Goal: Task Accomplishment & Management: Manage account settings

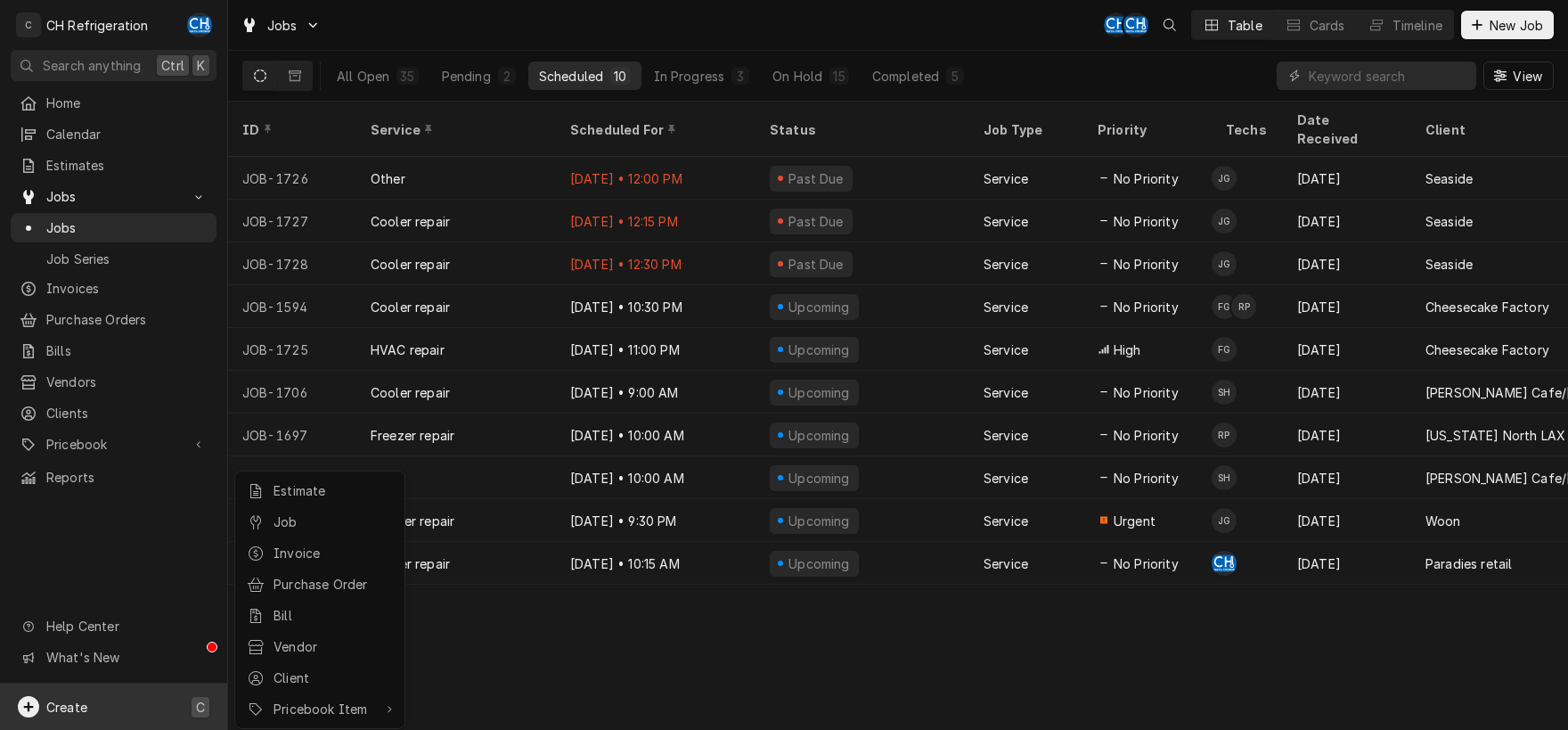
click at [1198, 620] on html "C CH Refrigeration CH Search anything Ctrl K Home Calendar Estimates Jobs Jobs …" at bounding box center [784, 365] width 1568 height 730
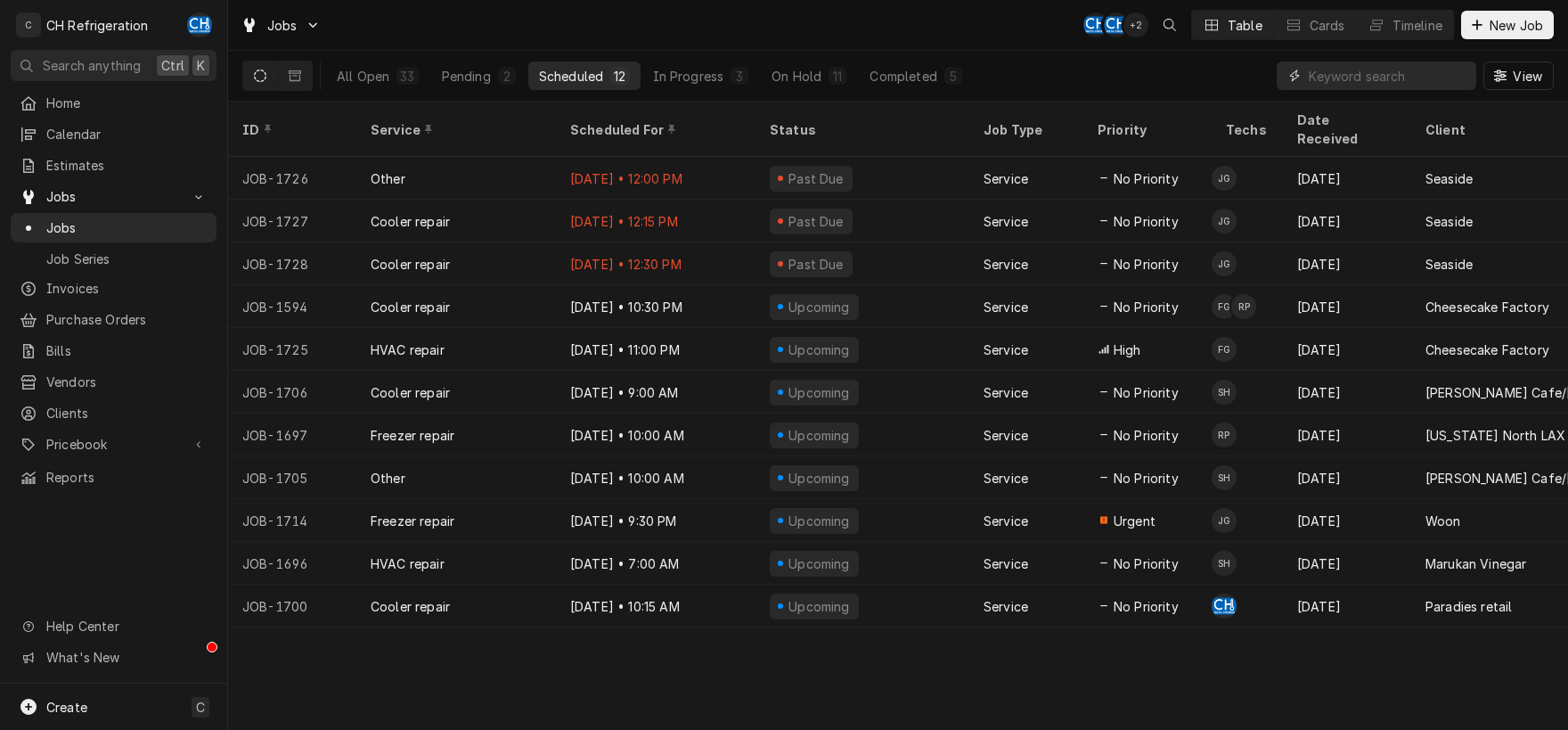
click at [1337, 78] on input "Dynamic Content Wrapper" at bounding box center [1388, 75] width 158 height 28
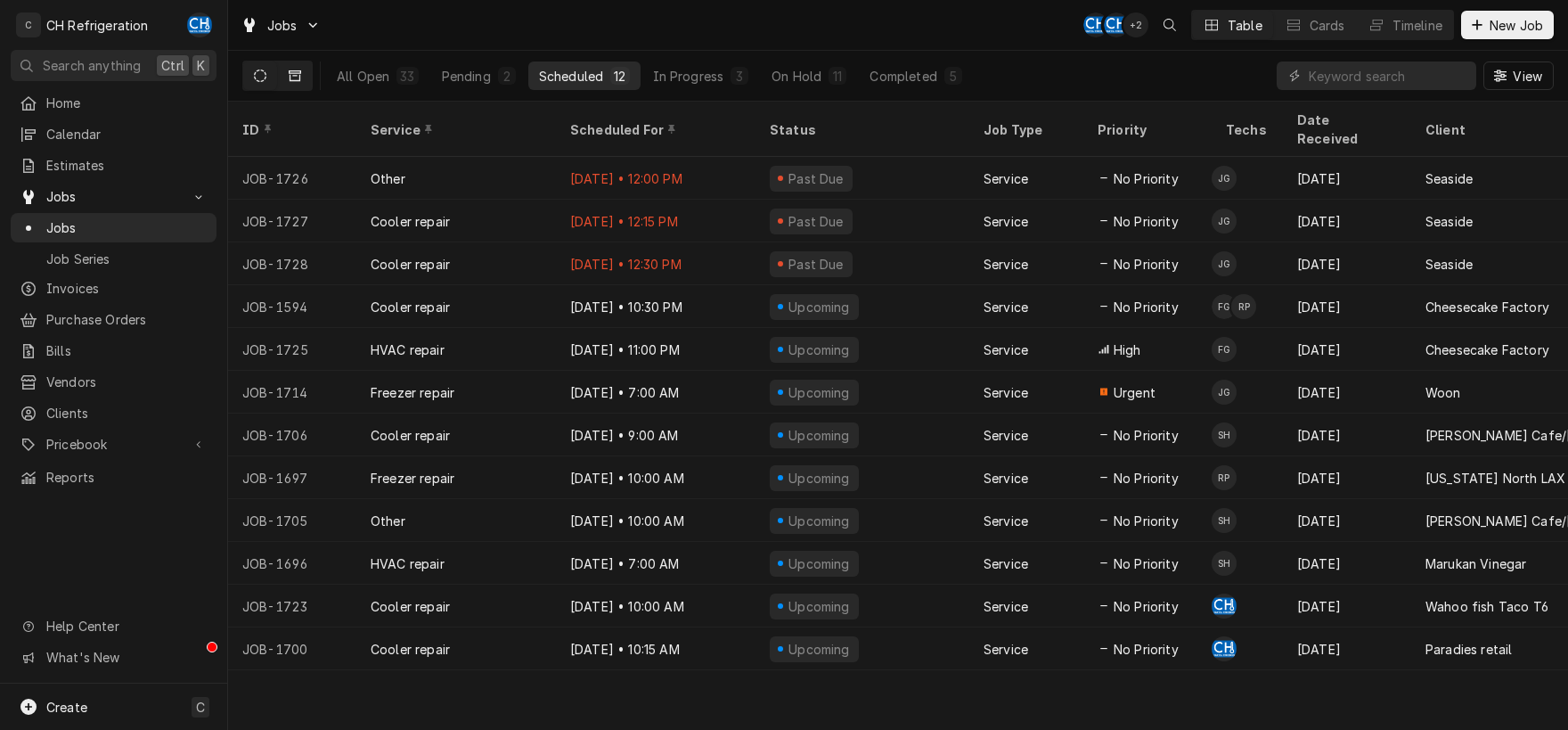
click at [294, 80] on icon "Dynamic Content Wrapper" at bounding box center [294, 75] width 13 height 11
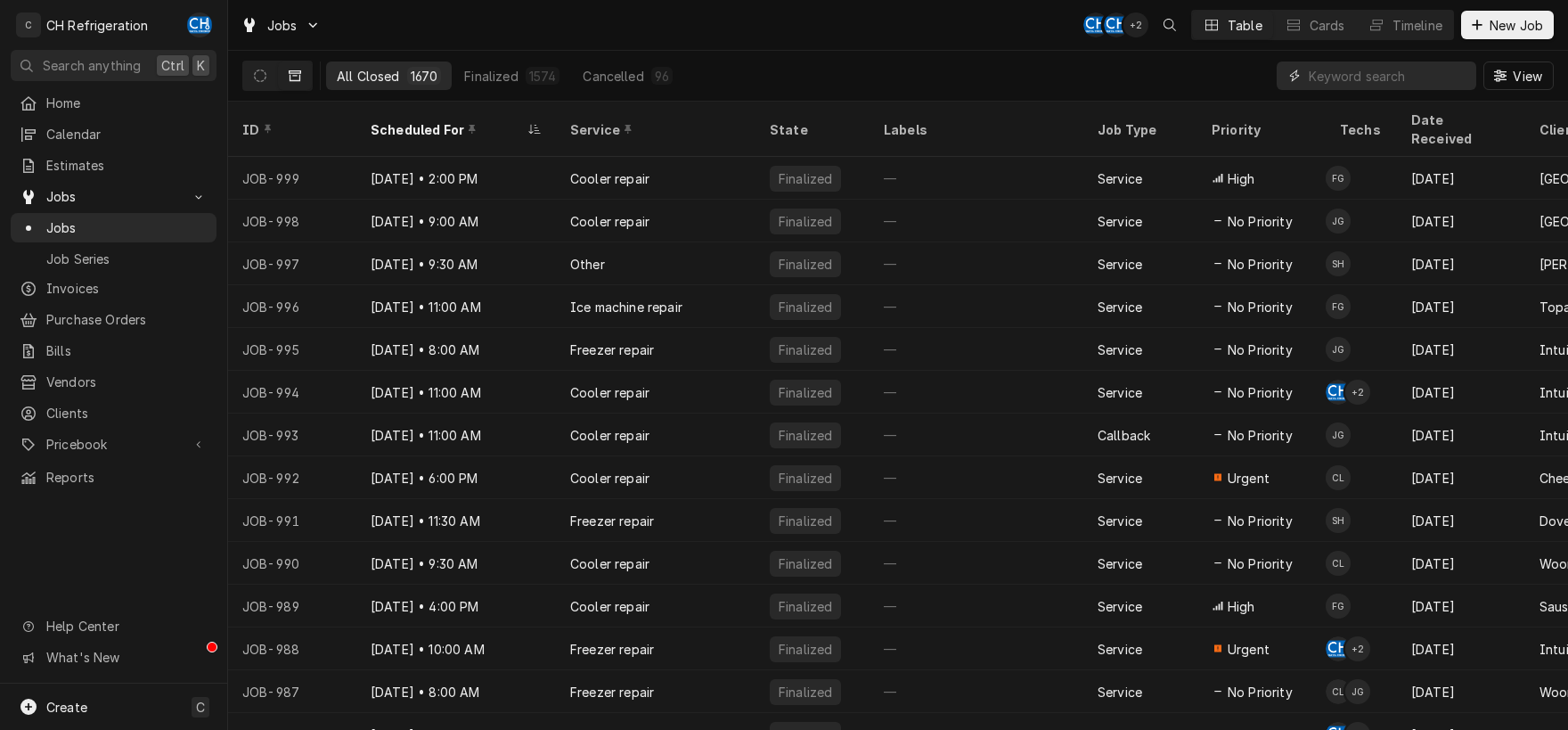
click at [1360, 72] on input "Dynamic Content Wrapper" at bounding box center [1388, 75] width 158 height 28
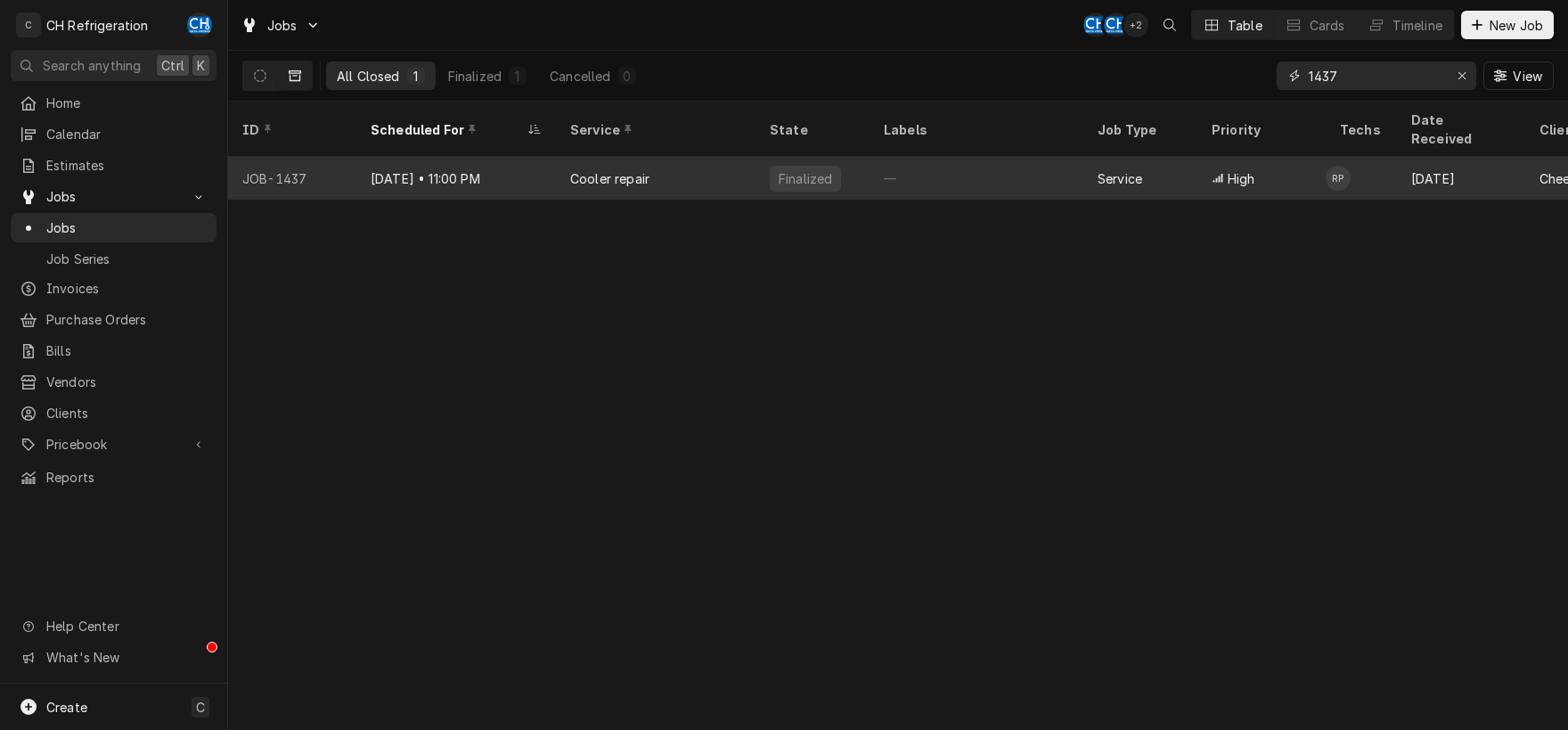
type input "1437"
click at [1013, 164] on div "—" at bounding box center [976, 178] width 214 height 43
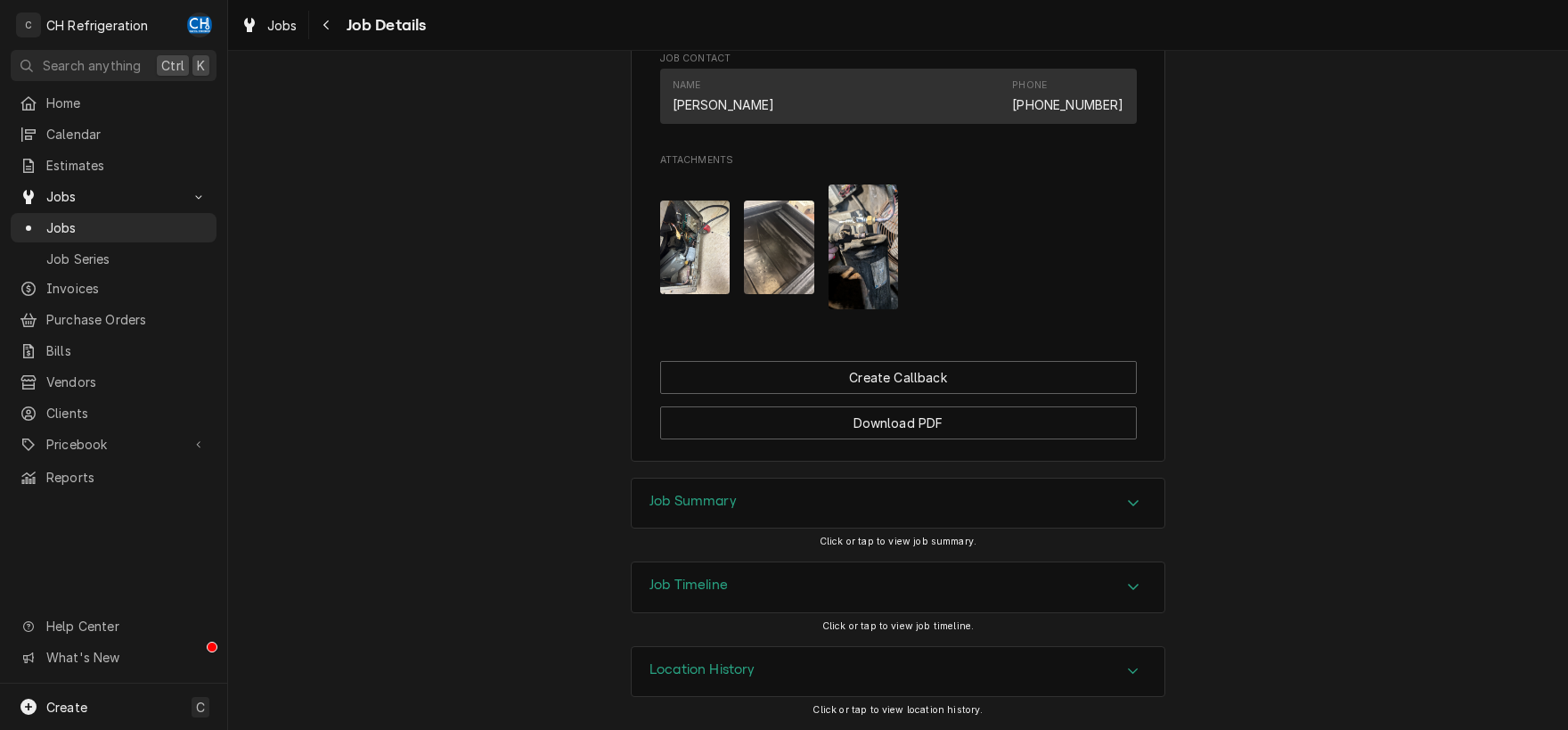
scroll to position [3, 0]
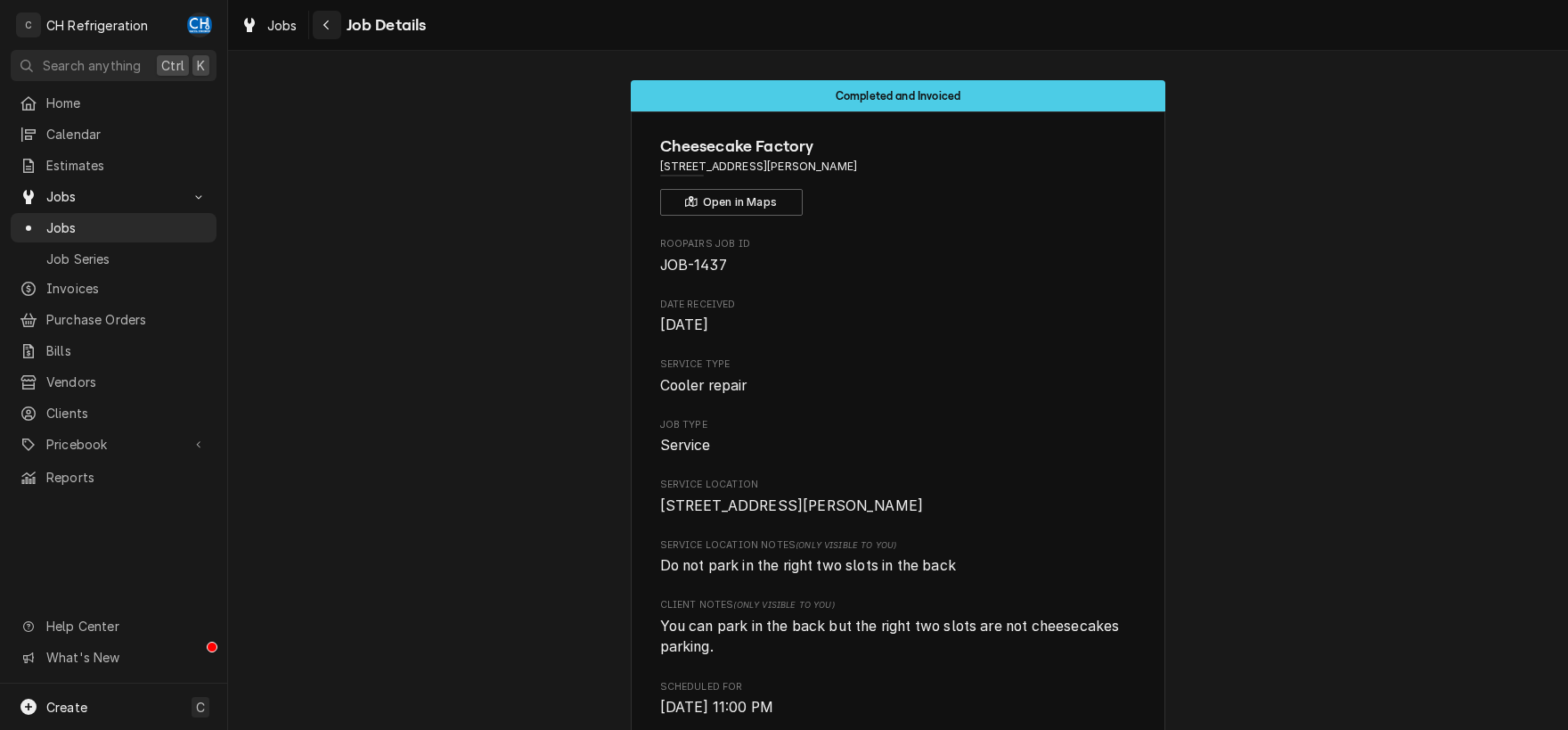
click at [330, 24] on icon "Navigate back" at bounding box center [327, 24] width 8 height 13
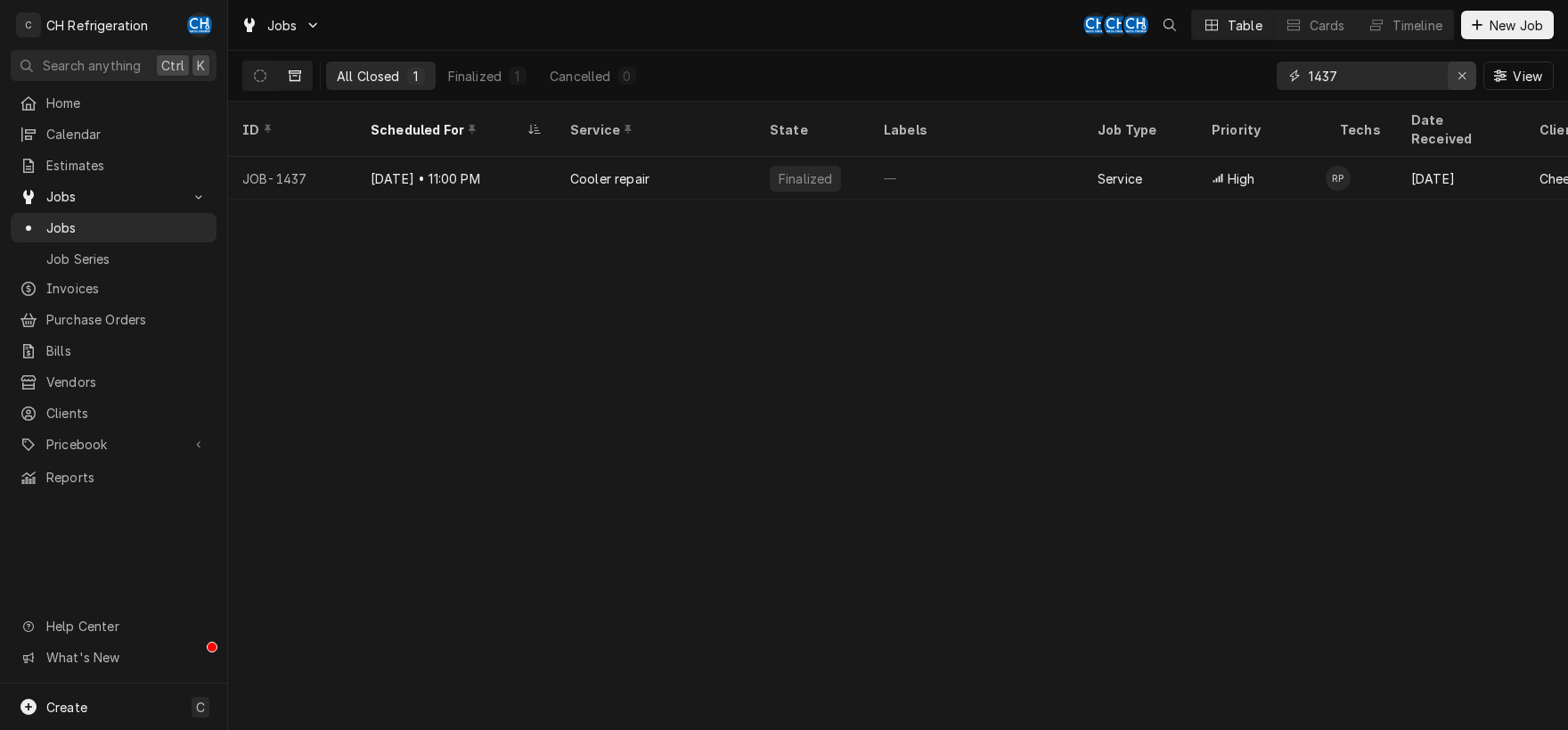
click at [1455, 74] on div "Erase input" at bounding box center [1461, 75] width 18 height 18
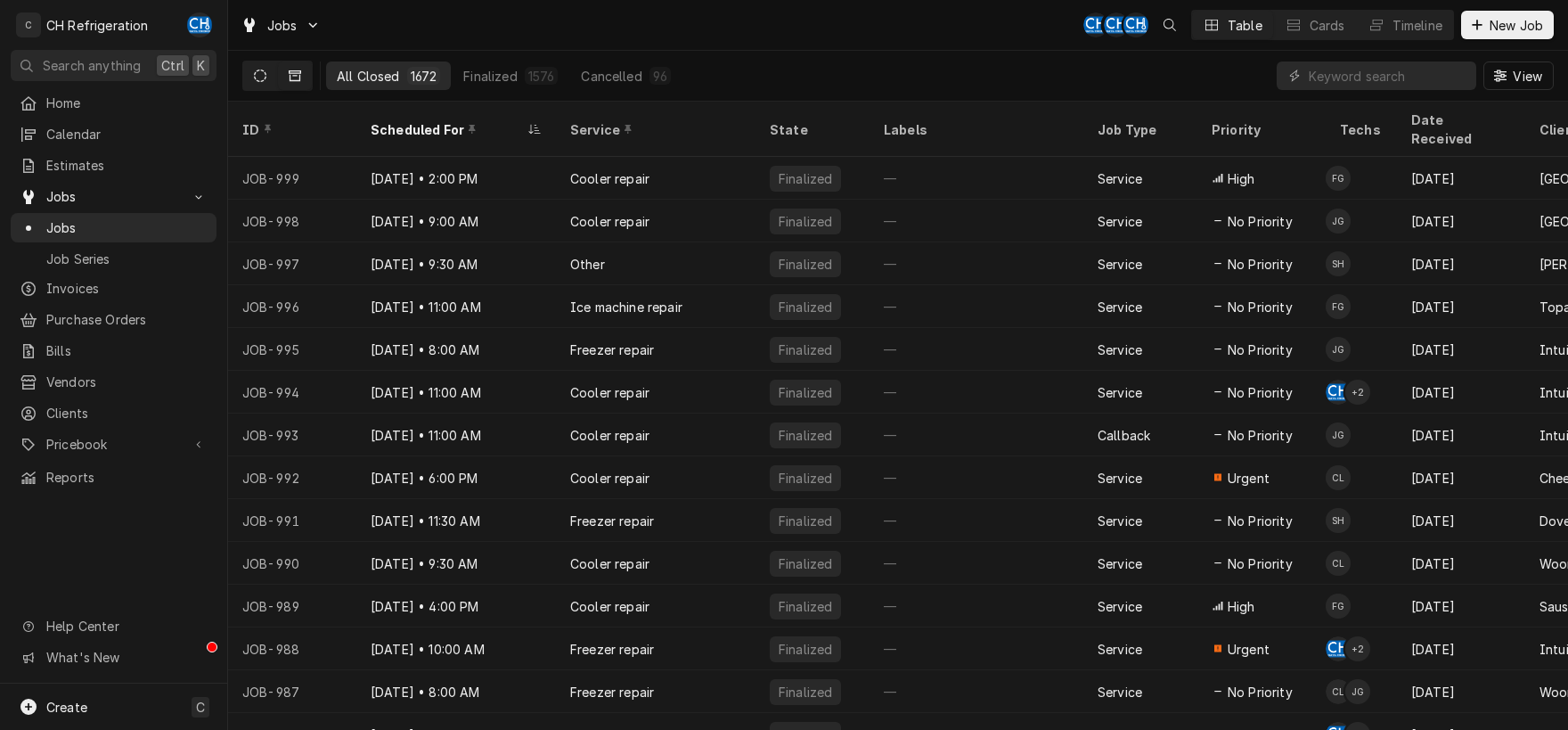
click at [264, 75] on icon "Dynamic Content Wrapper" at bounding box center [259, 75] width 13 height 13
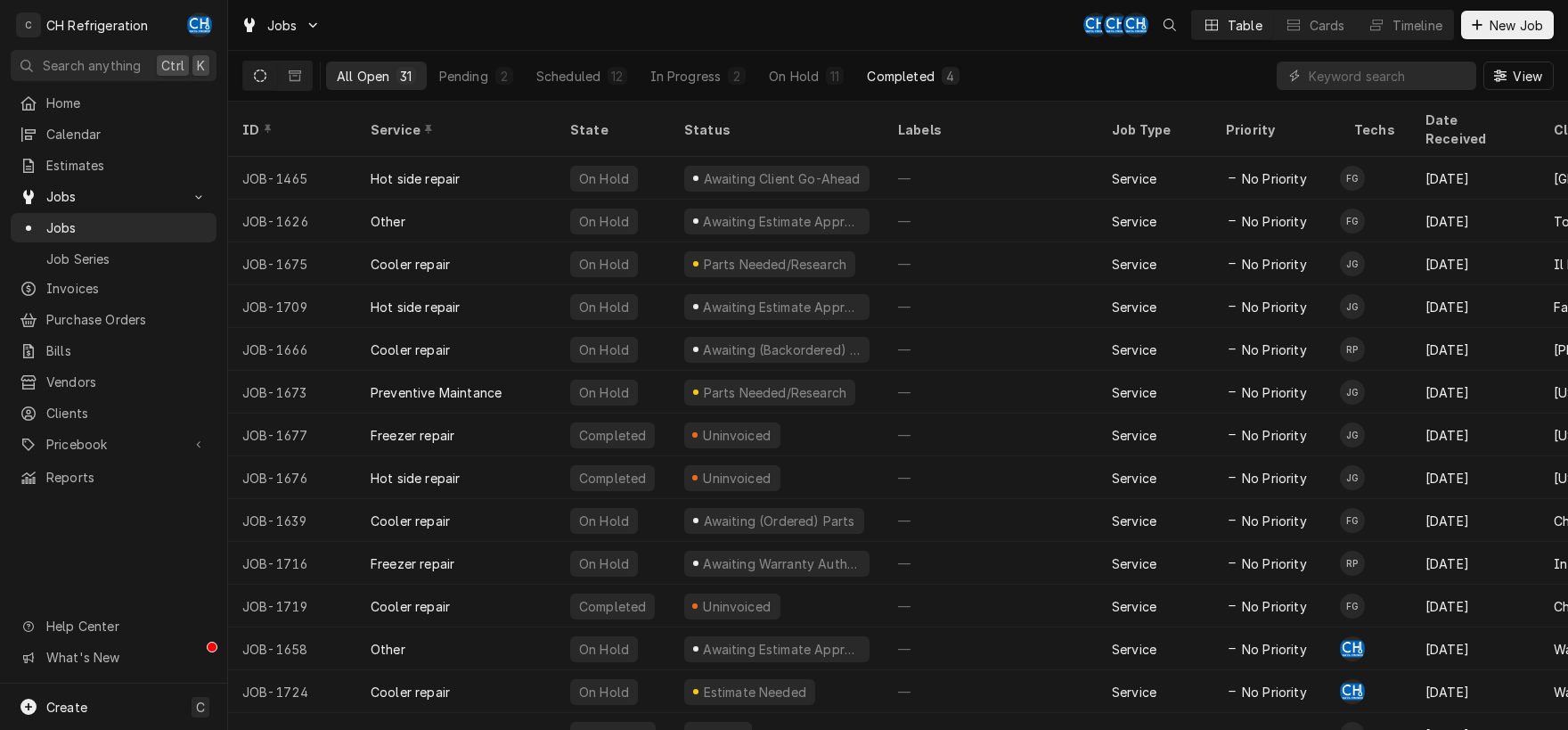
click at [904, 75] on div "Completed" at bounding box center [900, 75] width 67 height 19
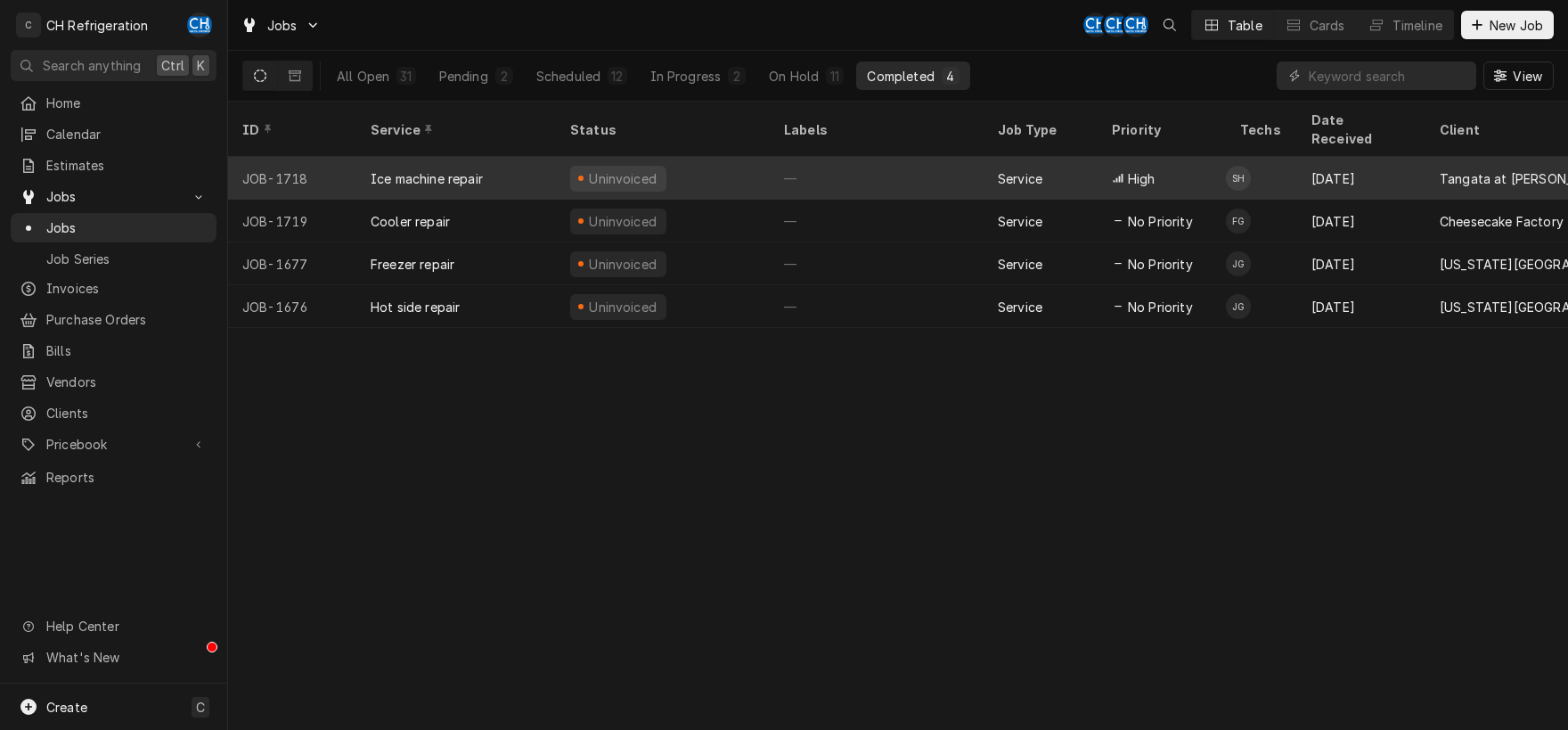
click at [902, 161] on div "—" at bounding box center [876, 178] width 214 height 43
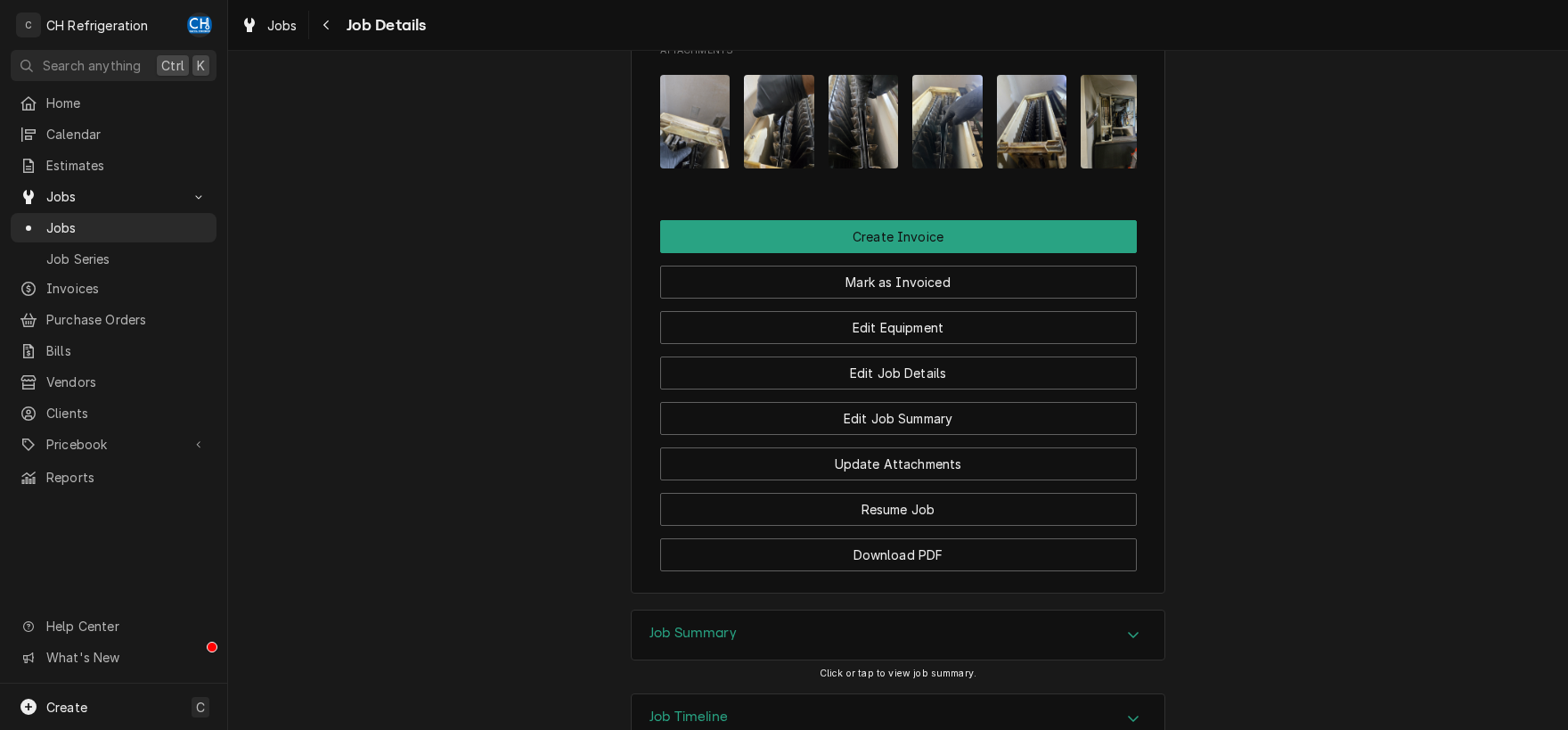
scroll to position [1582, 0]
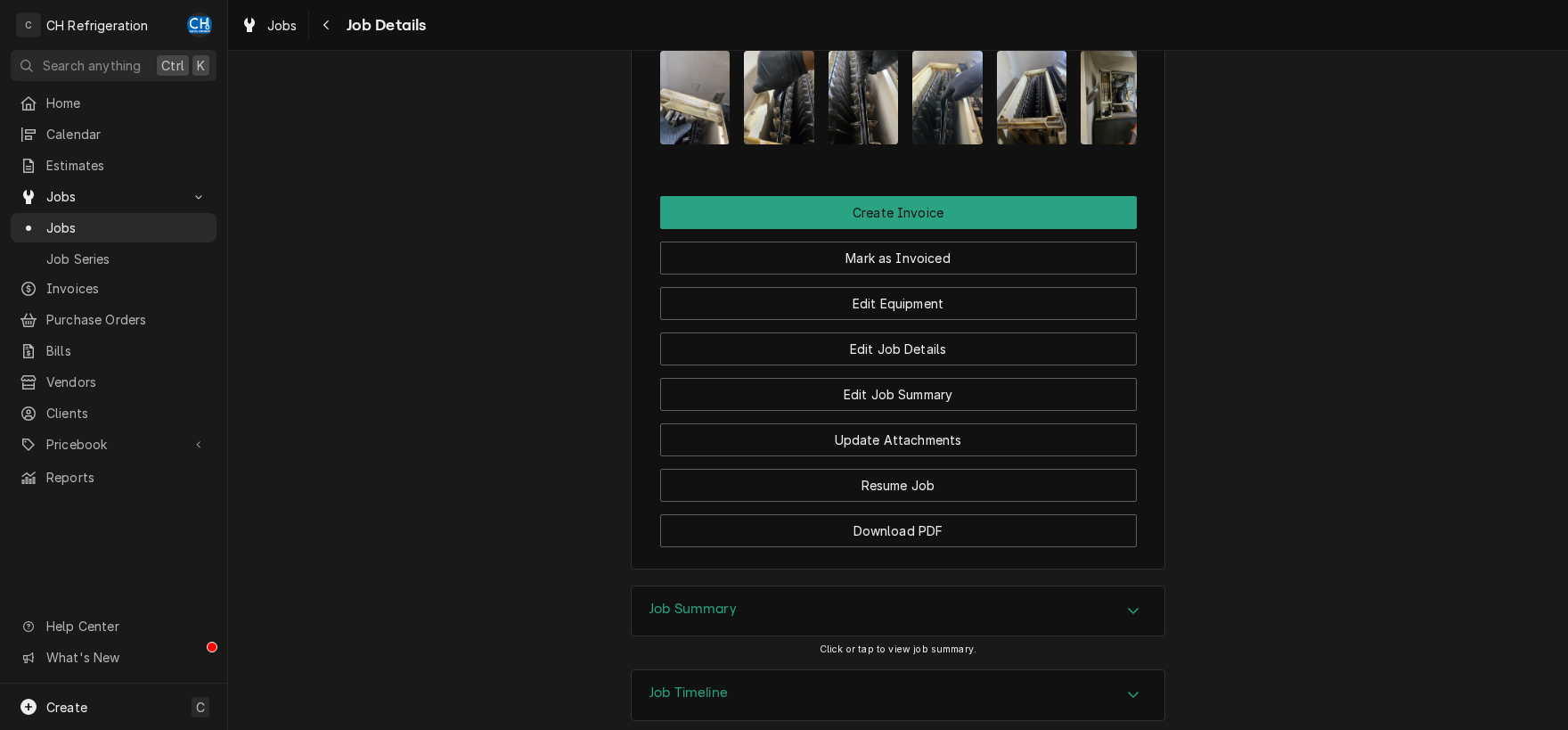
click at [1120, 636] on div "Job Summary" at bounding box center [898, 611] width 532 height 50
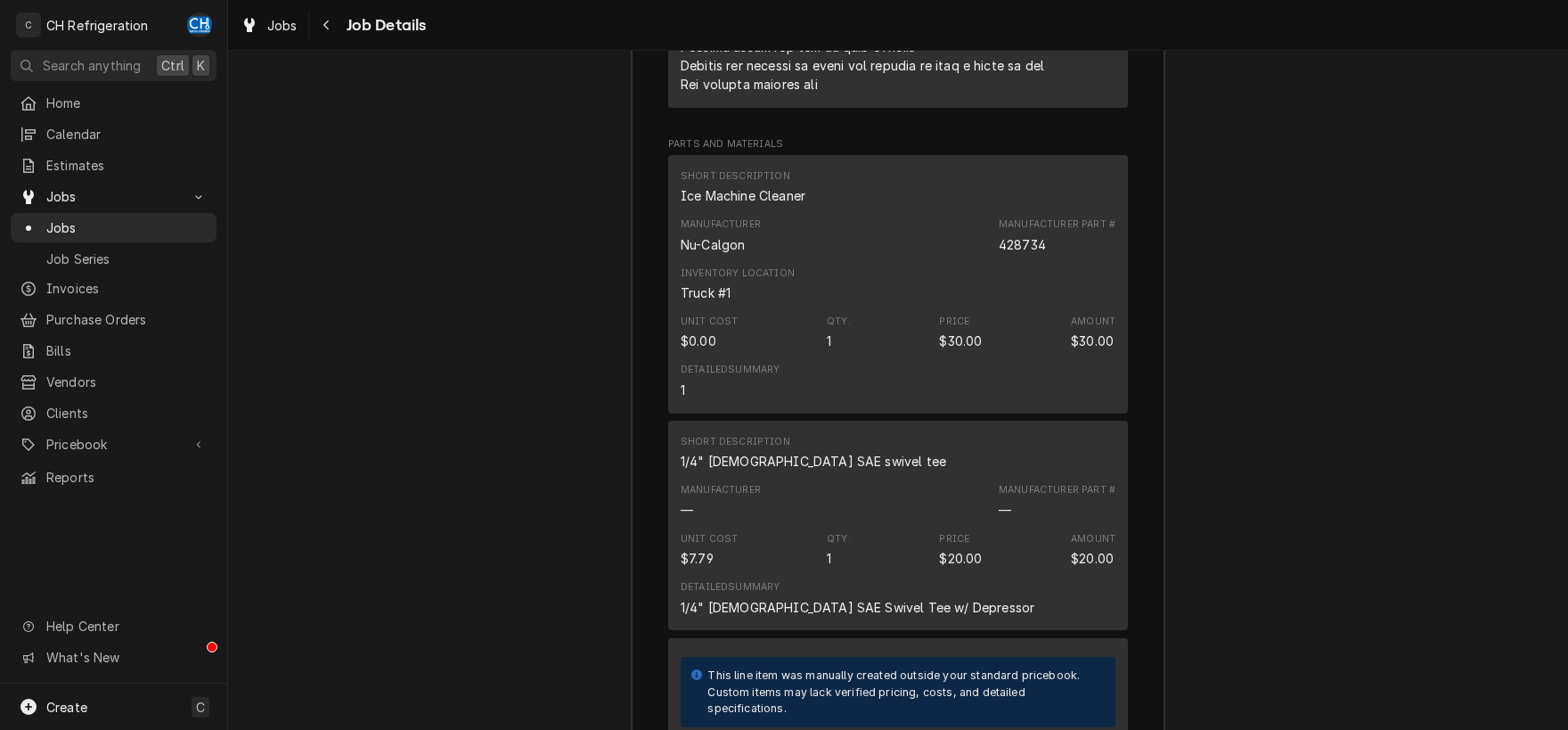
scroll to position [3318, 0]
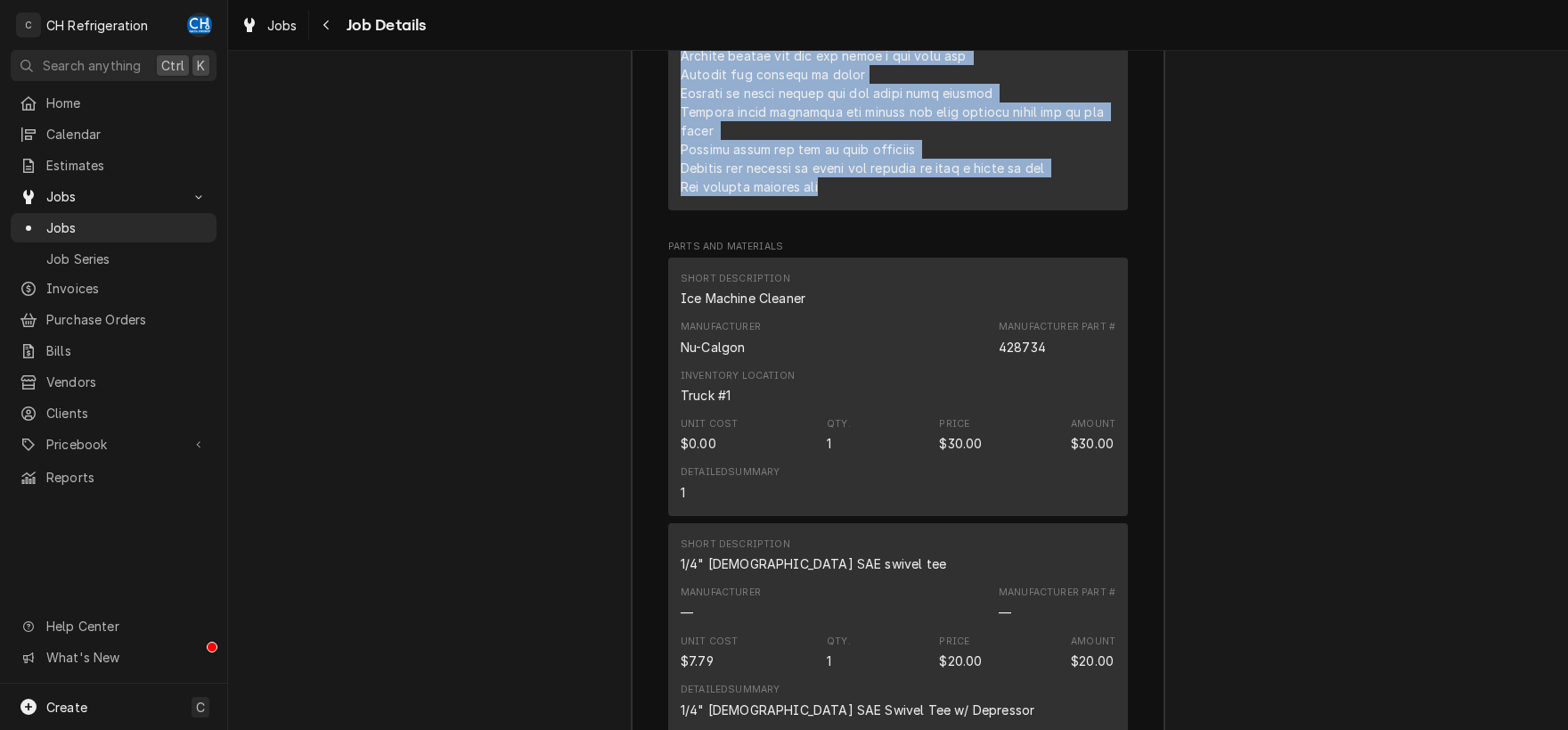
drag, startPoint x: 682, startPoint y: 279, endPoint x: 963, endPoint y: 225, distance: 286.1
copy div "Arrived on site talked to security they told me to park in lot Walked over Foun…"
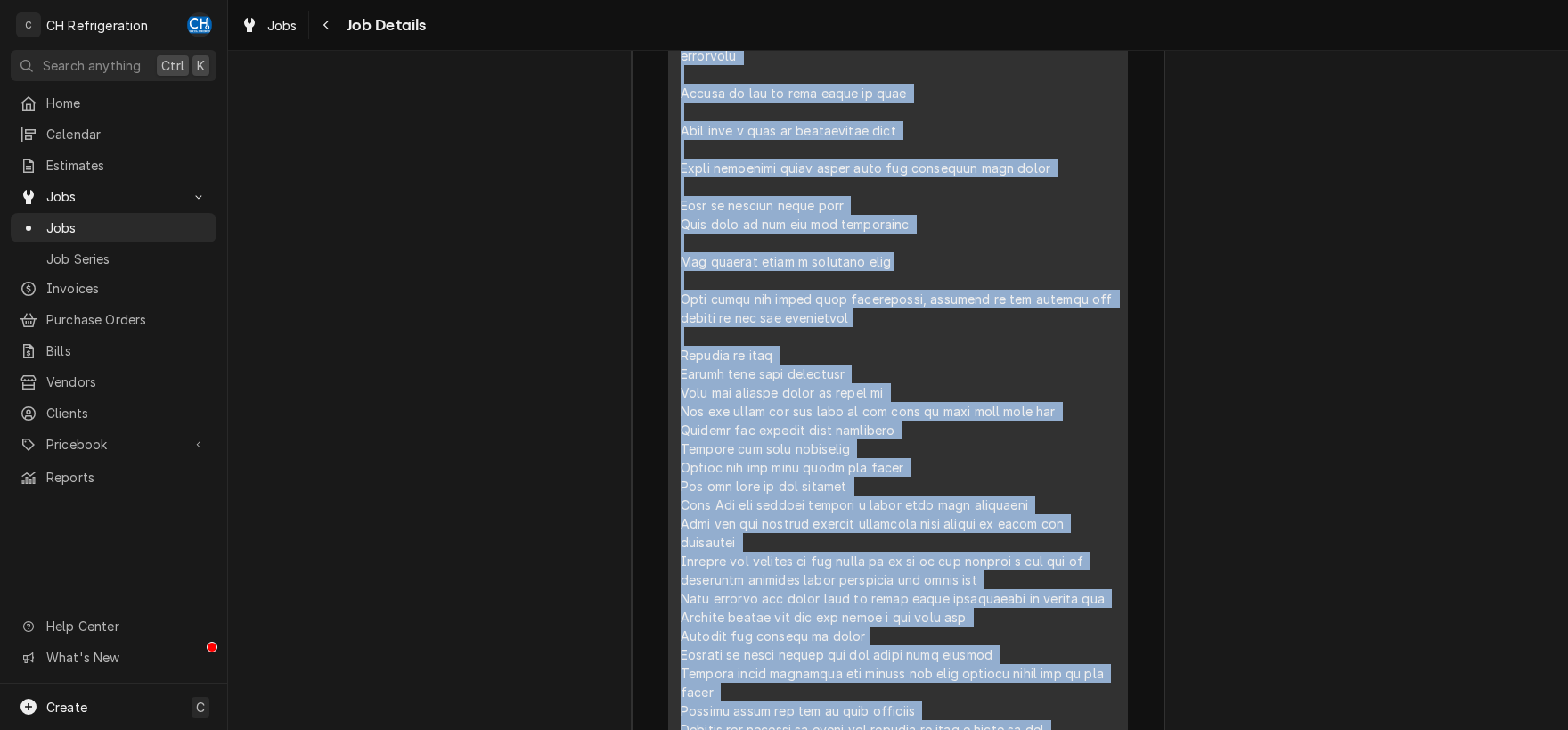
scroll to position [2760, 0]
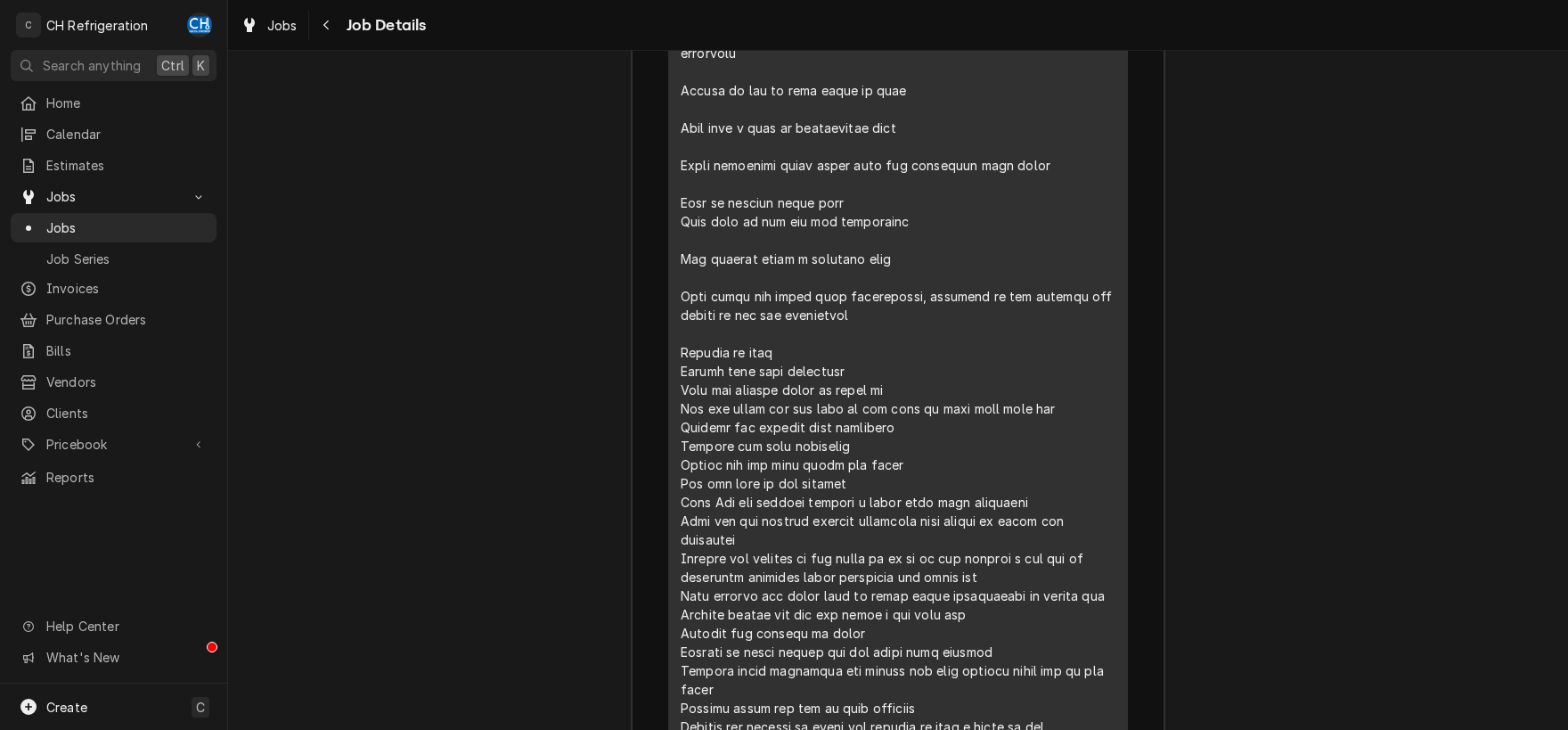
click at [1299, 186] on div "Job Summary Roopairs Job ID JOB-1718 Service Type Ice machine repair Job Type S…" at bounding box center [897, 685] width 1339 height 2554
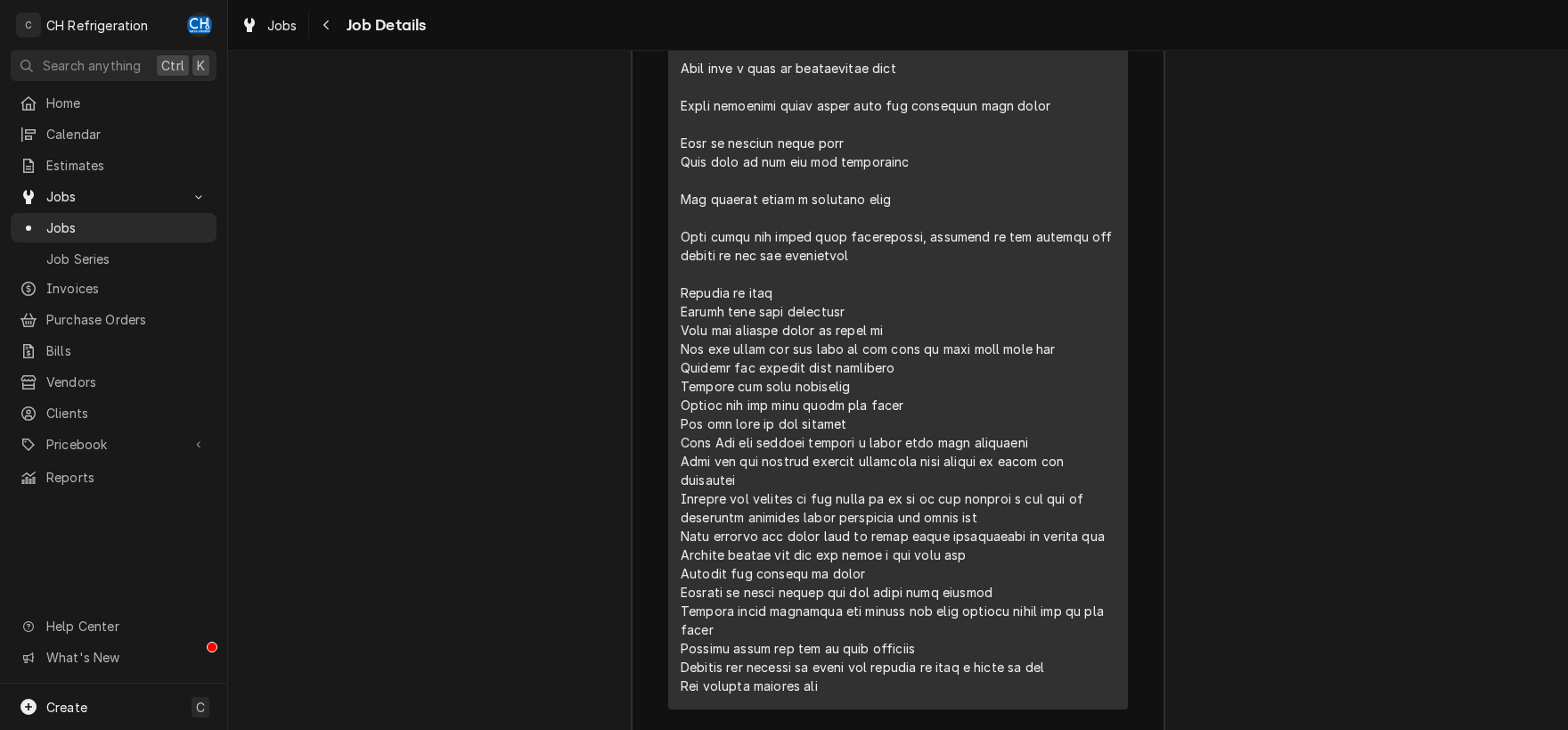
scroll to position [2852, 0]
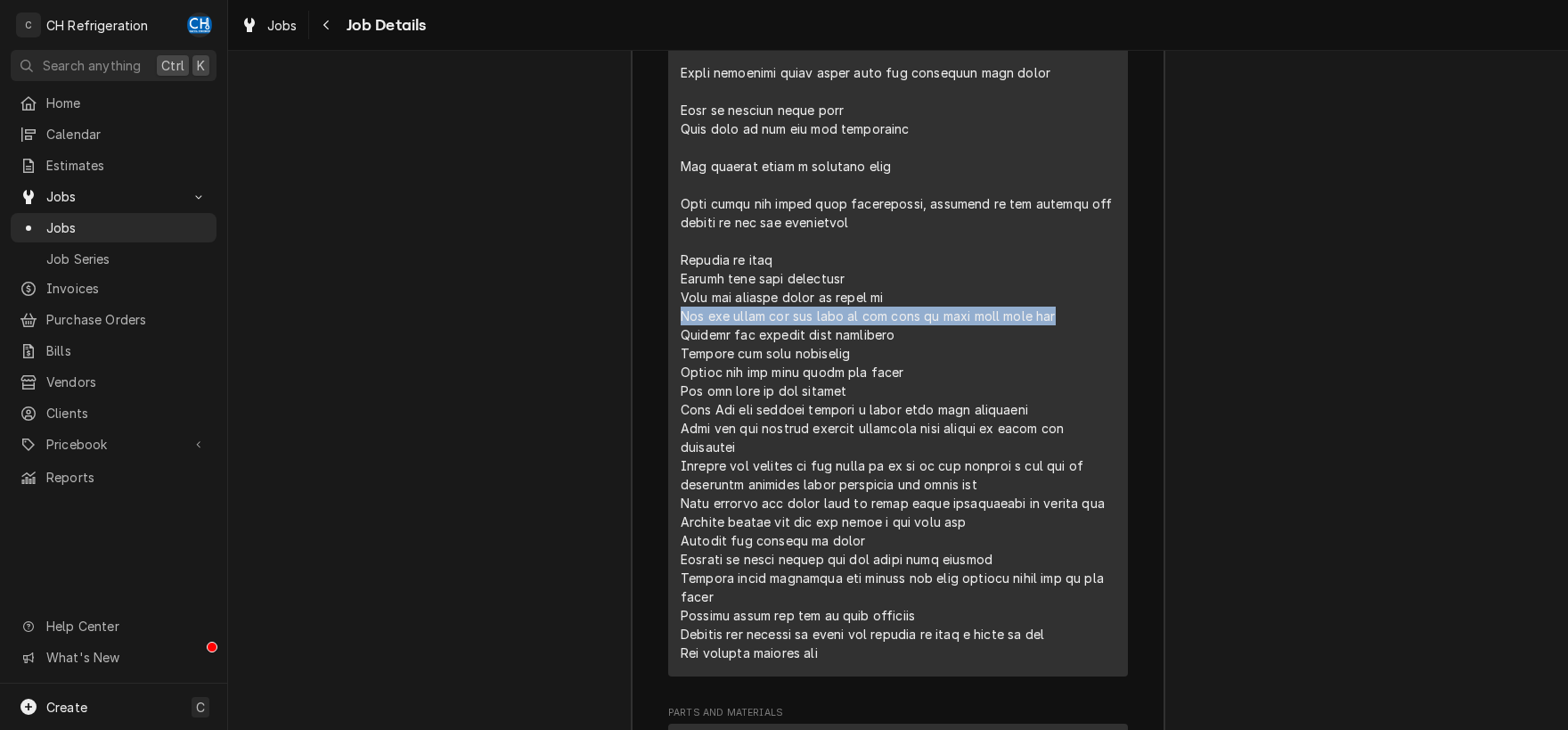
drag, startPoint x: 682, startPoint y: 334, endPoint x: 1044, endPoint y: 334, distance: 362.0
click at [1044, 334] on div "Line Item" at bounding box center [898, 241] width 434 height 842
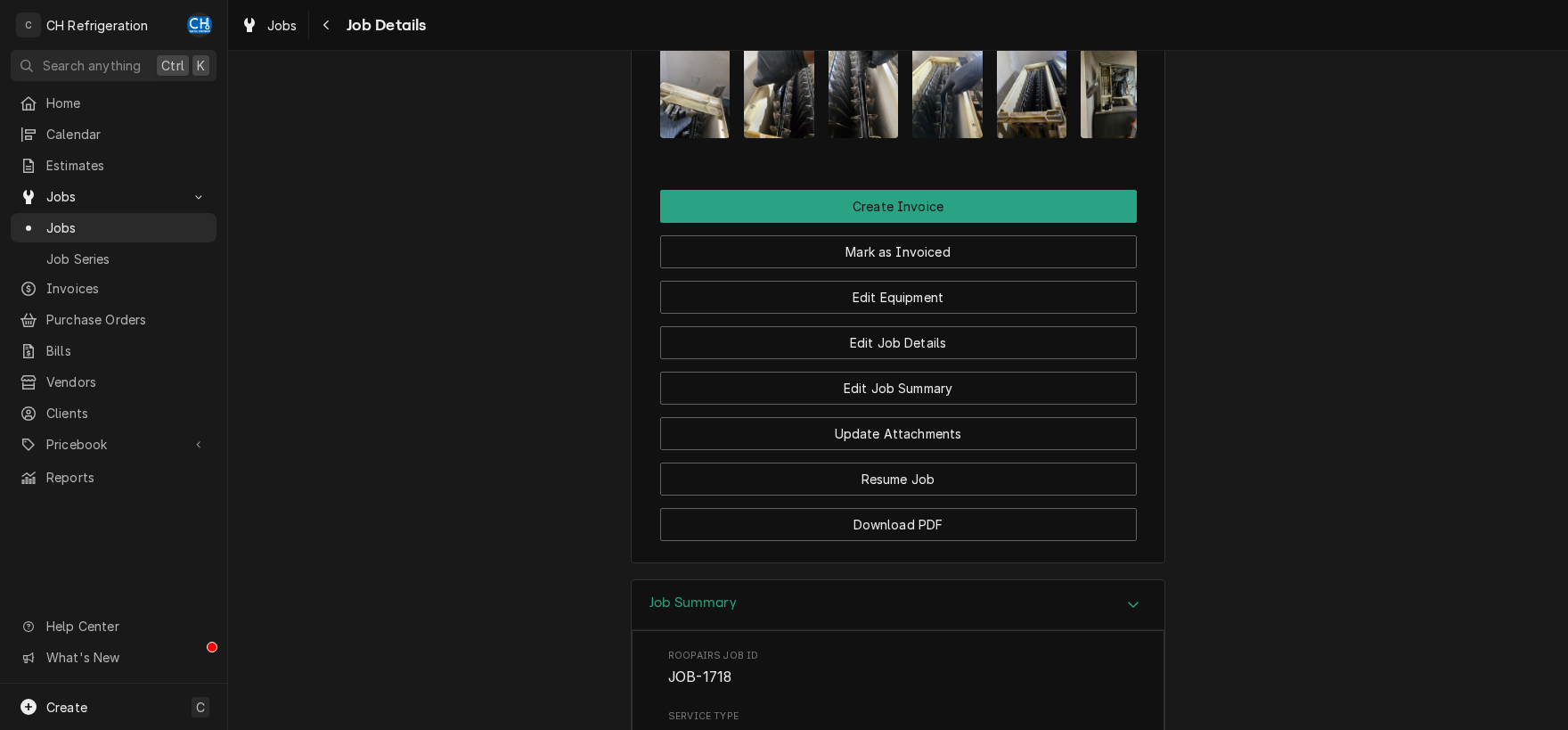
scroll to position [1176, 0]
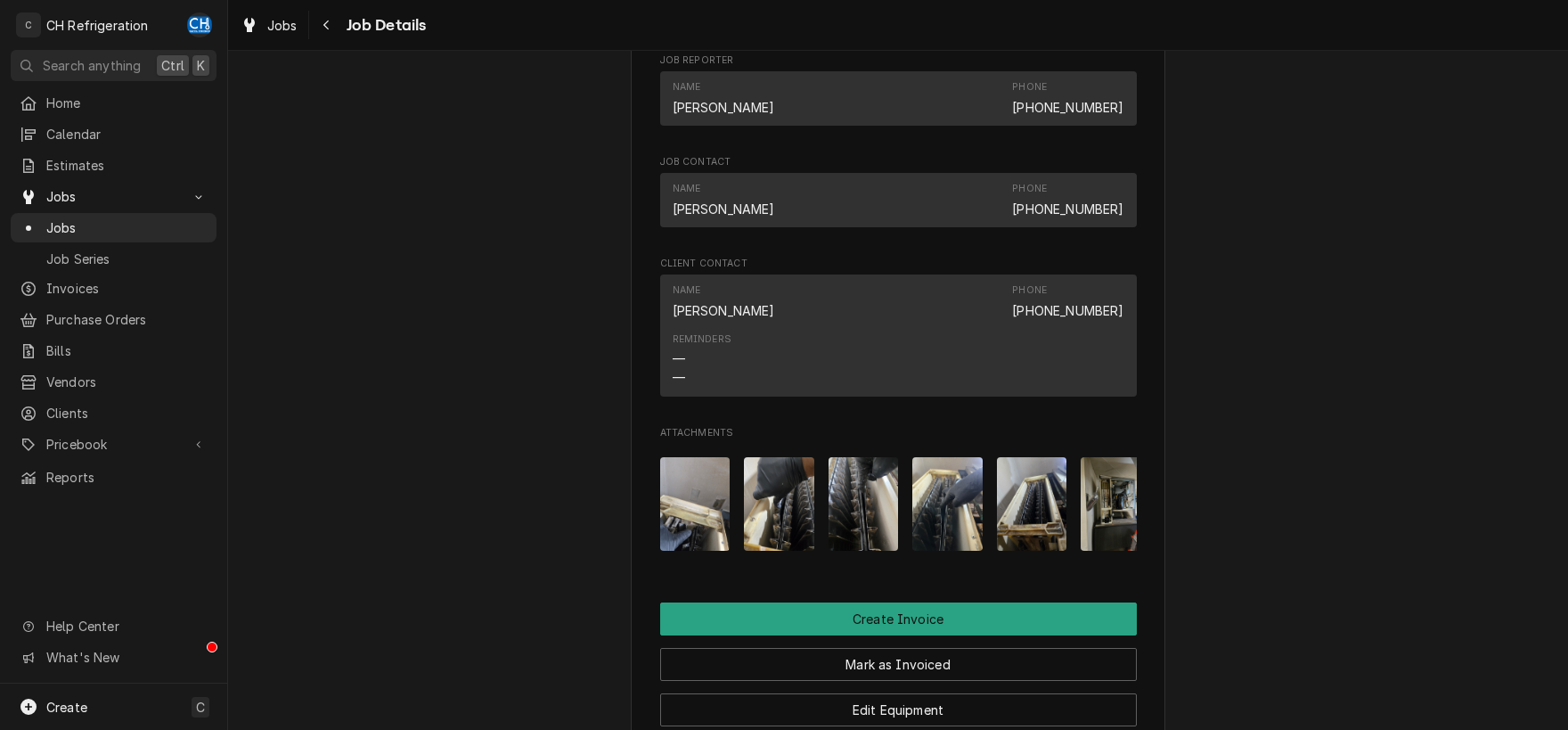
click at [939, 523] on img "Attachments" at bounding box center [947, 504] width 70 height 94
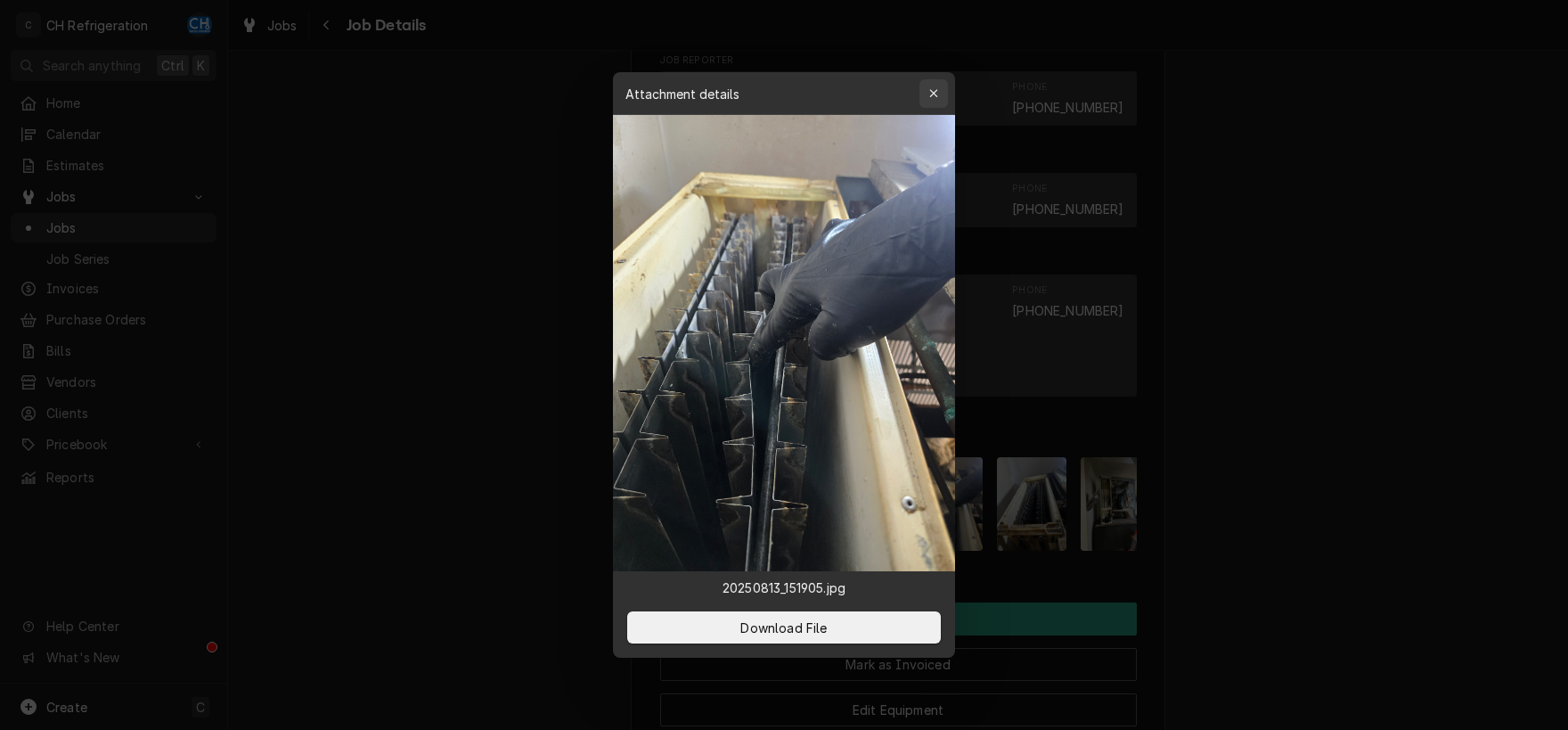
click at [931, 91] on icon "button" at bounding box center [933, 93] width 8 height 8
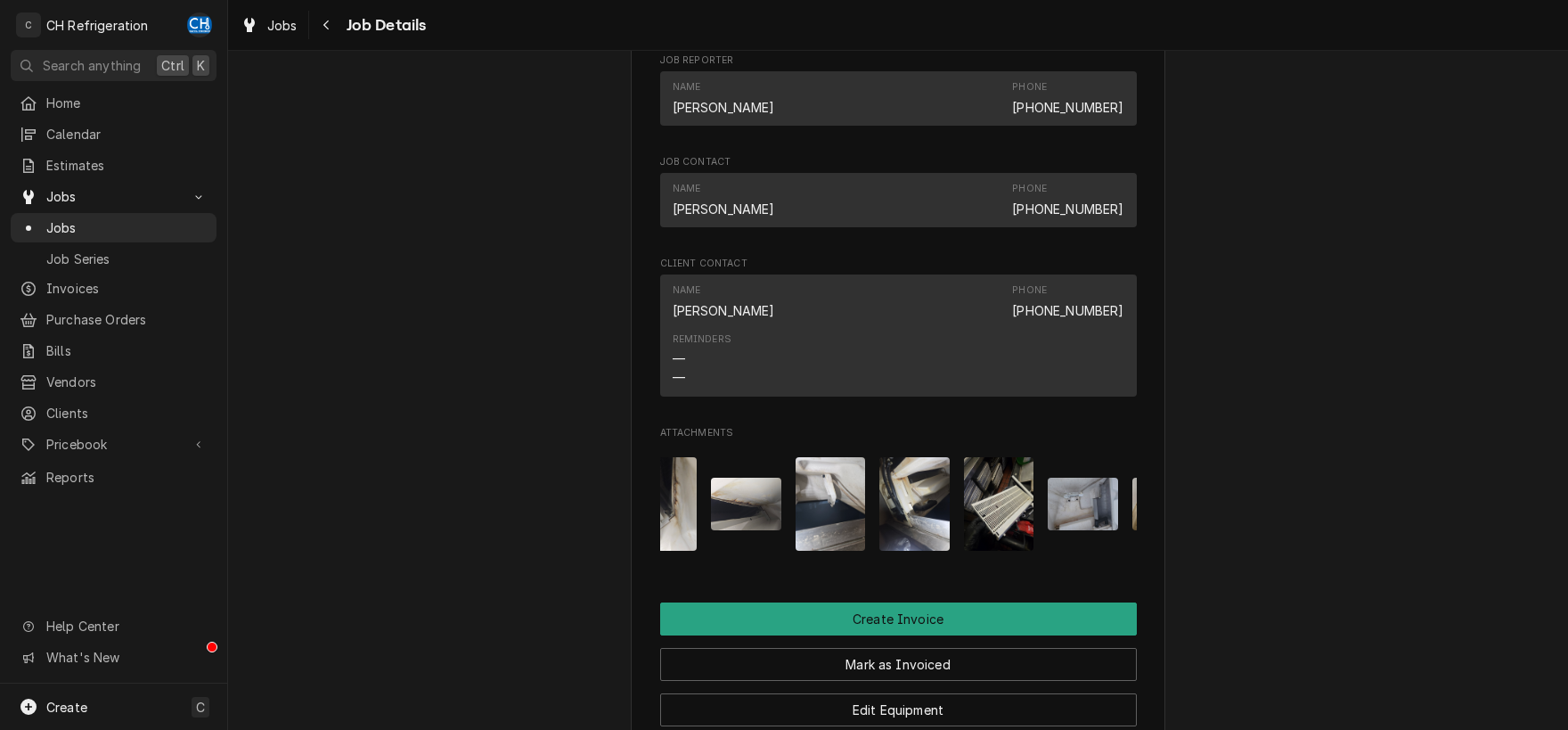
scroll to position [0, 953]
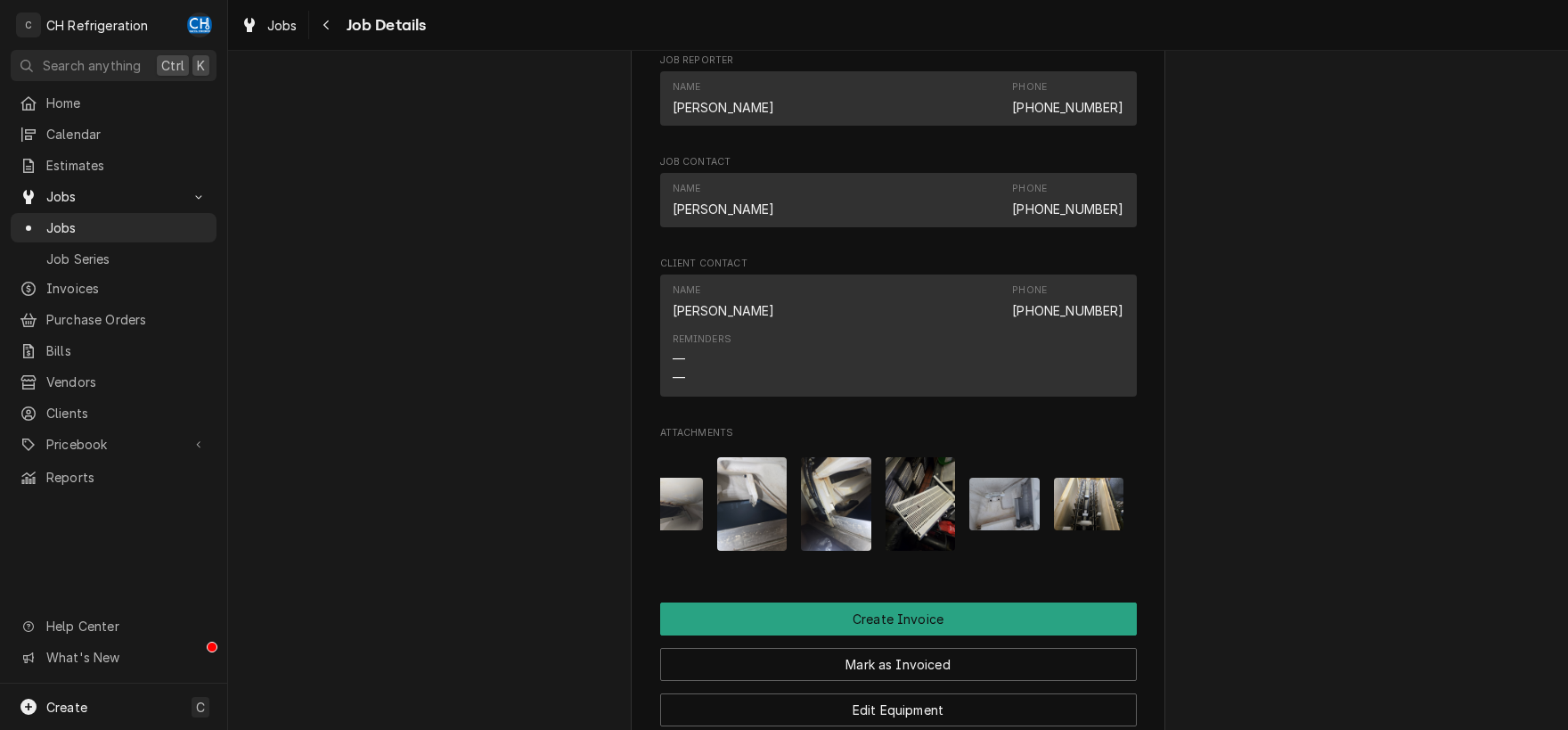
click at [1102, 530] on img "Attachments" at bounding box center [1089, 504] width 70 height 53
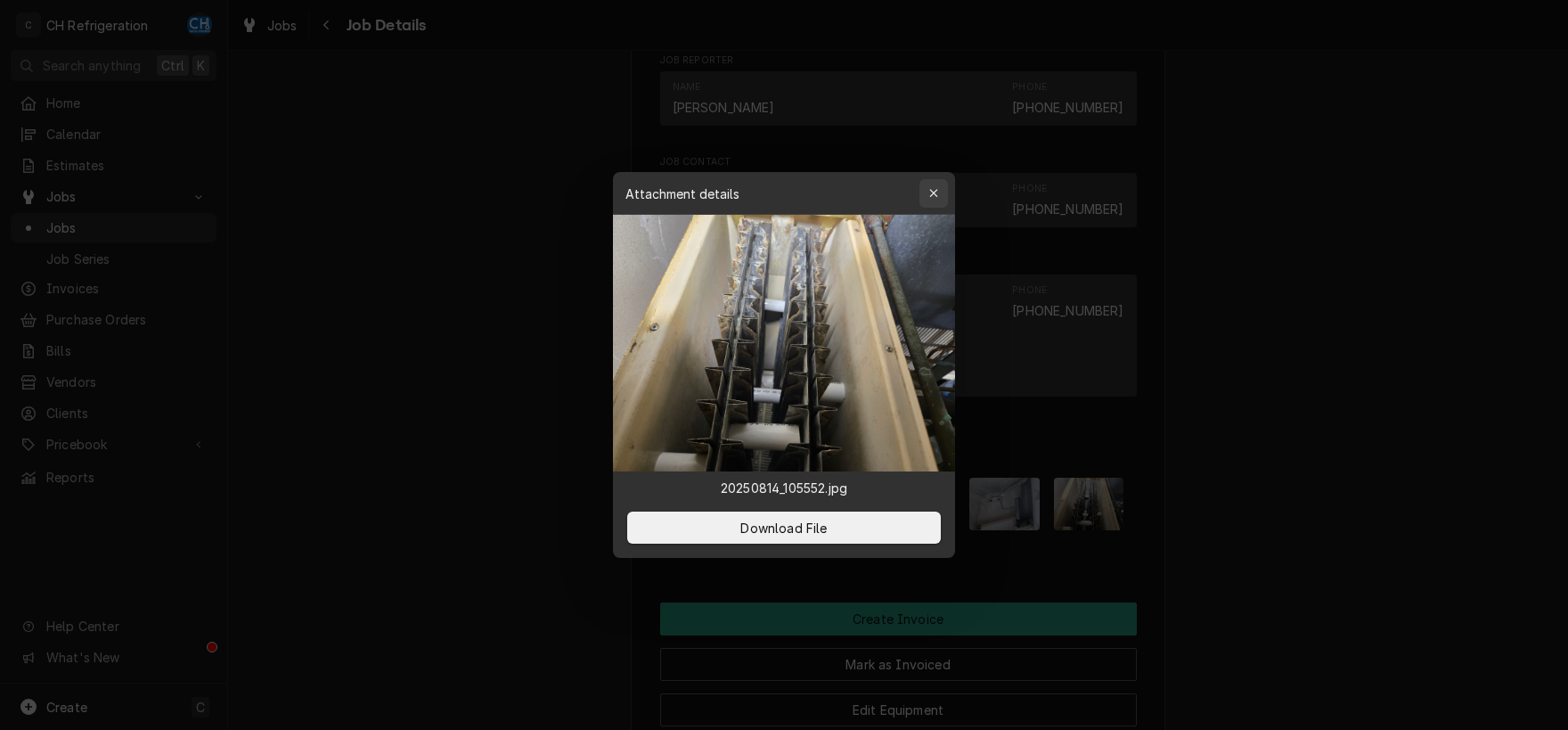
click at [935, 186] on div "button" at bounding box center [933, 193] width 18 height 18
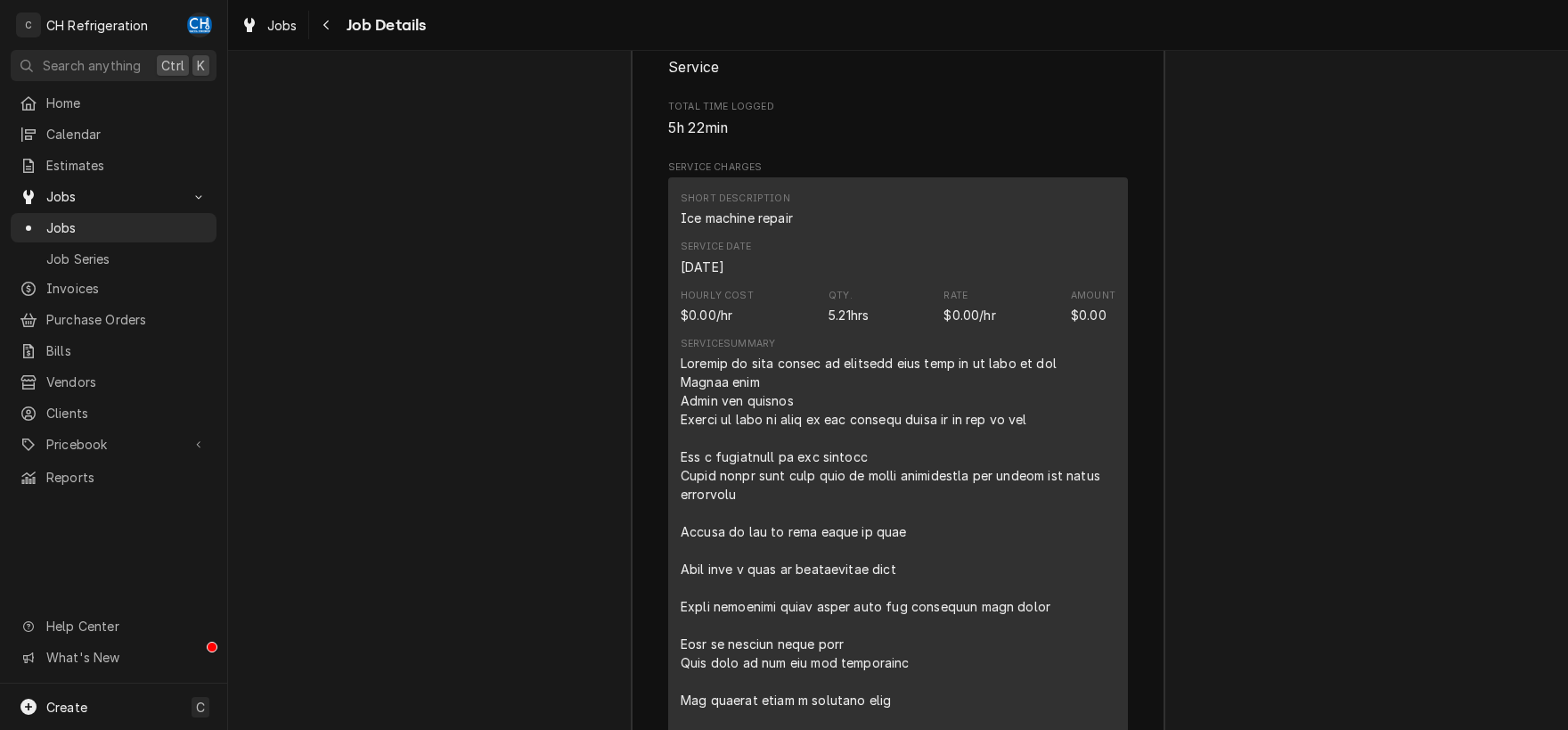
scroll to position [1294, 0]
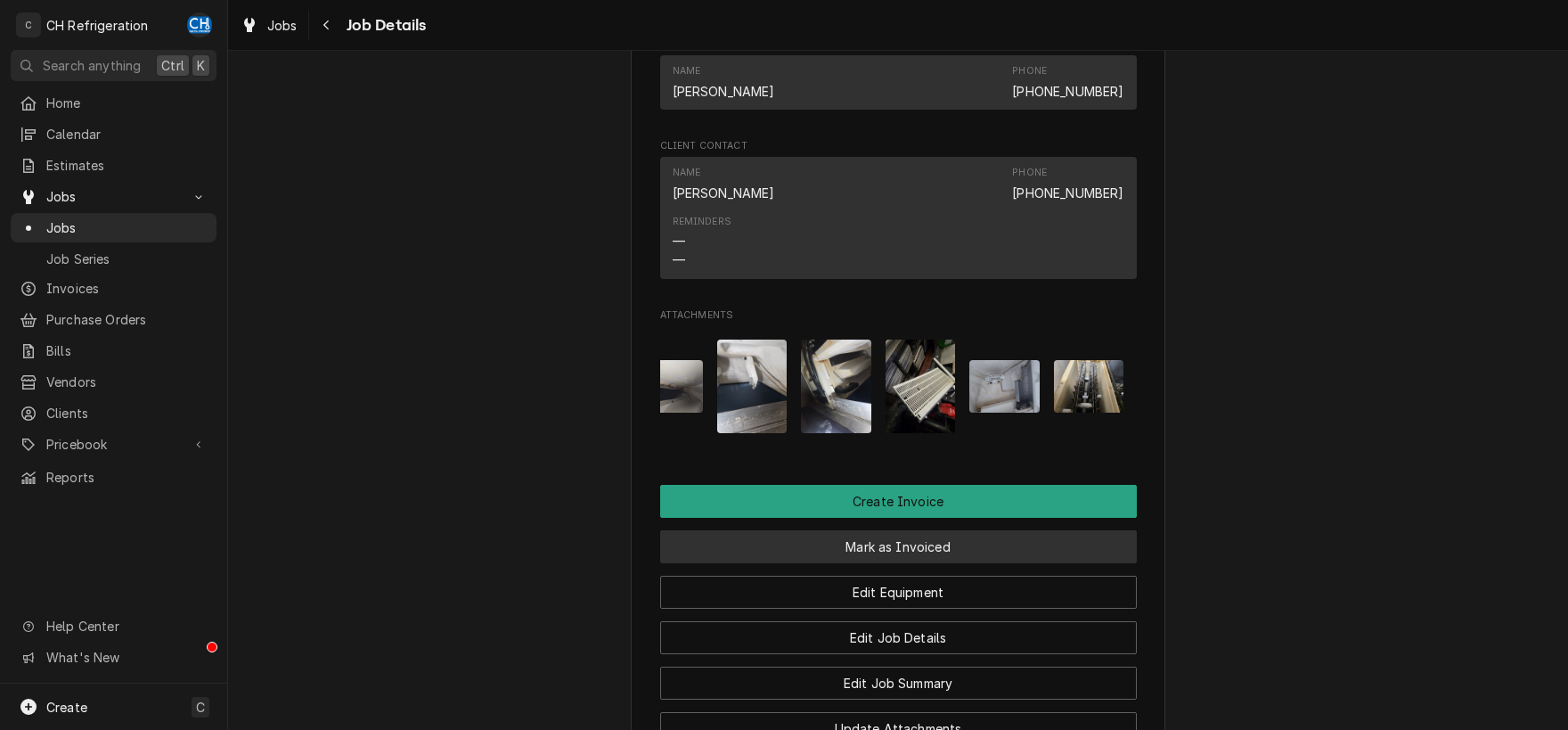
click at [886, 559] on button "Mark as Invoiced" at bounding box center [898, 547] width 476 height 33
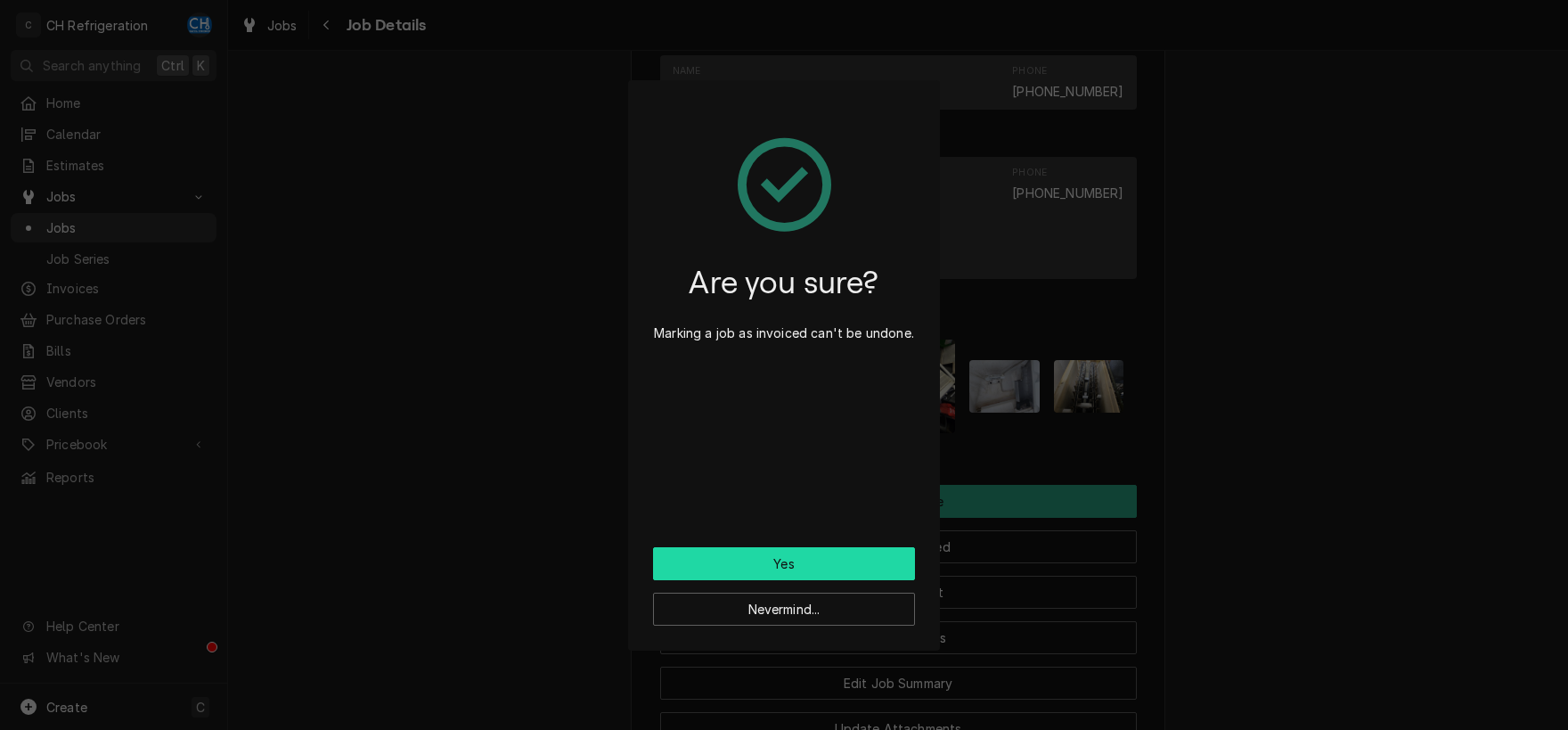
click at [822, 571] on button "Yes" at bounding box center [784, 564] width 262 height 33
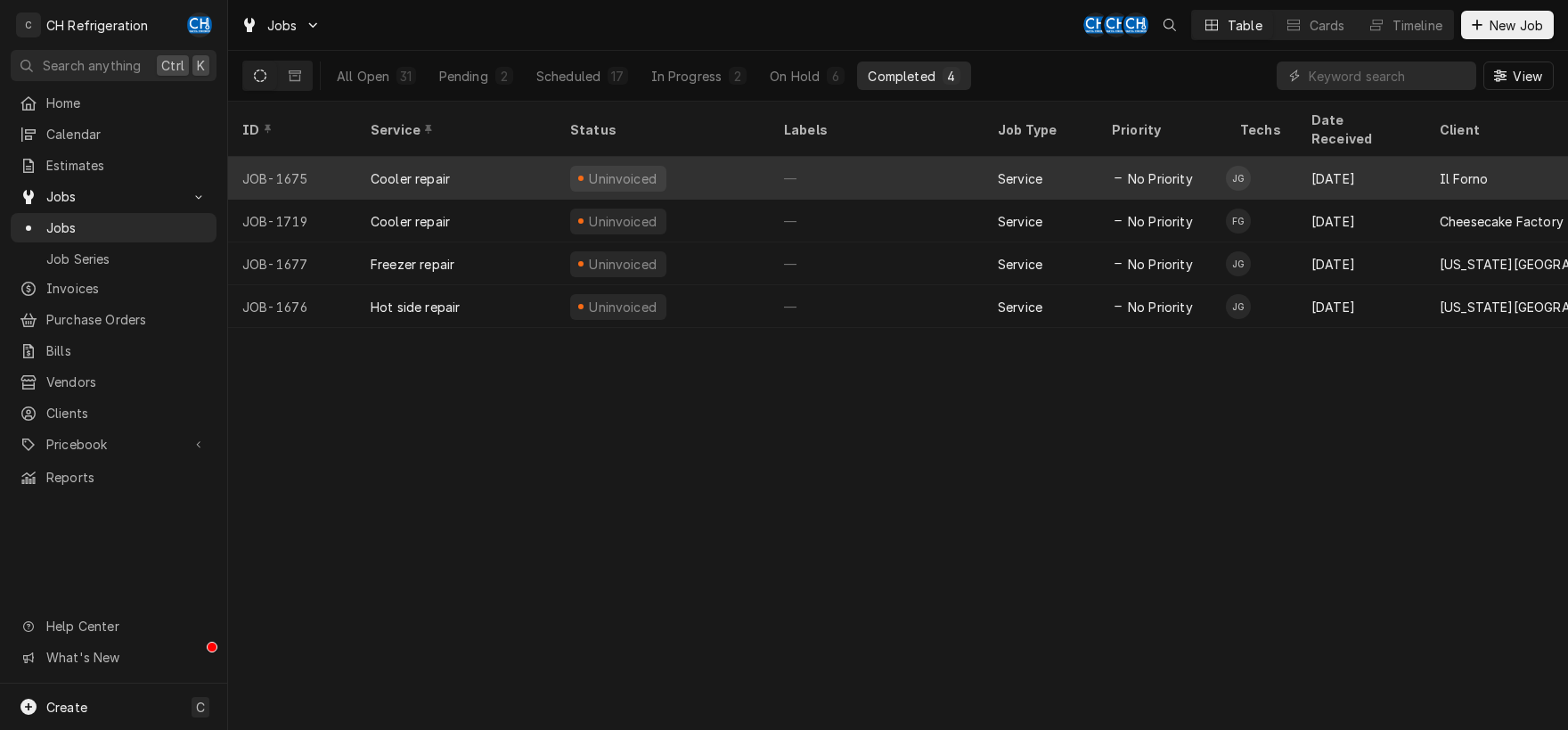
click at [837, 157] on div "—" at bounding box center [876, 178] width 214 height 43
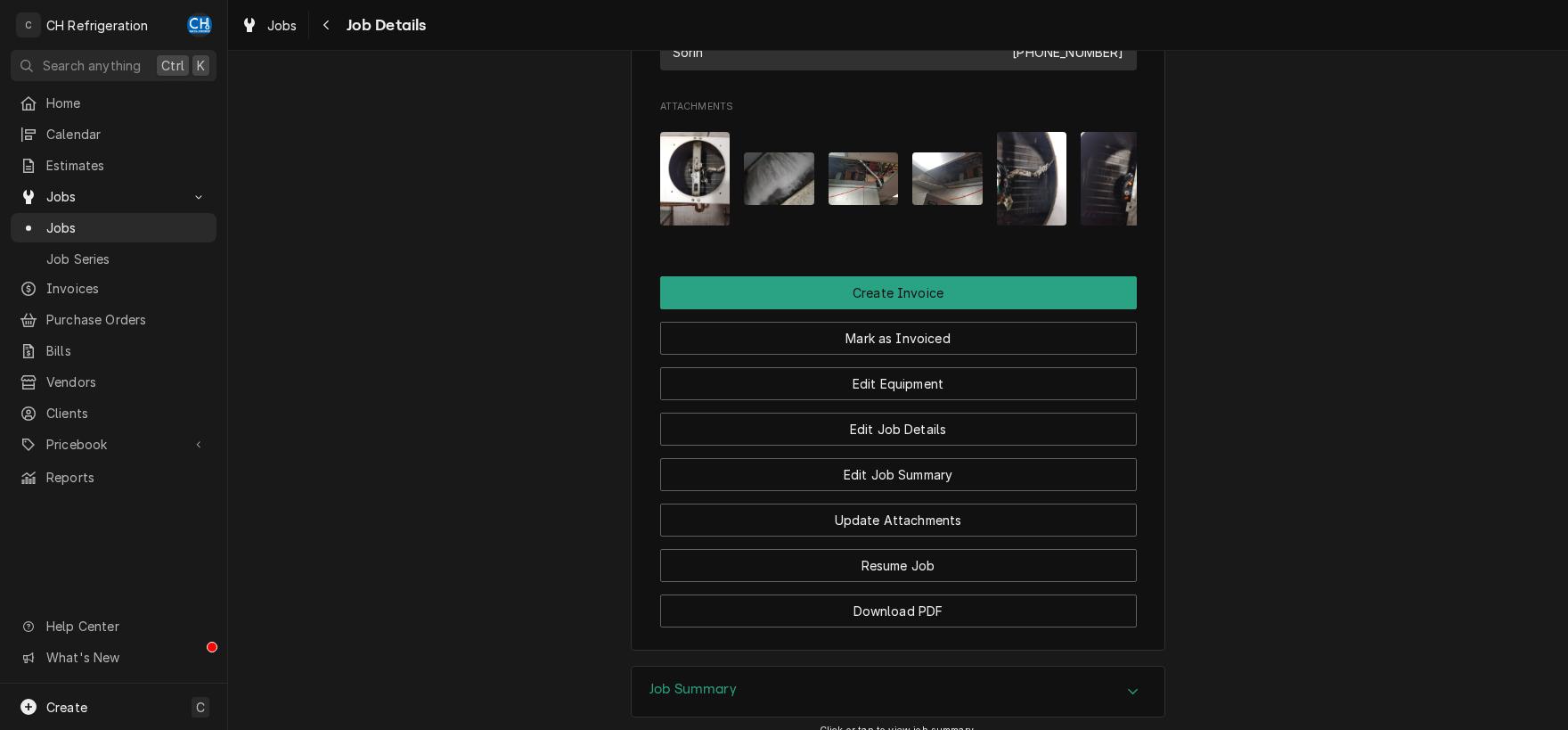
scroll to position [1231, 0]
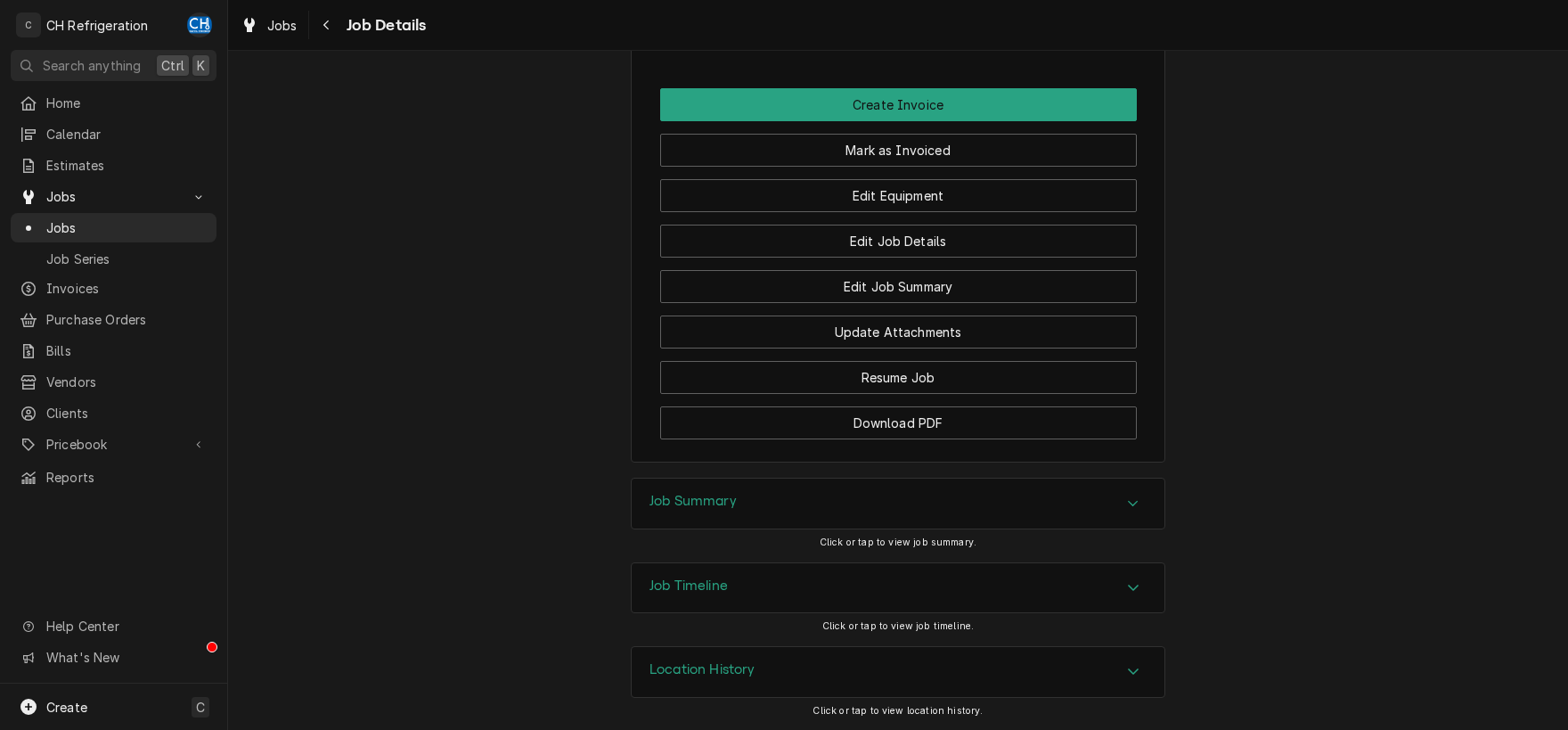
click at [1133, 515] on div "Job Summary" at bounding box center [898, 503] width 532 height 50
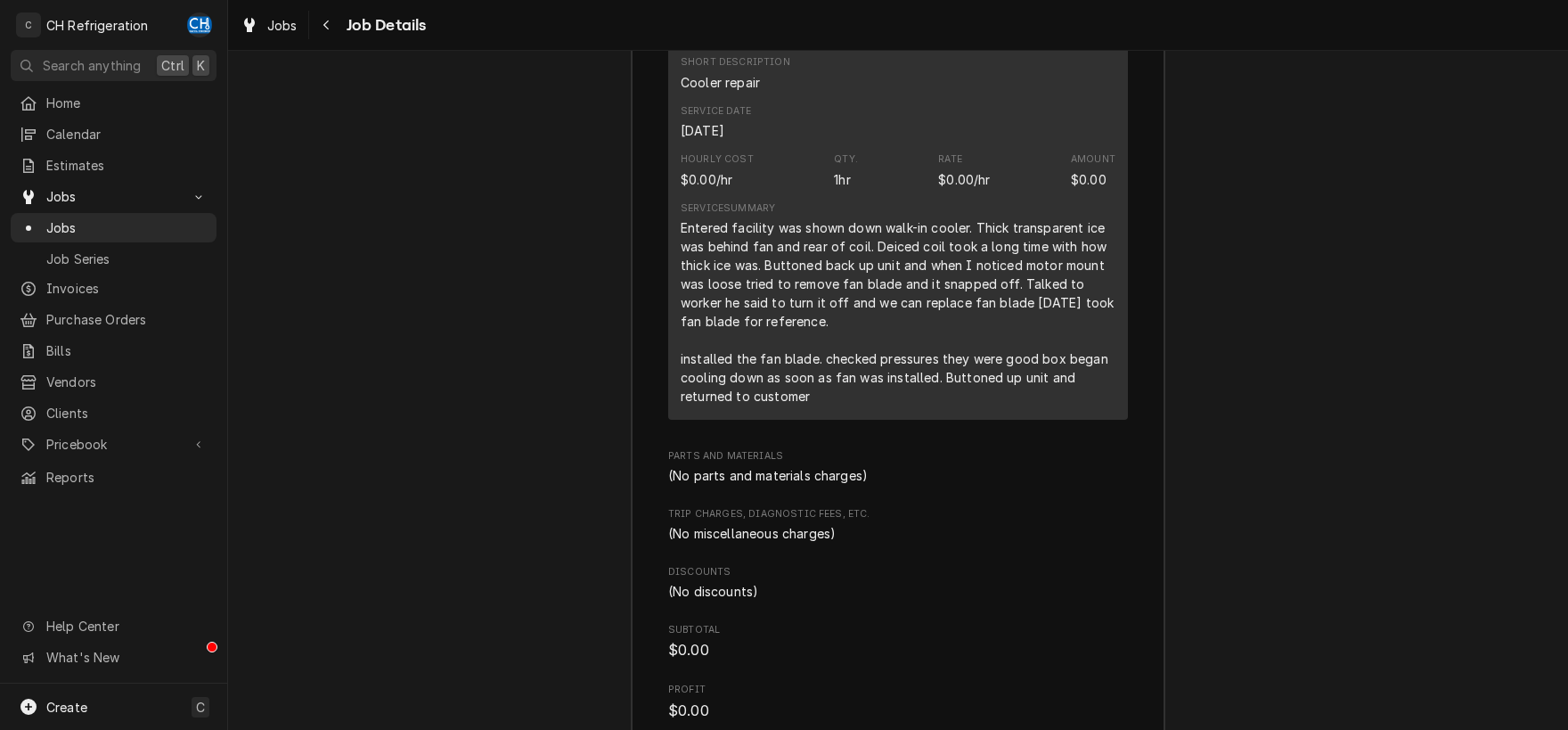
scroll to position [2256, 0]
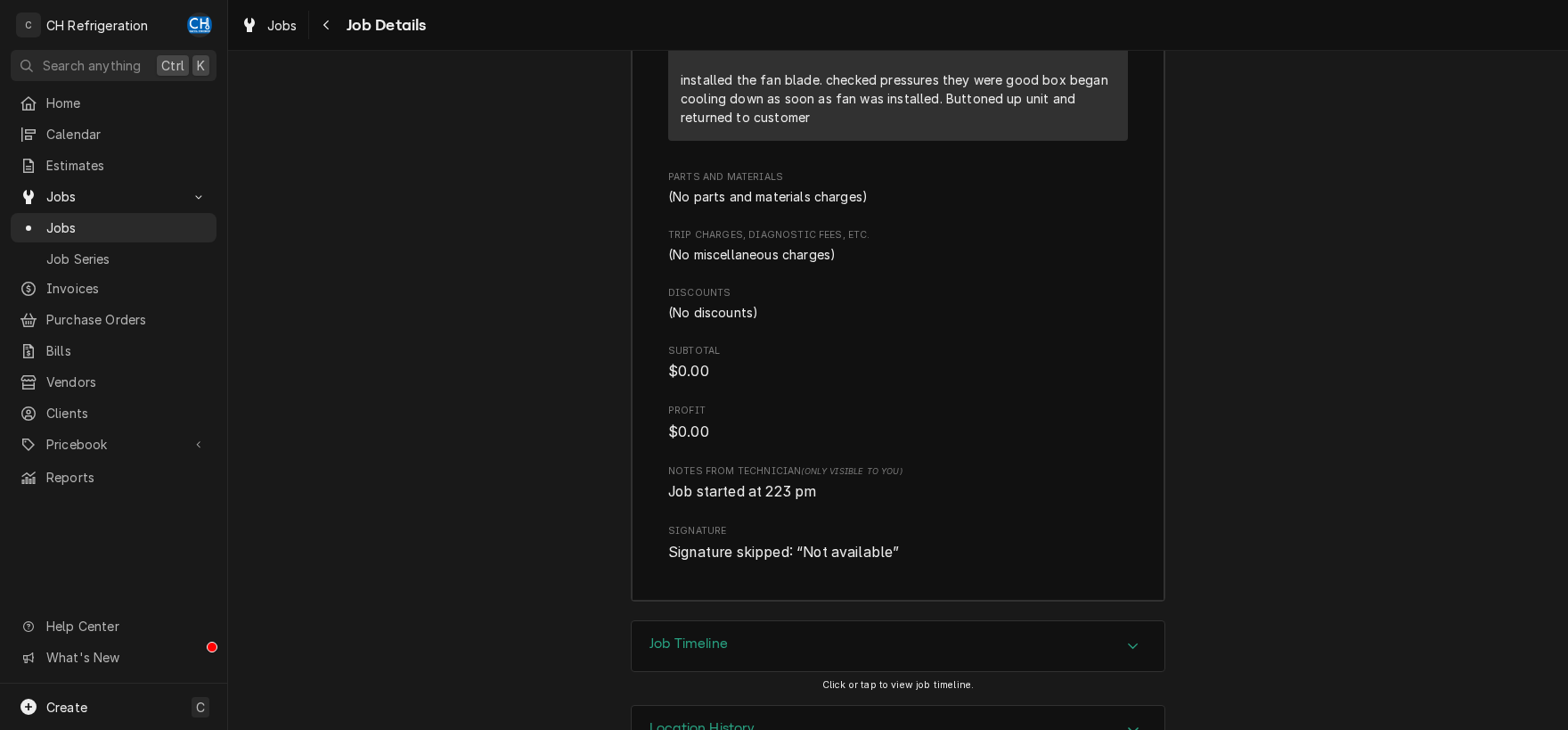
click at [1140, 653] on icon "Accordion Header" at bounding box center [1133, 646] width 13 height 15
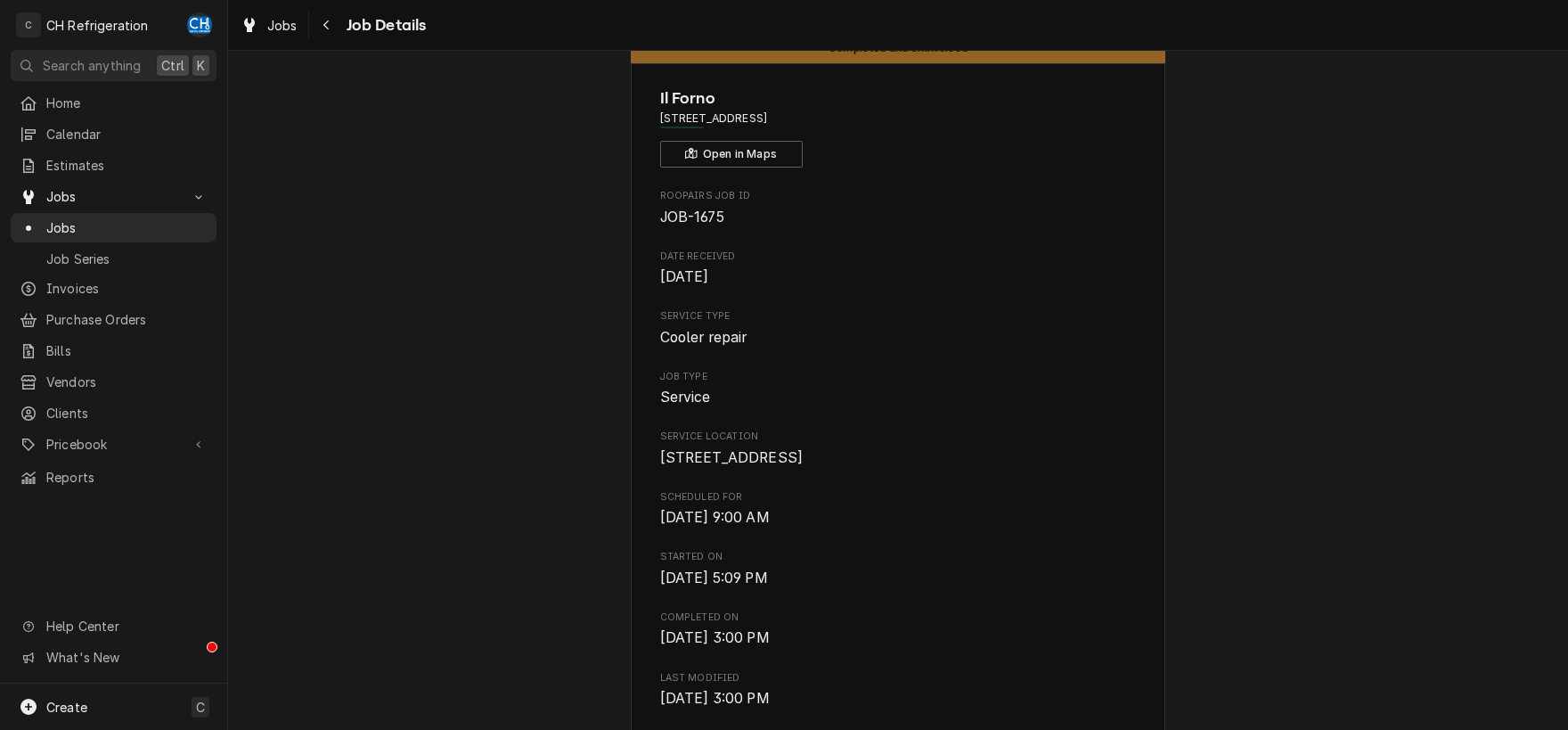
scroll to position [0, 0]
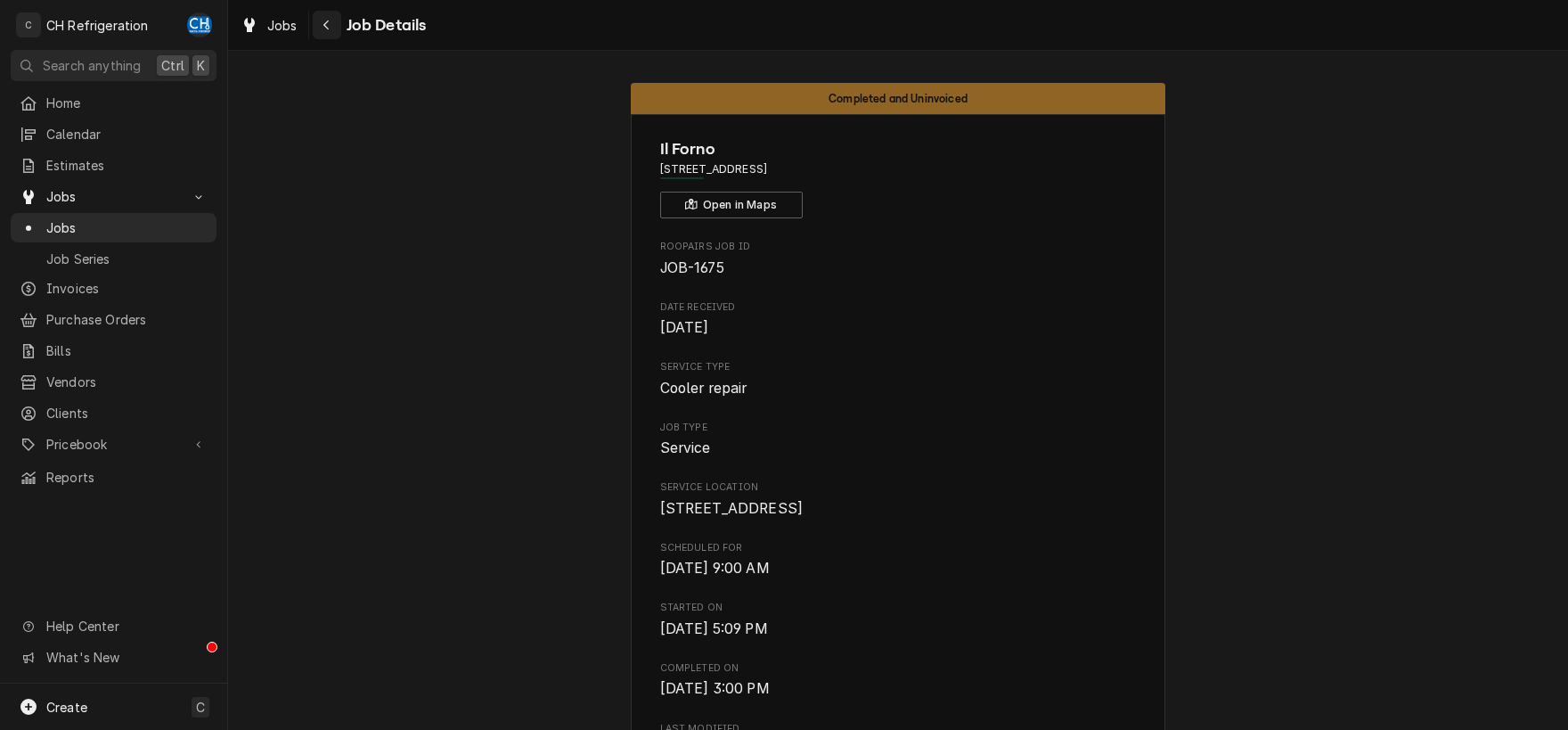
click at [329, 19] on icon "Navigate back" at bounding box center [327, 24] width 8 height 13
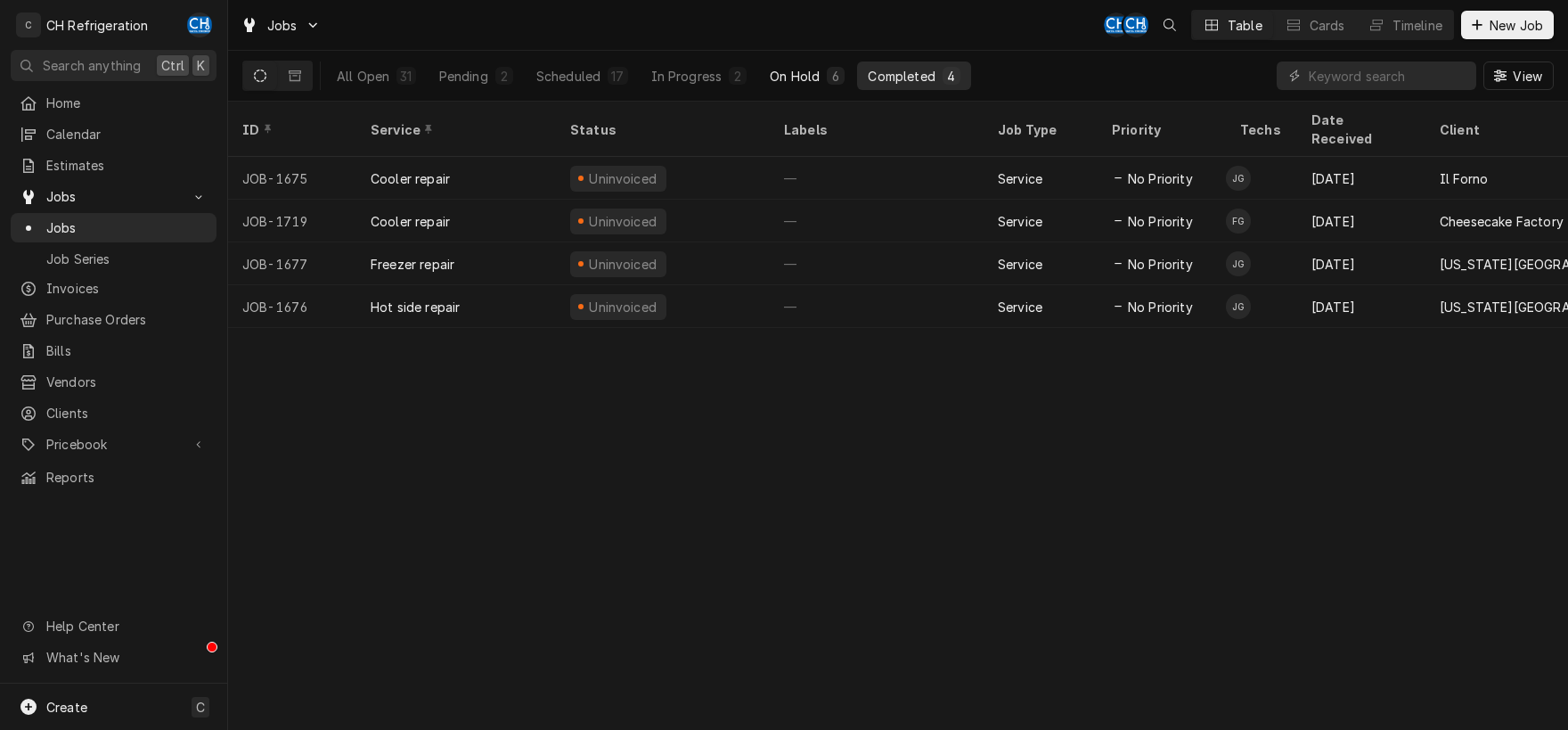
click at [813, 80] on div "On Hold" at bounding box center [794, 75] width 50 height 19
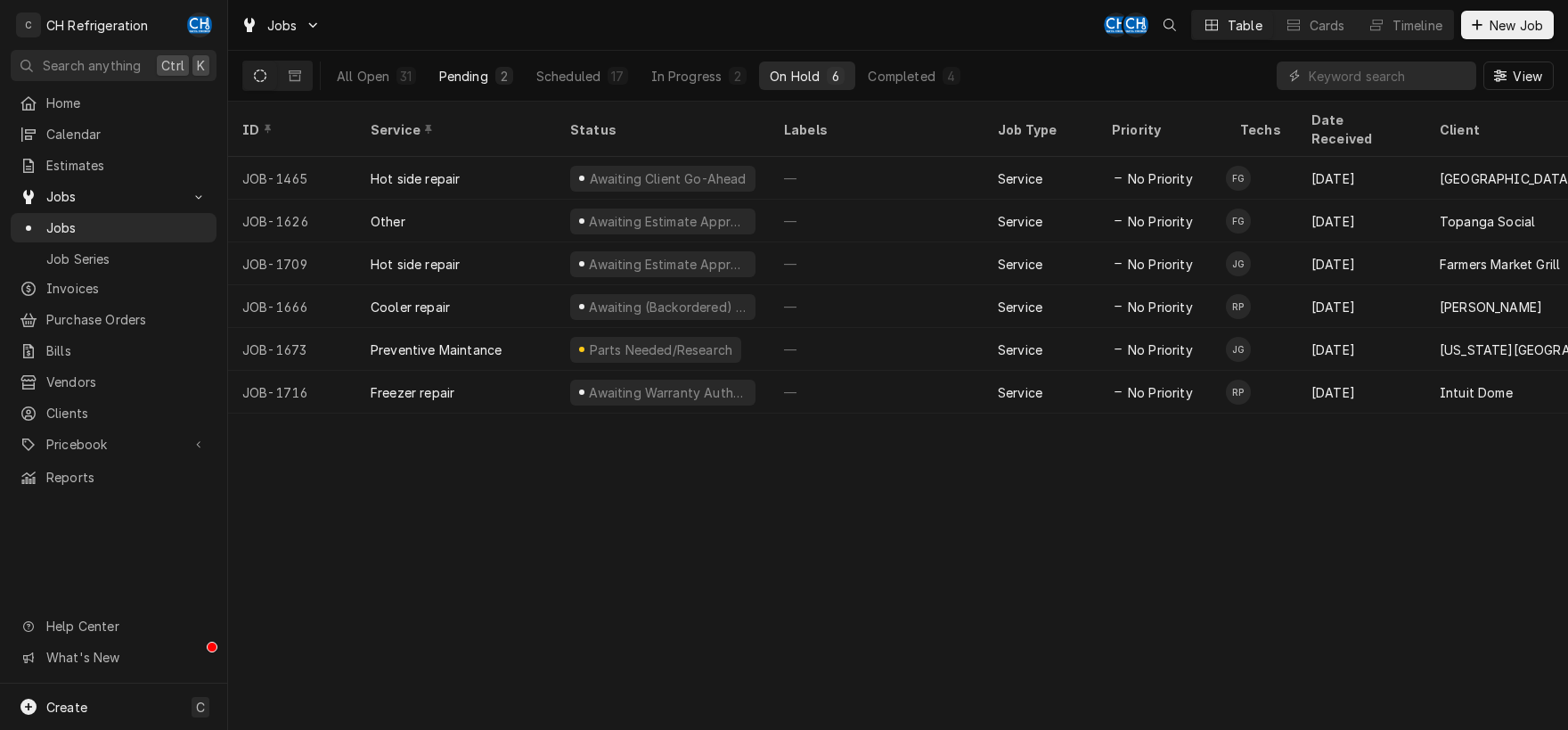
click at [466, 69] on div "Pending" at bounding box center [464, 75] width 49 height 19
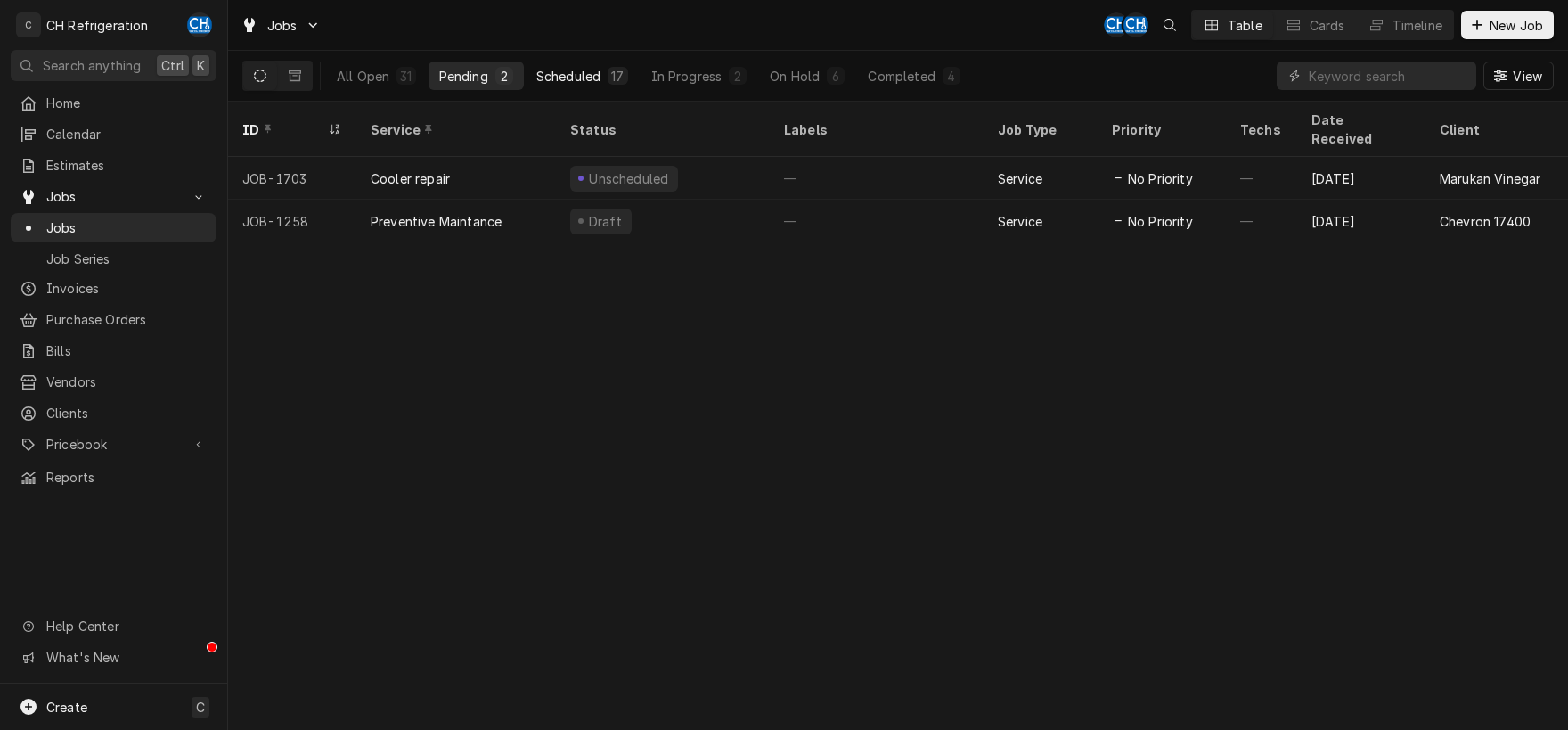
click at [576, 74] on div "Scheduled" at bounding box center [568, 75] width 65 height 19
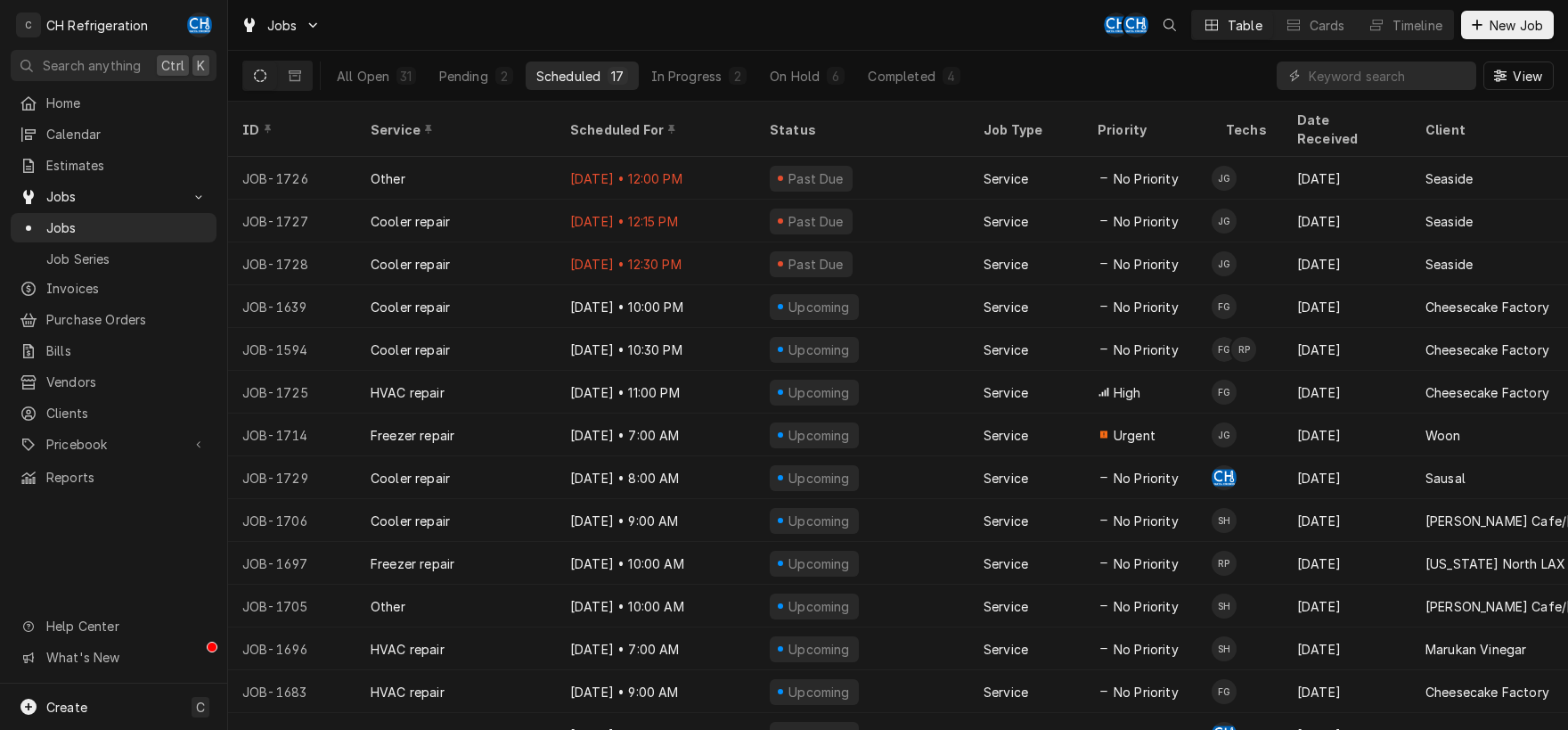
click at [697, 62] on div "All Open 31 Pending 2 Scheduled 17 In Progress 2 On Hold 6 Completed 4" at bounding box center [648, 75] width 645 height 50
click at [691, 80] on div "In Progress" at bounding box center [687, 75] width 71 height 19
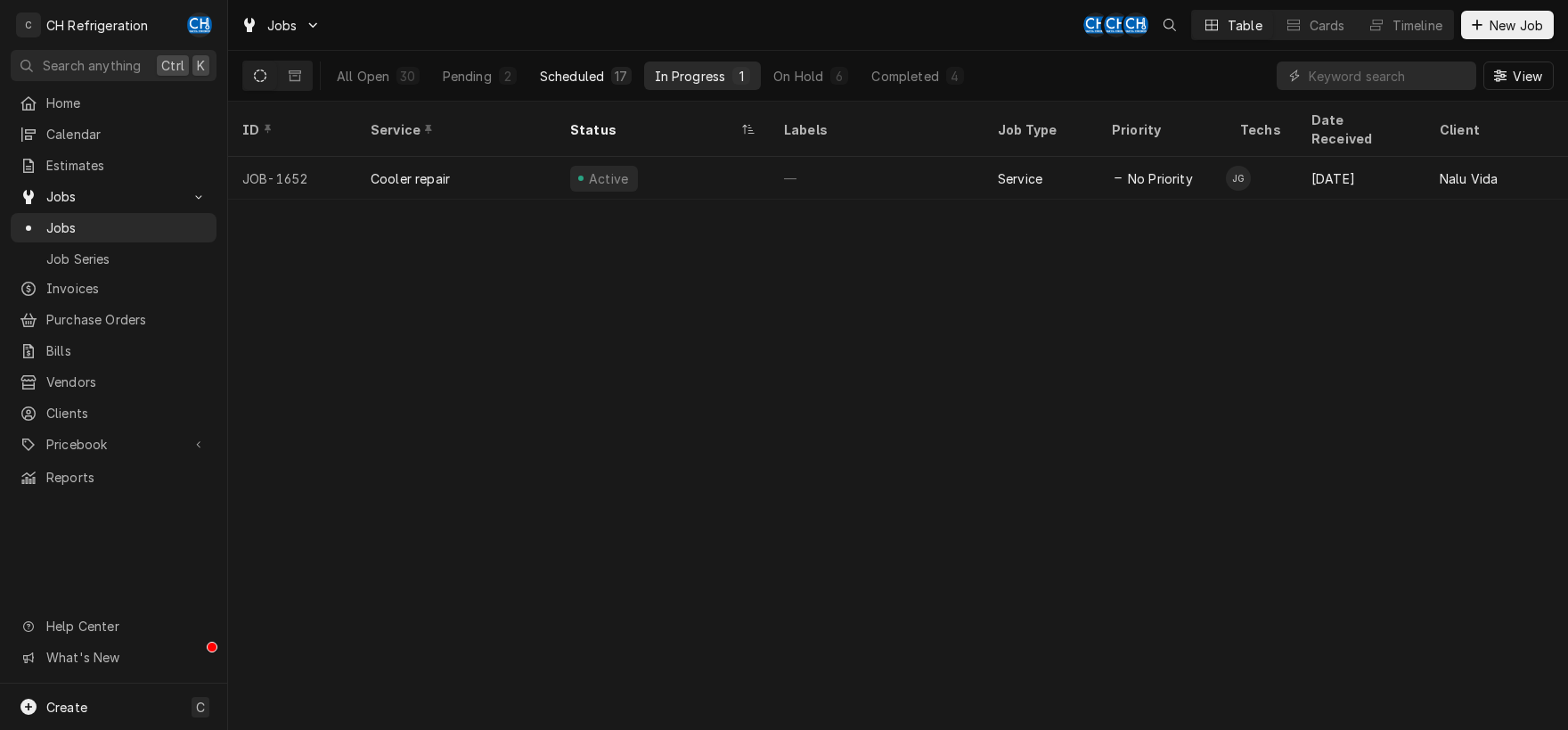
click at [553, 73] on div "Scheduled" at bounding box center [572, 75] width 65 height 19
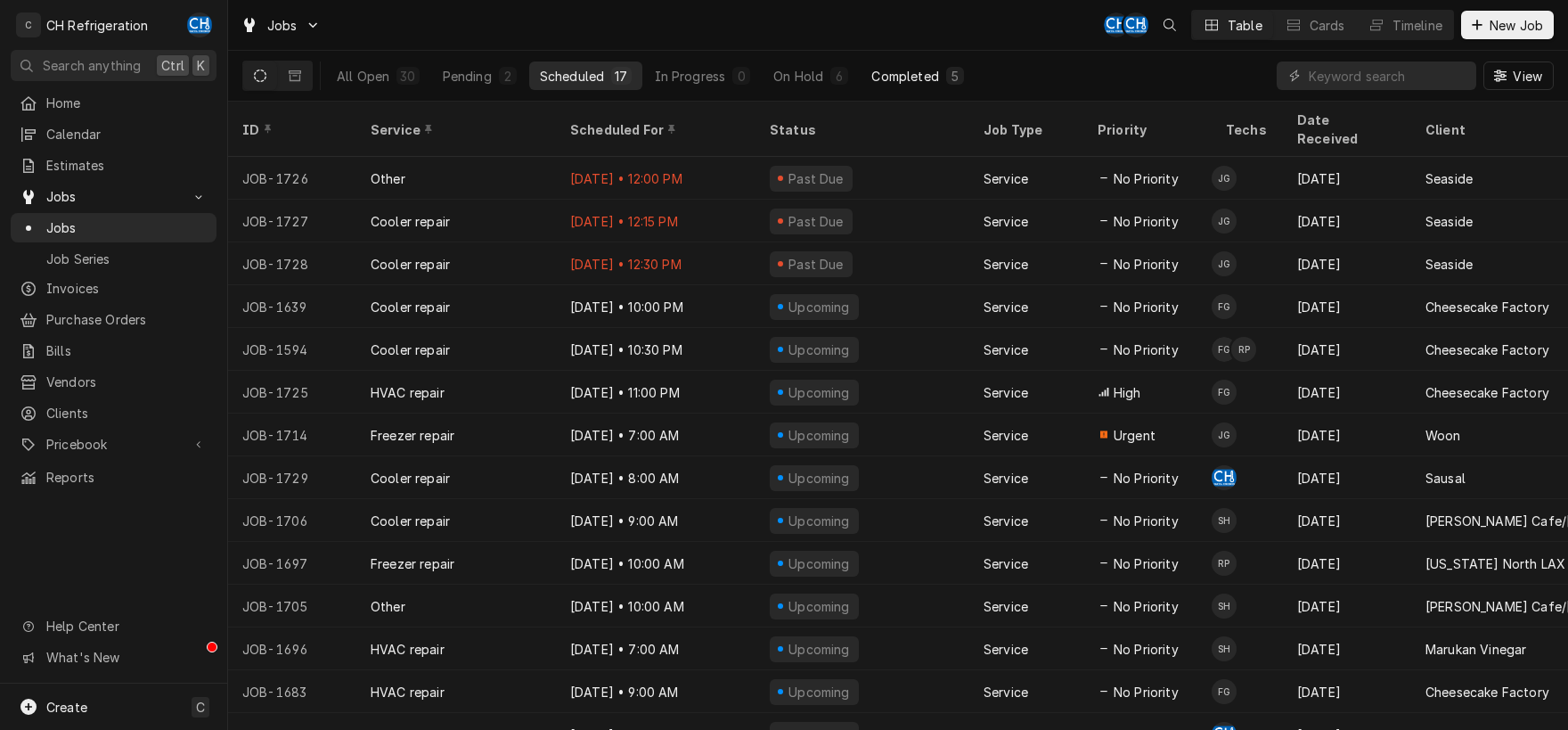
click at [901, 84] on div "Completed" at bounding box center [904, 75] width 67 height 19
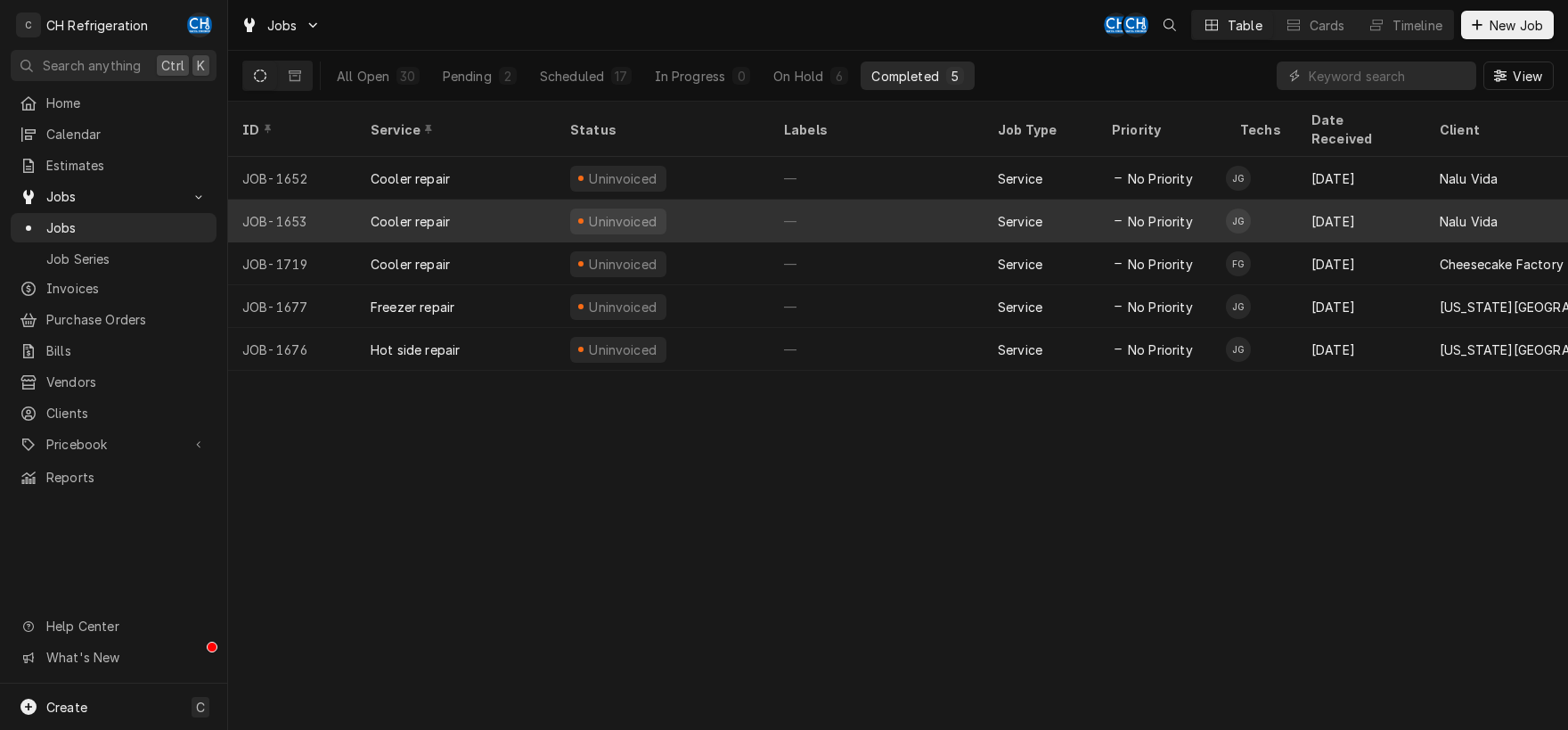
click at [864, 200] on div "—" at bounding box center [876, 221] width 214 height 43
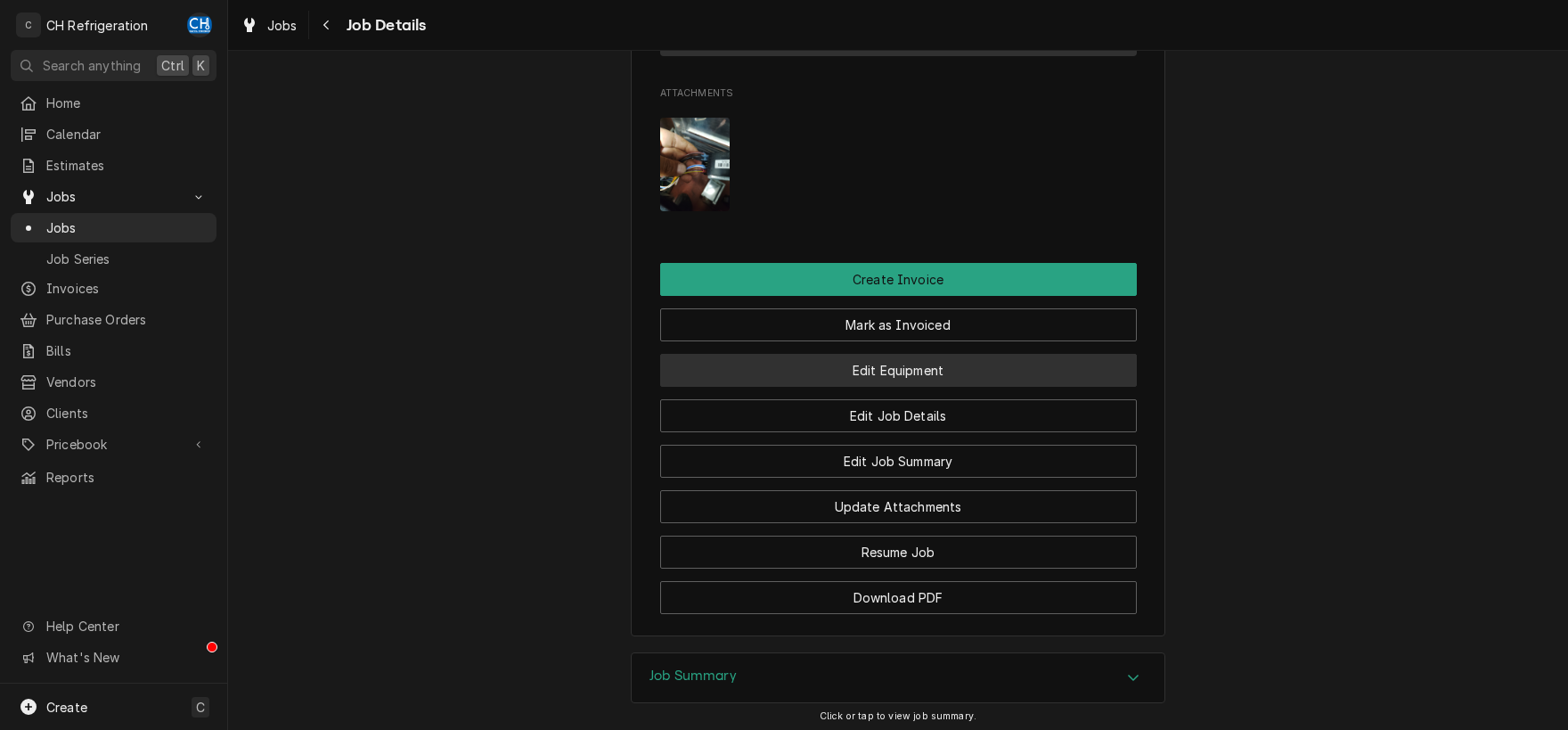
scroll to position [1400, 0]
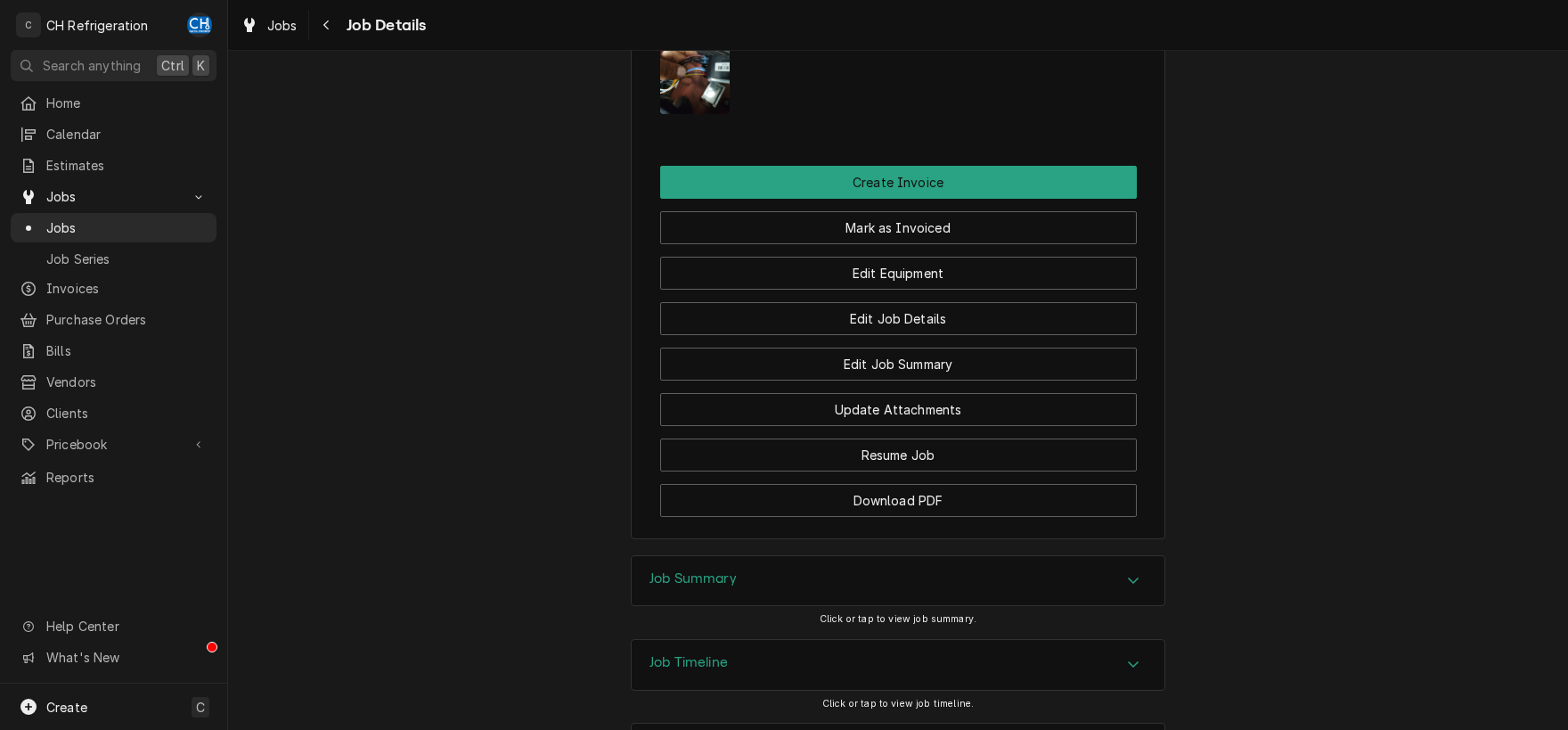
click at [1130, 570] on div "Accordion Header" at bounding box center [1133, 581] width 26 height 22
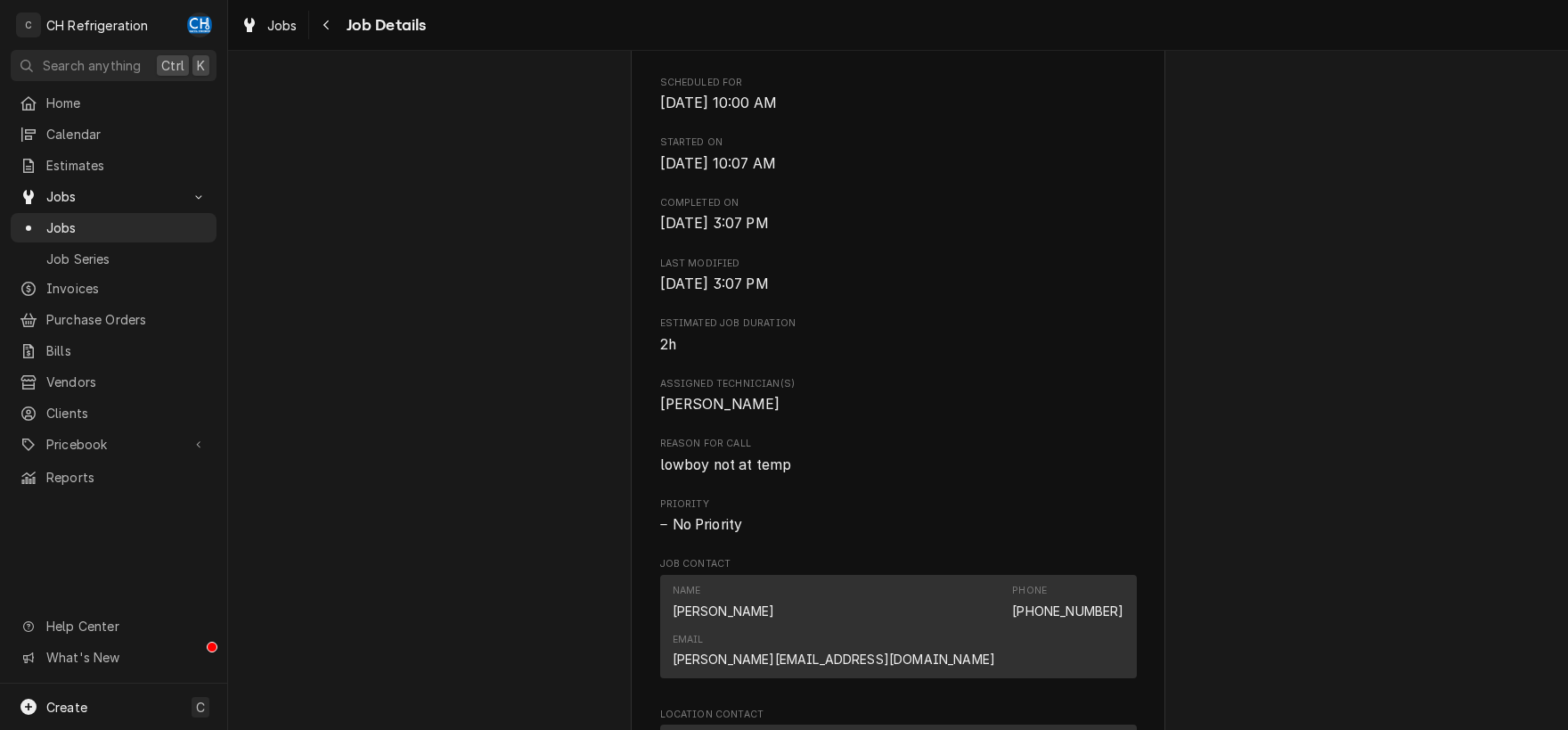
scroll to position [652, 0]
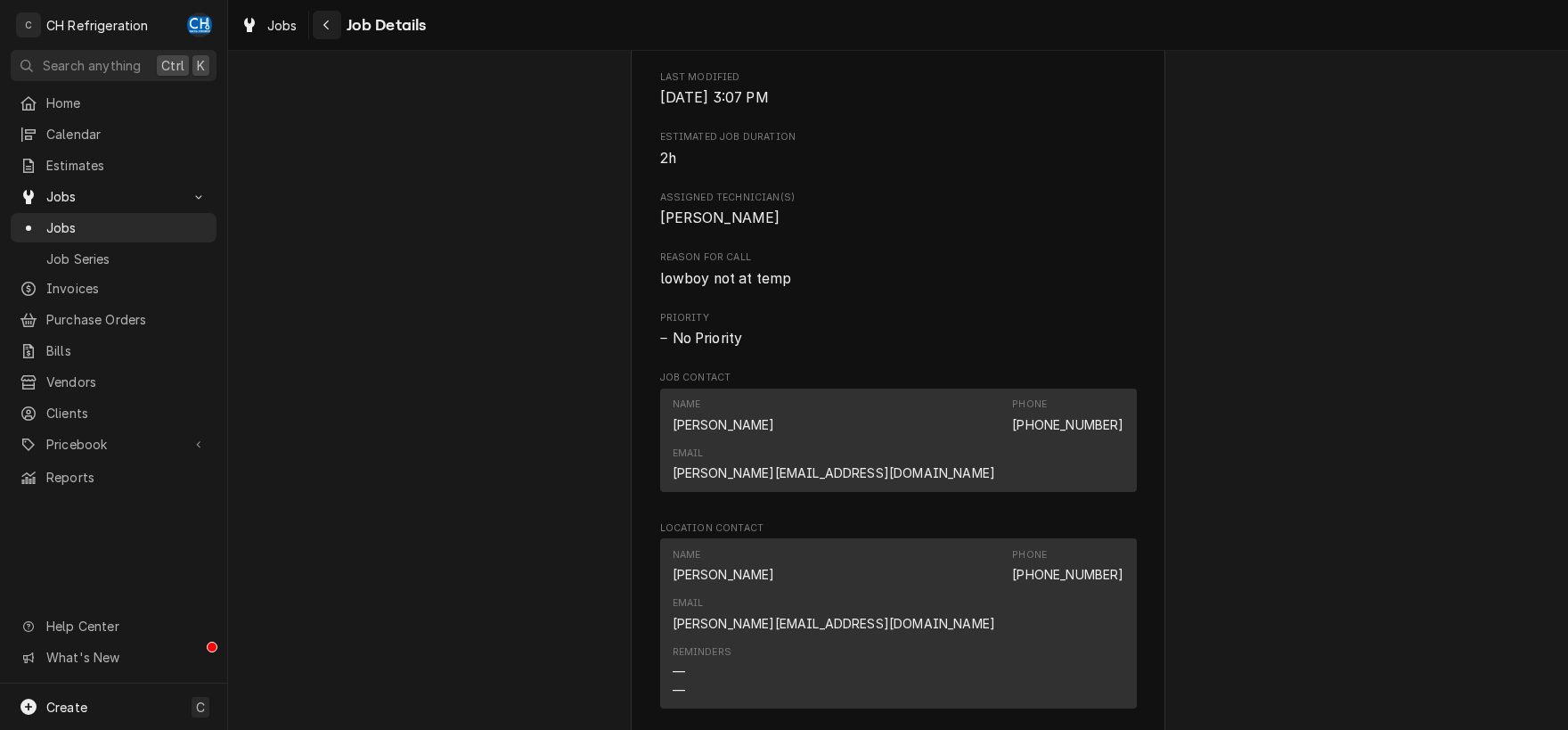
click at [330, 24] on icon "Navigate back" at bounding box center [327, 24] width 8 height 13
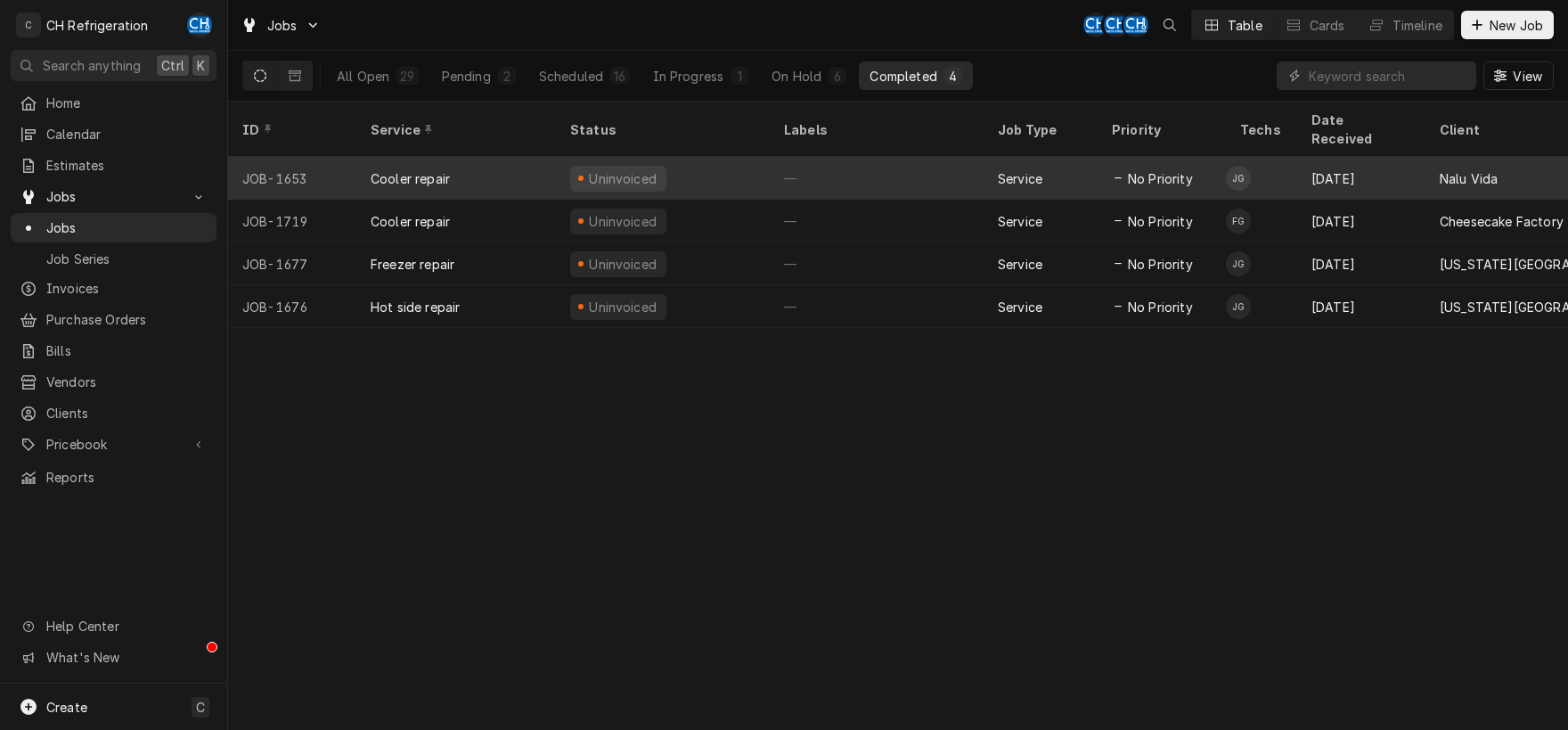
click at [859, 157] on div "—" at bounding box center [876, 178] width 214 height 43
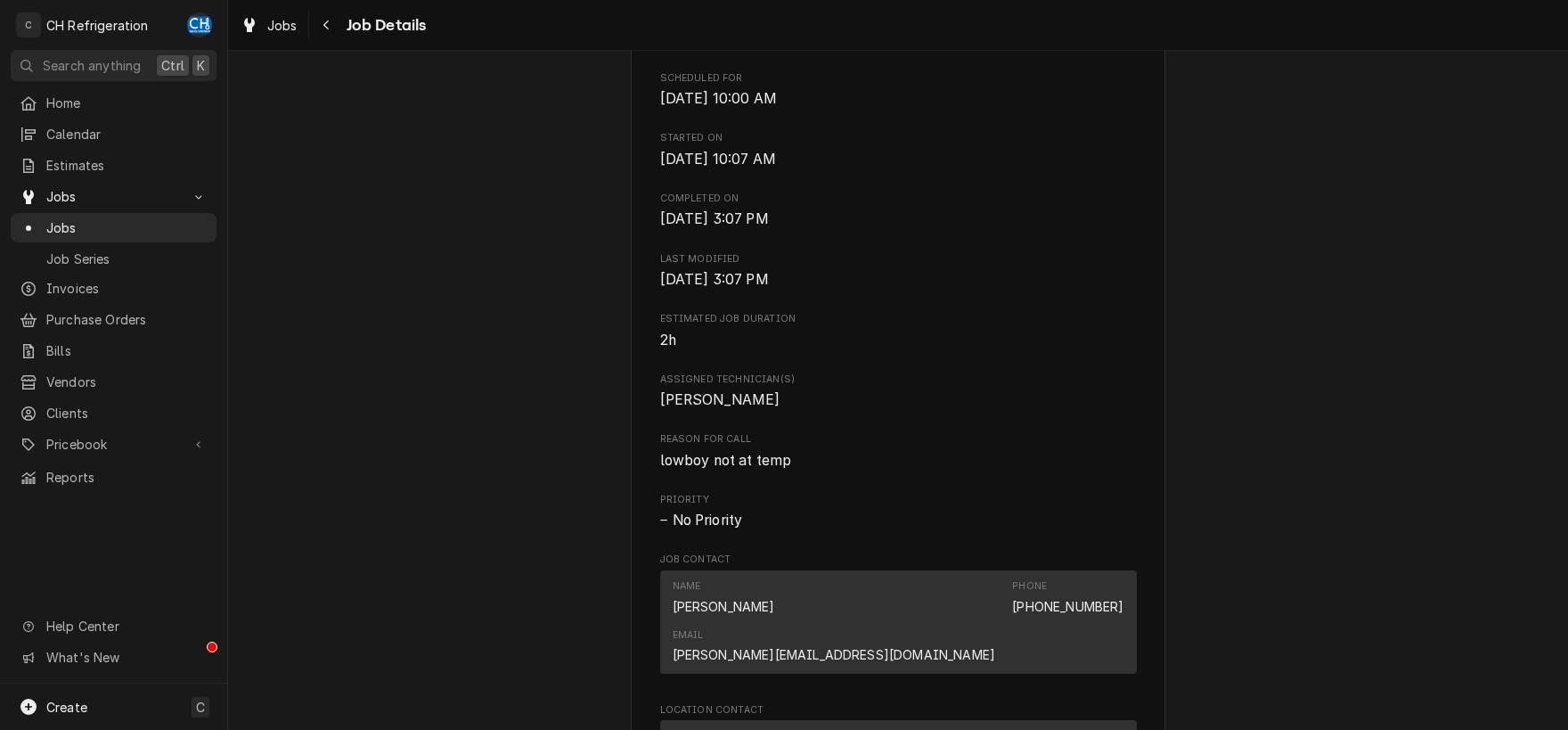
scroll to position [1400, 0]
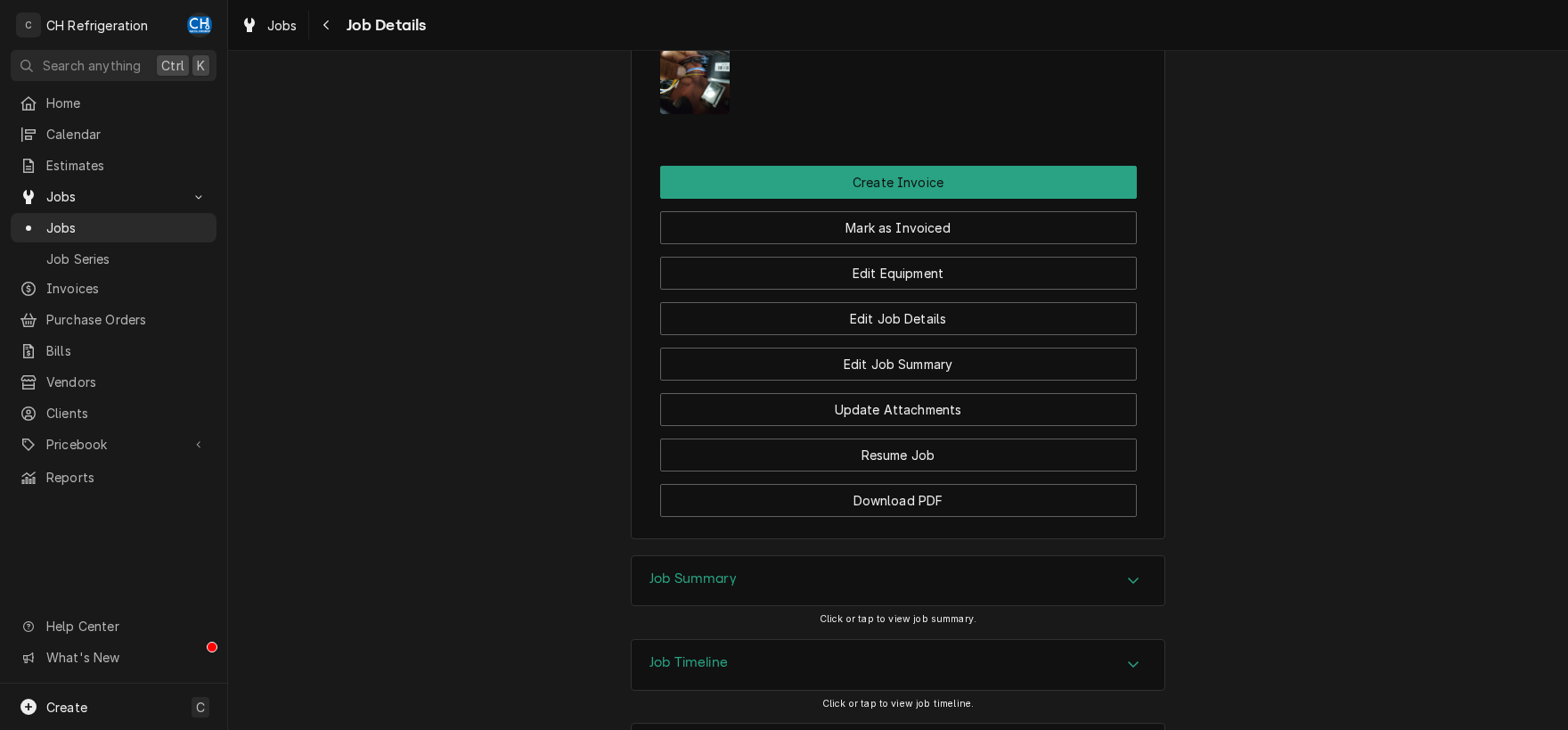
click at [1123, 570] on div "Accordion Header" at bounding box center [1133, 581] width 26 height 22
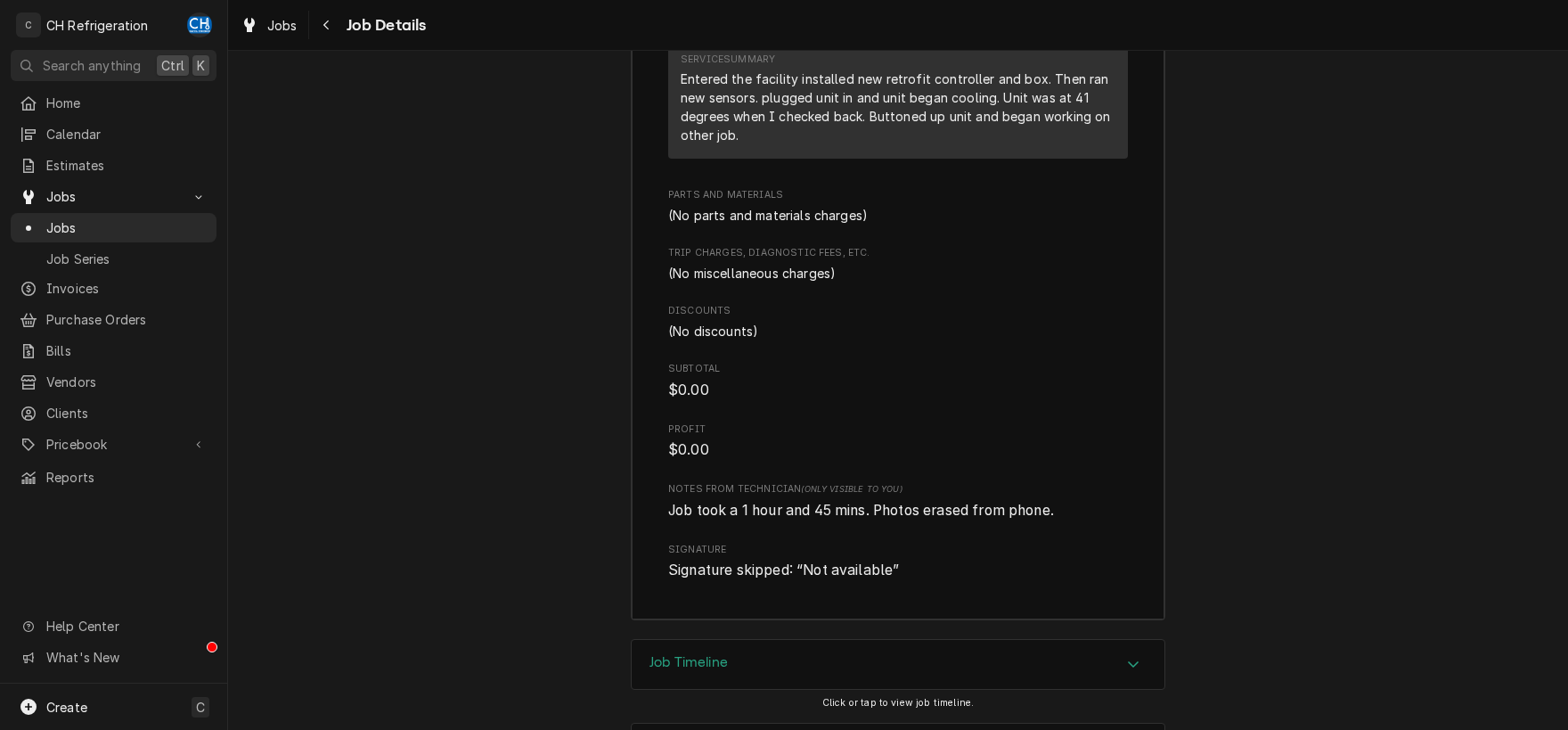
scroll to position [1646, 0]
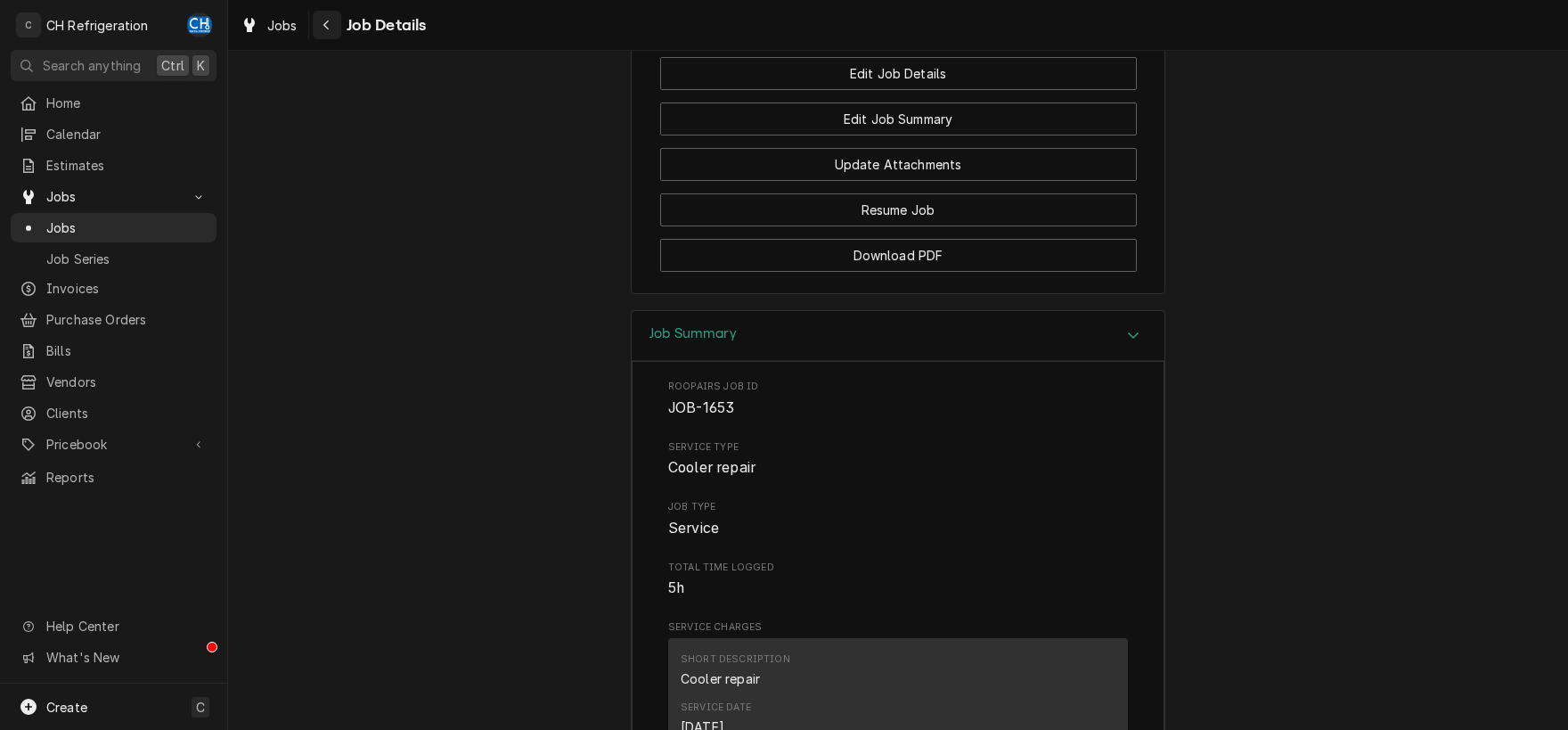
click at [329, 27] on icon "Navigate back" at bounding box center [327, 24] width 8 height 13
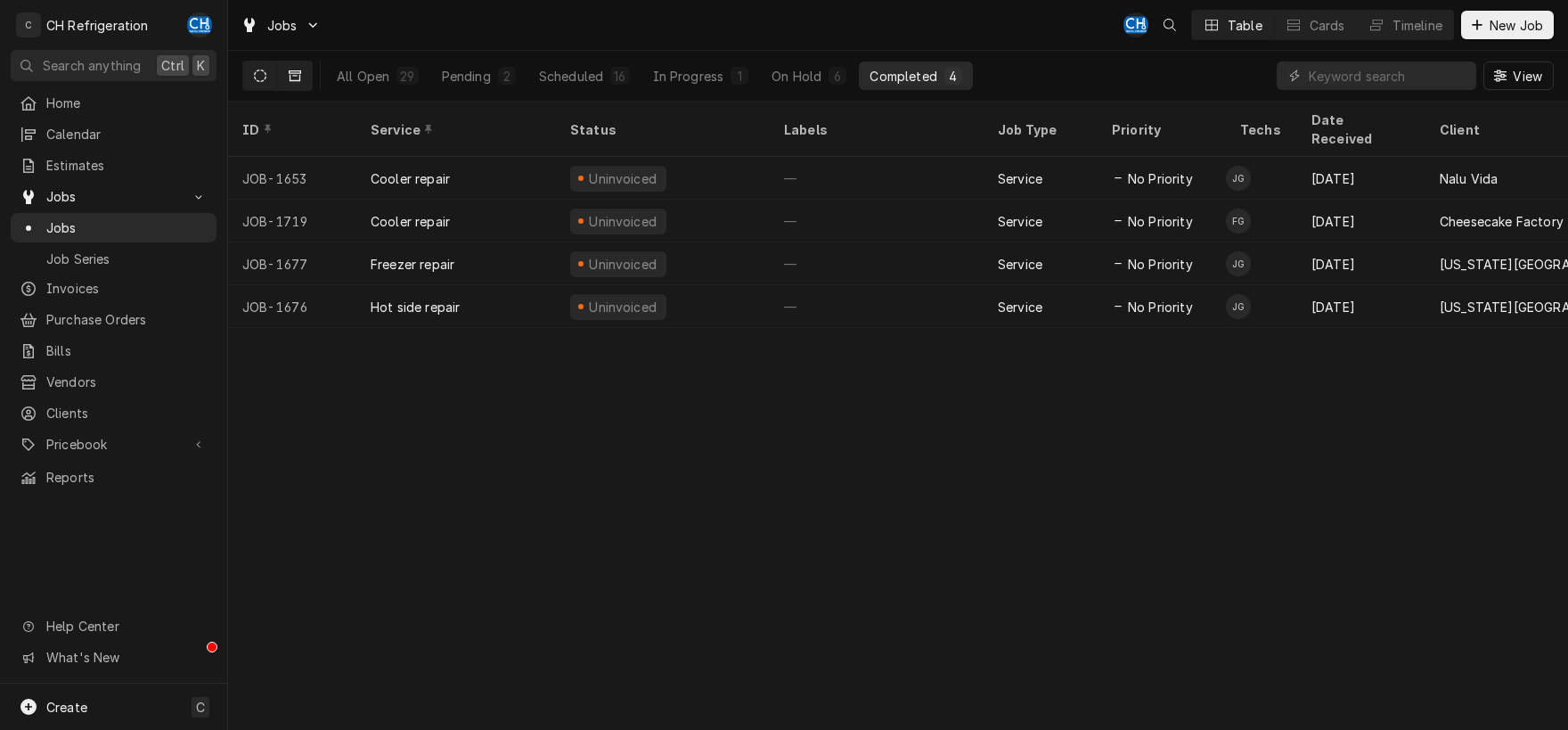
click at [294, 77] on icon "Dynamic Content Wrapper" at bounding box center [294, 75] width 13 height 13
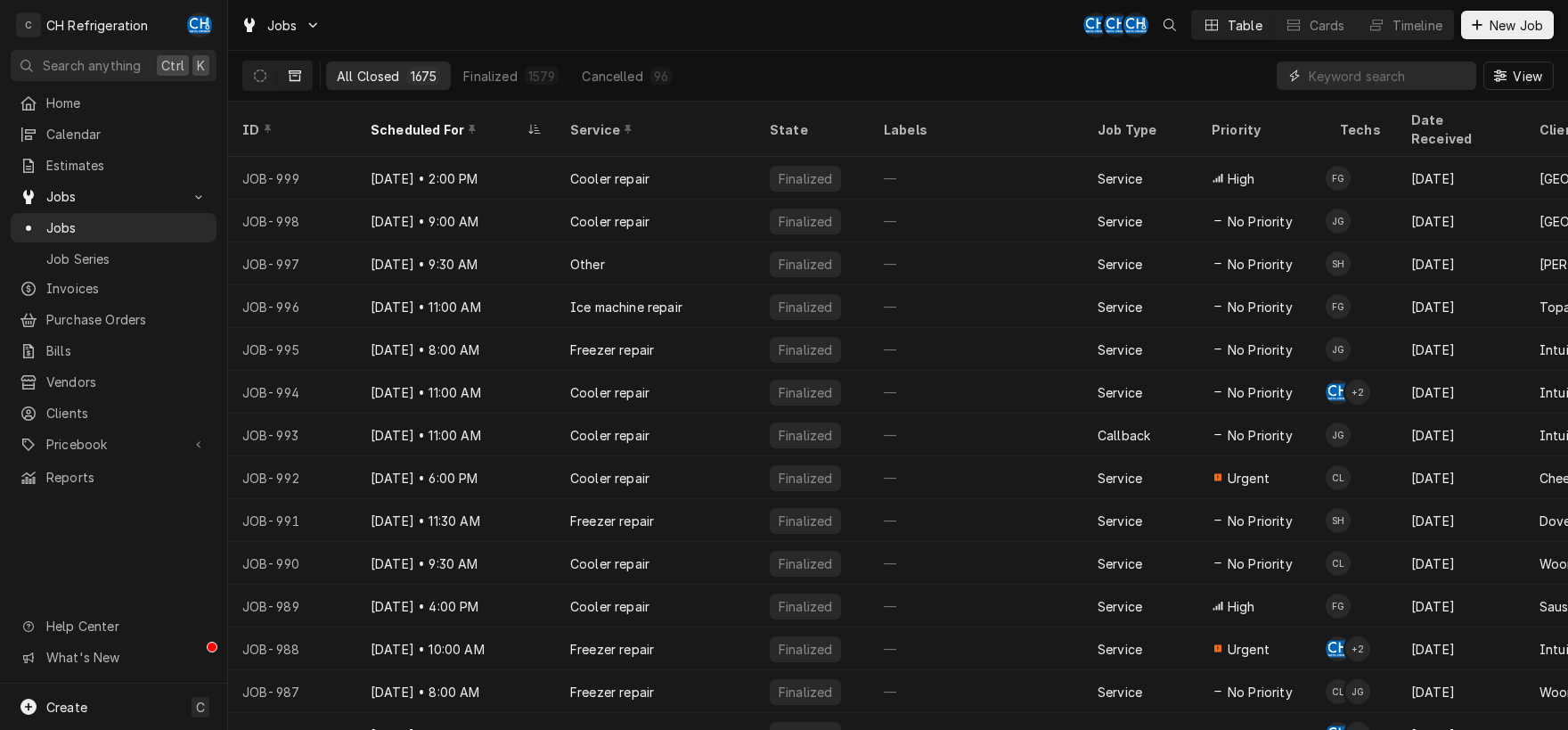
click at [1393, 86] on input "Dynamic Content Wrapper" at bounding box center [1388, 75] width 158 height 28
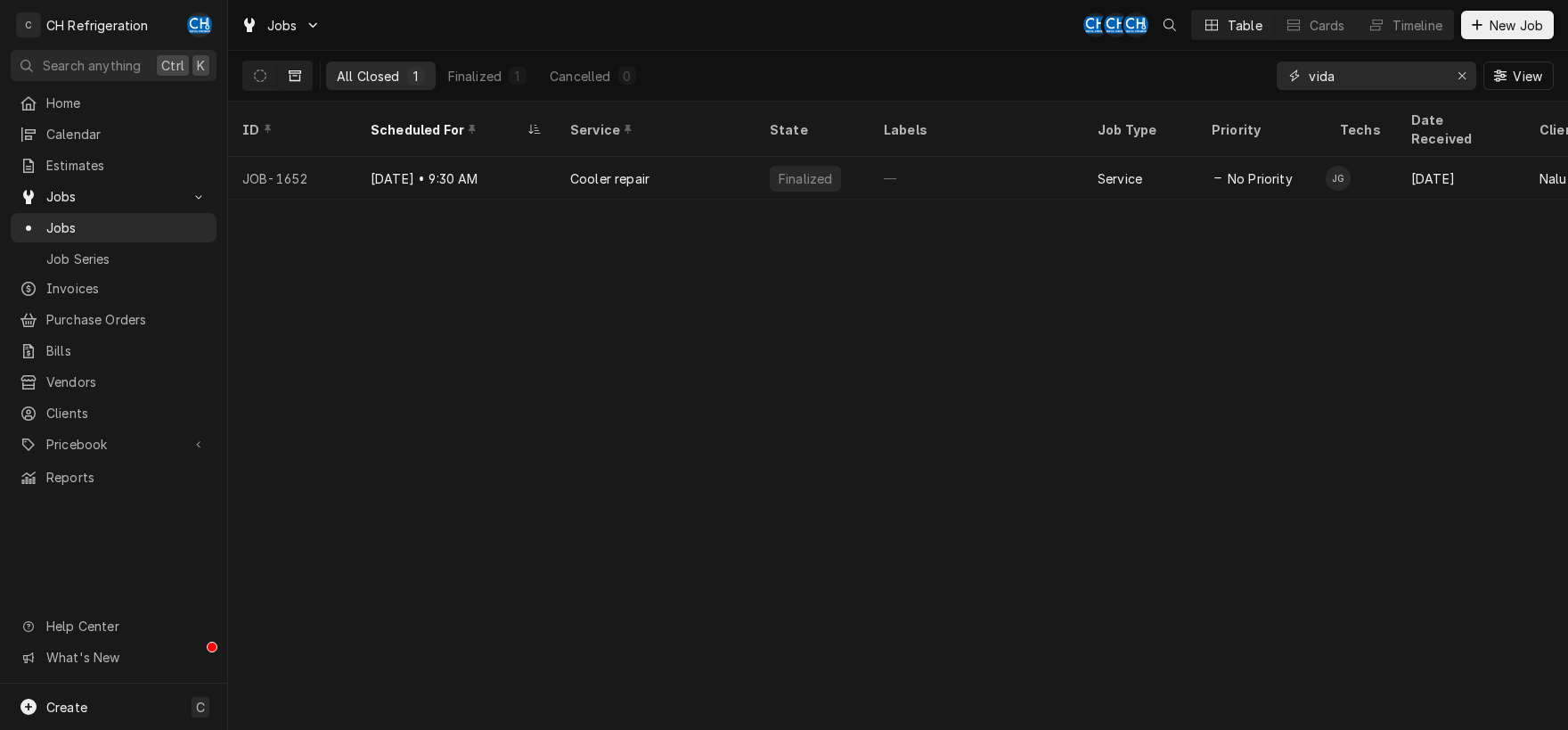
type input "vida"
click at [251, 74] on button "Dynamic Content Wrapper" at bounding box center [260, 75] width 34 height 28
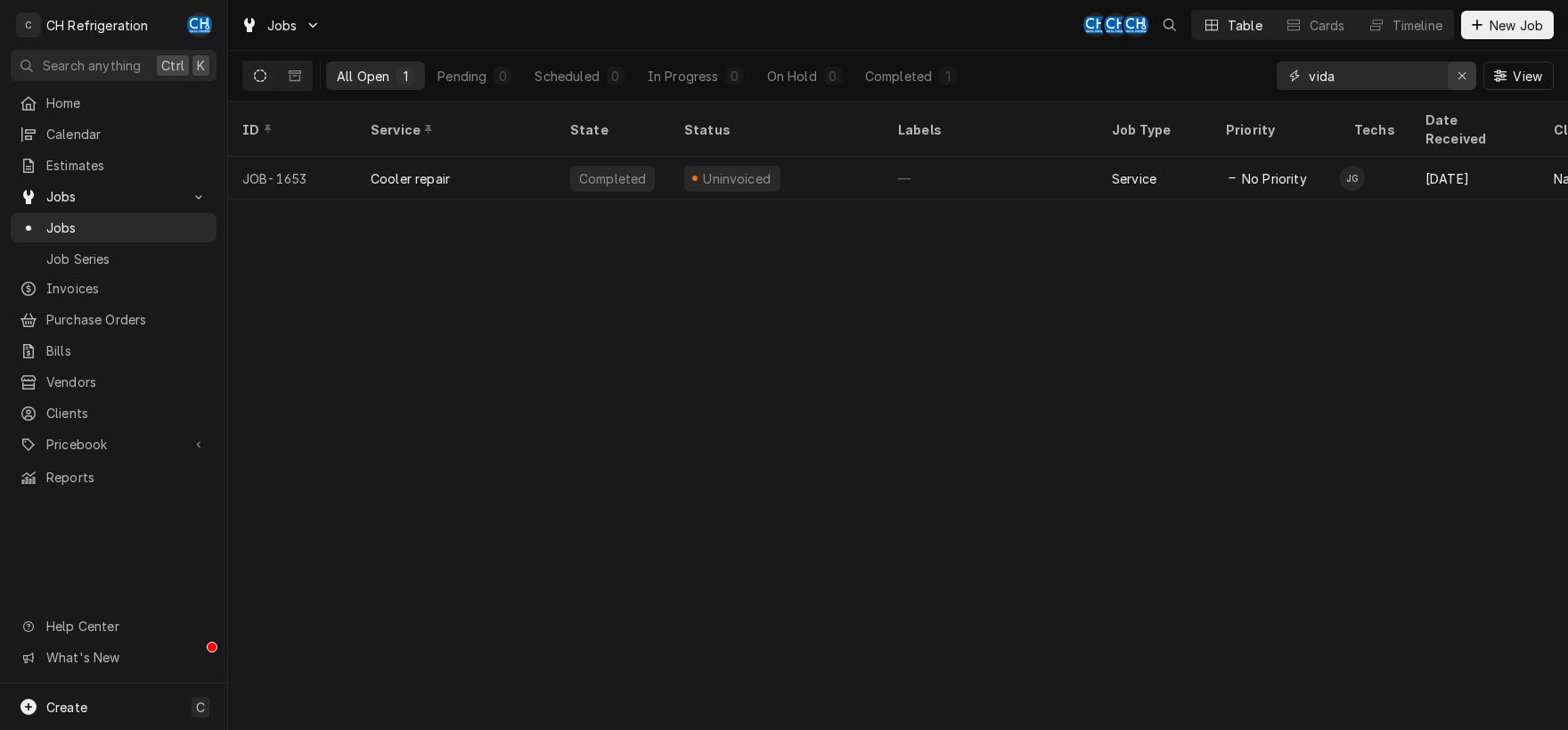
click at [1465, 76] on icon "Erase input" at bounding box center [1462, 75] width 10 height 13
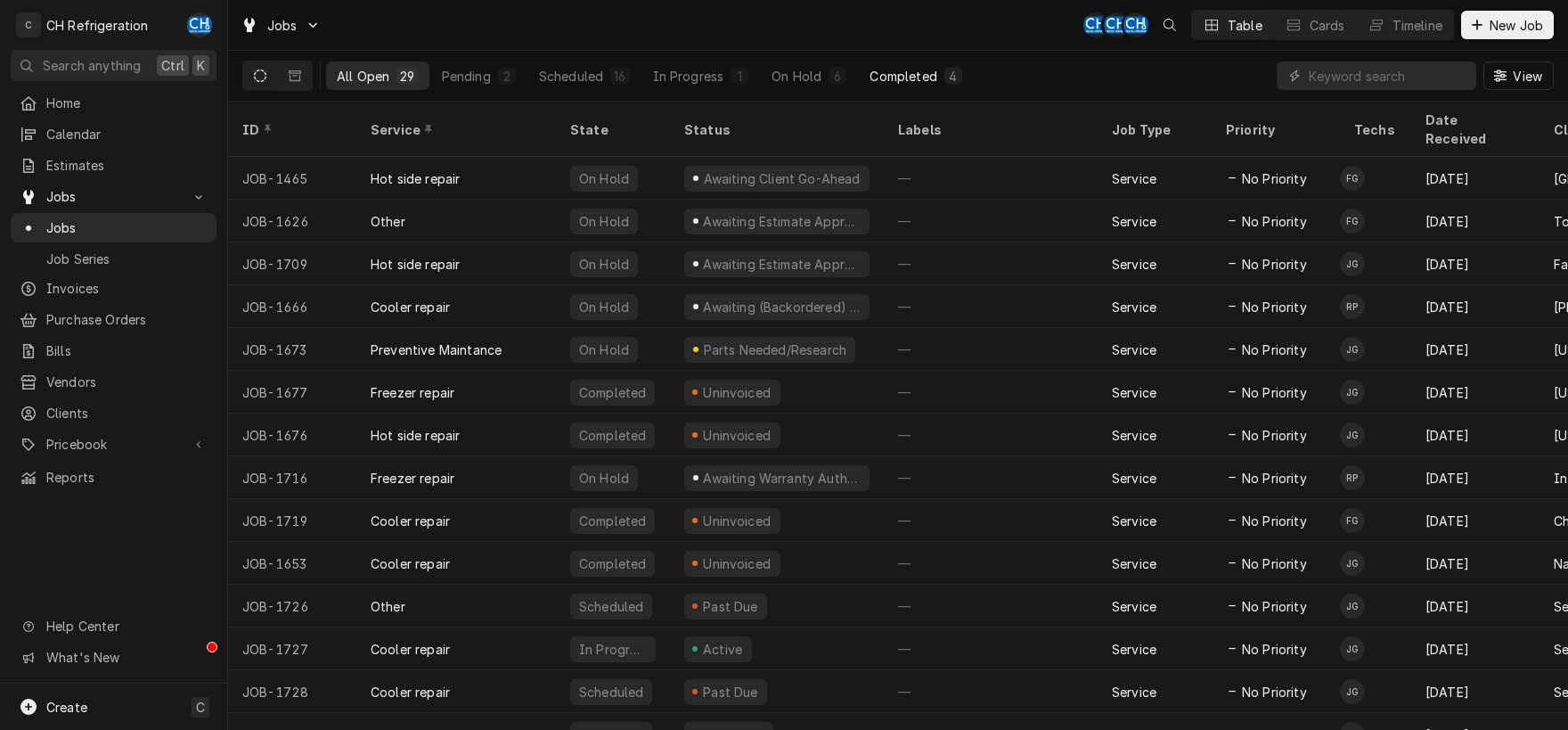
click at [929, 74] on div "Completed" at bounding box center [903, 75] width 67 height 19
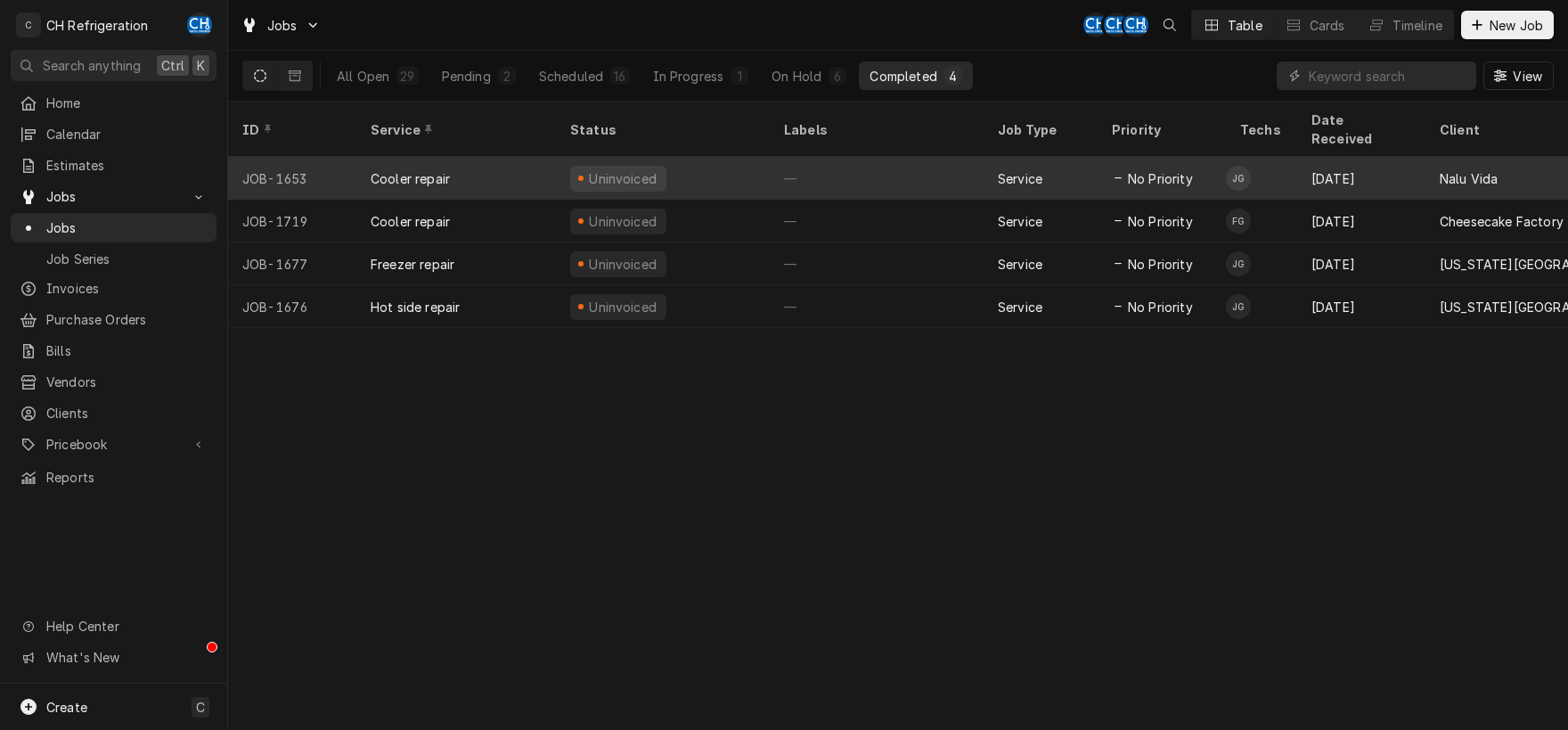
click at [829, 157] on div "—" at bounding box center [876, 178] width 214 height 43
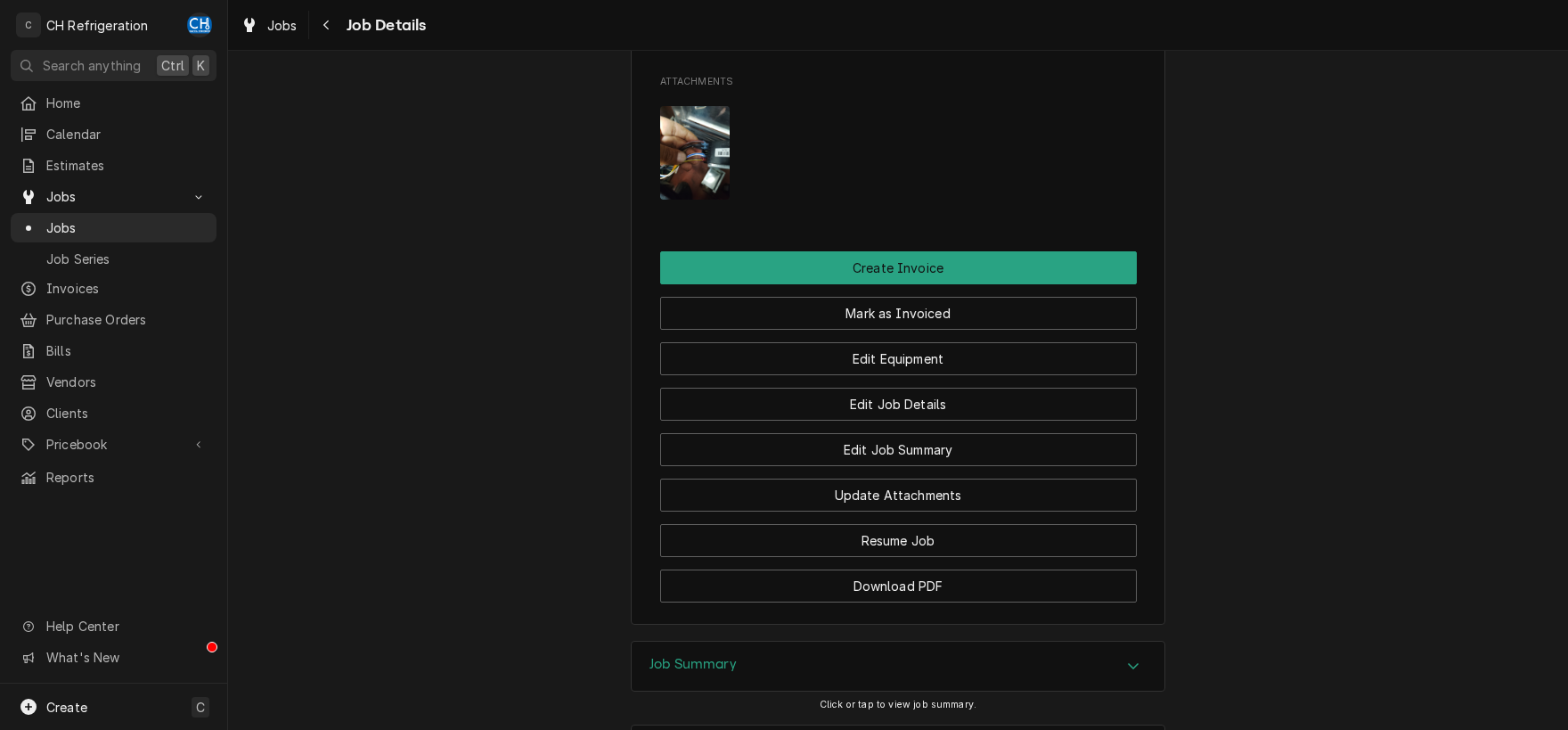
scroll to position [1400, 0]
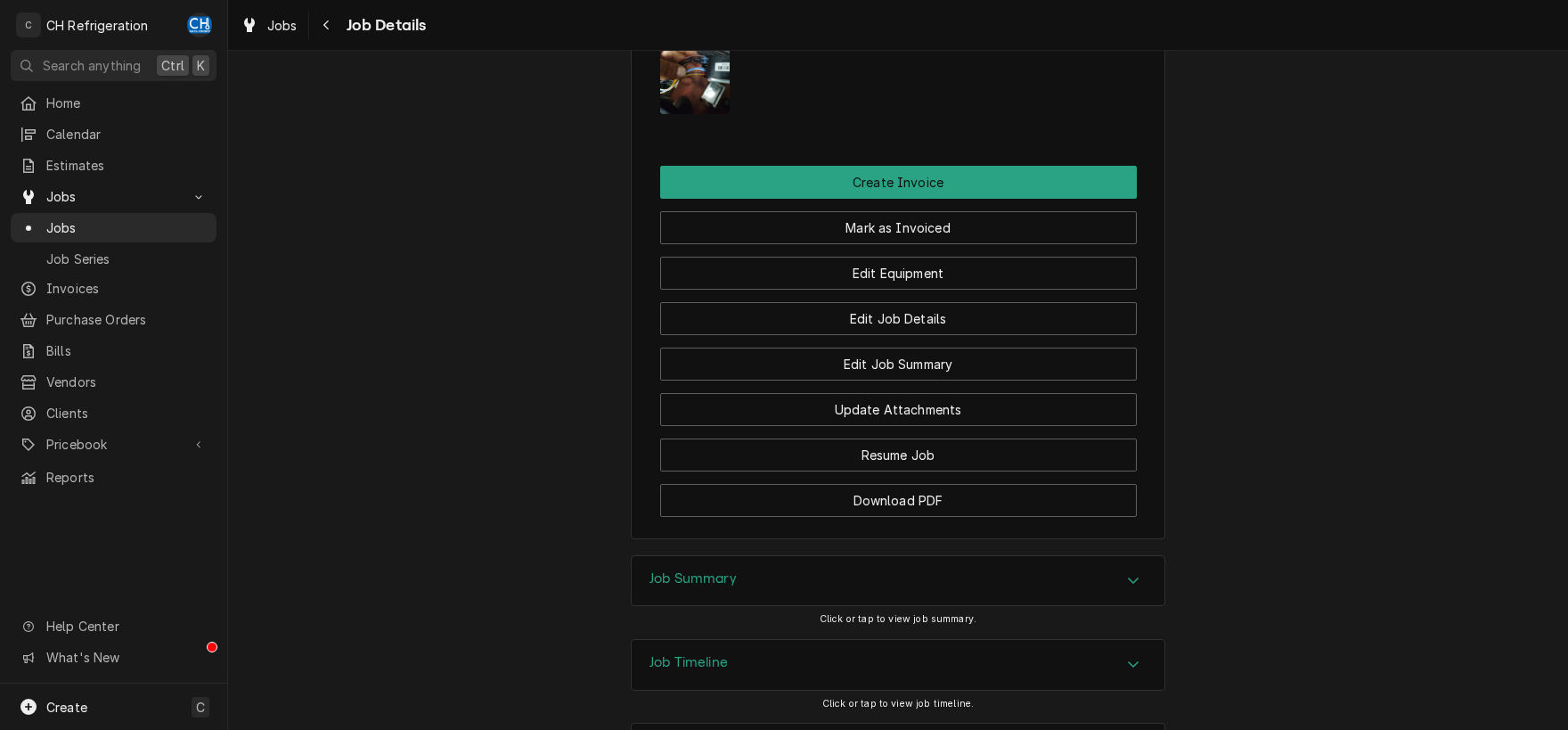
click at [1117, 556] on div "Job Summary" at bounding box center [898, 580] width 532 height 50
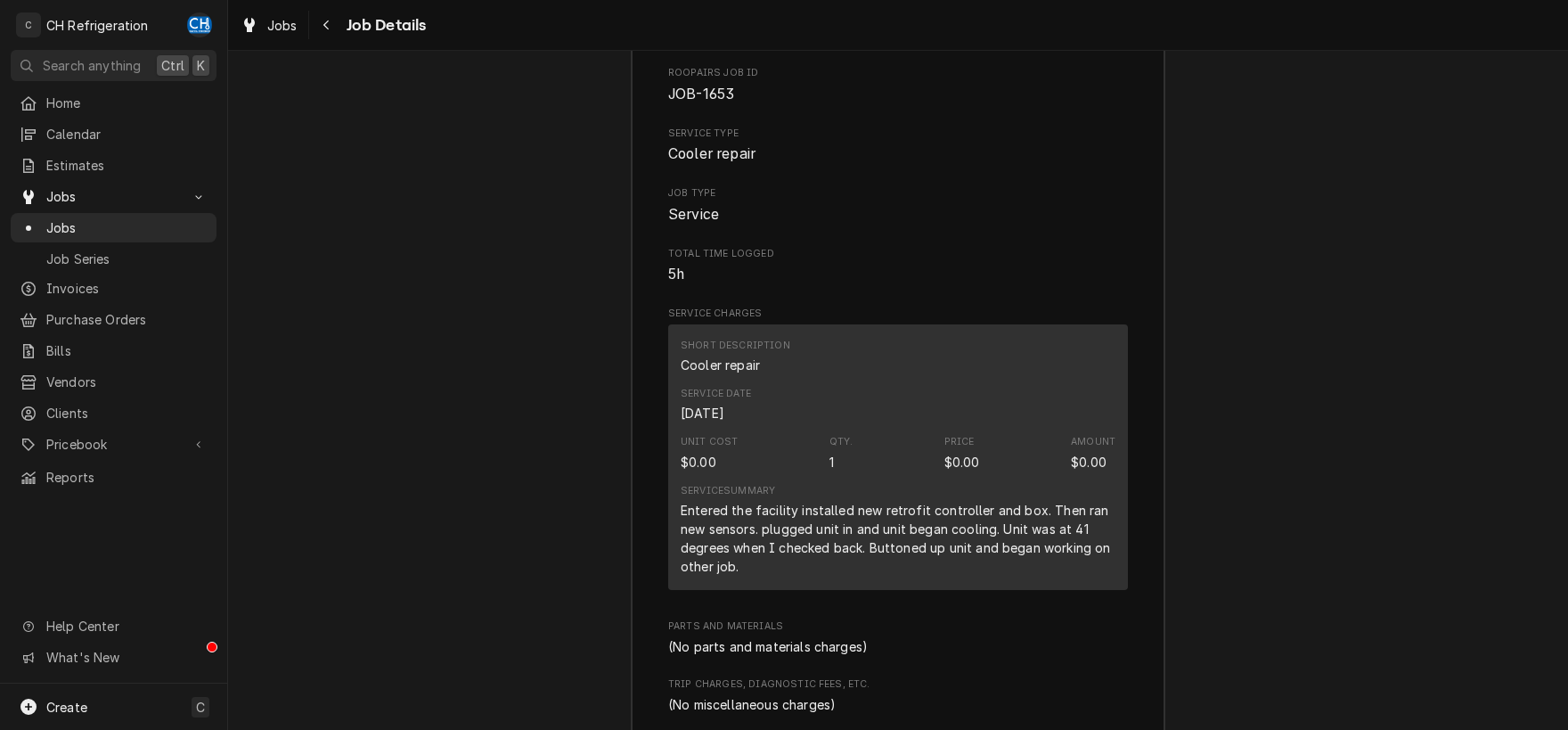
scroll to position [2052, 0]
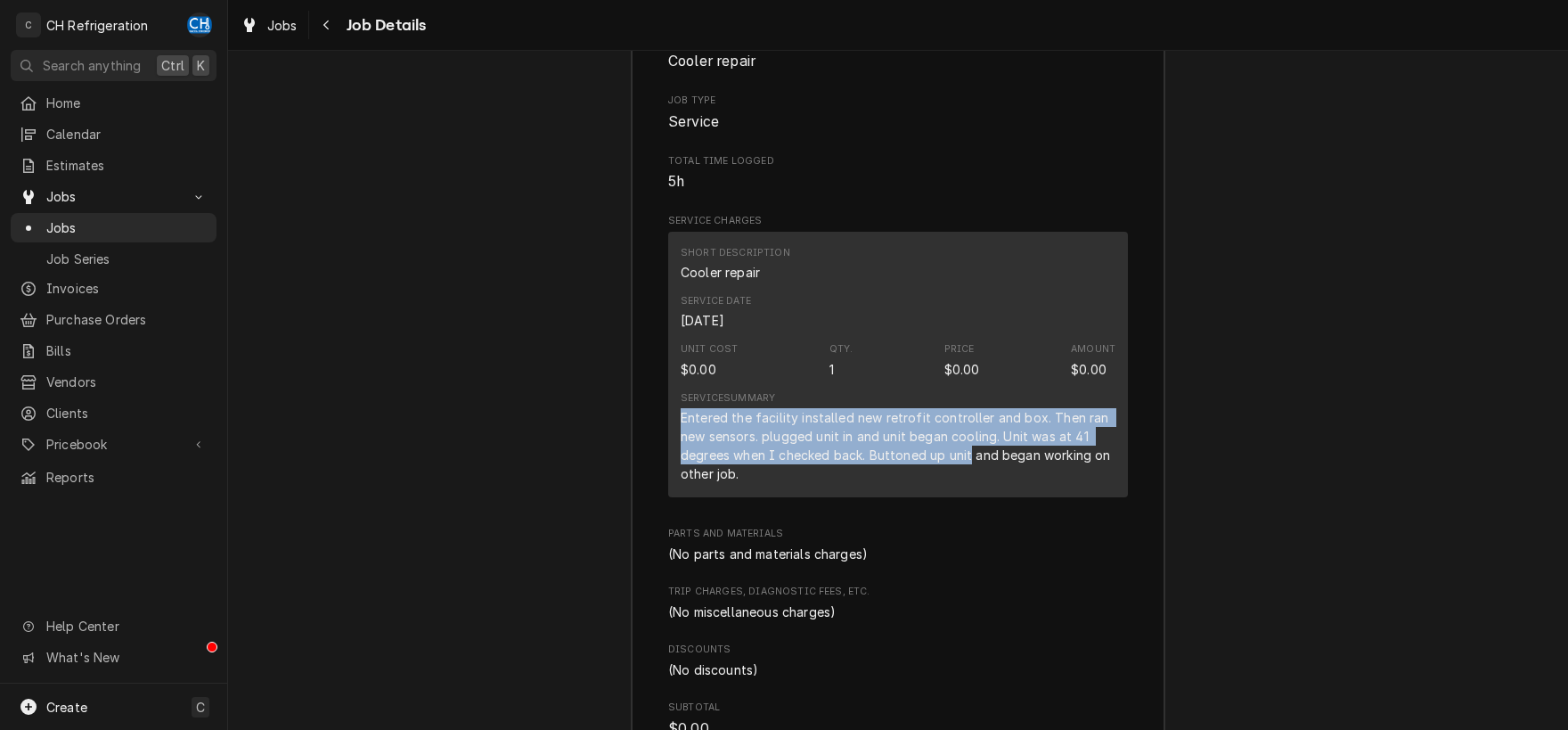
drag, startPoint x: 683, startPoint y: 339, endPoint x: 971, endPoint y: 382, distance: 291.2
click at [971, 408] on div "Entered the facility installed new retrofit controller and box. Then ran new se…" at bounding box center [898, 445] width 434 height 74
copy div "Entered the facility installed new retrofit controller and box. Then ran new se…"
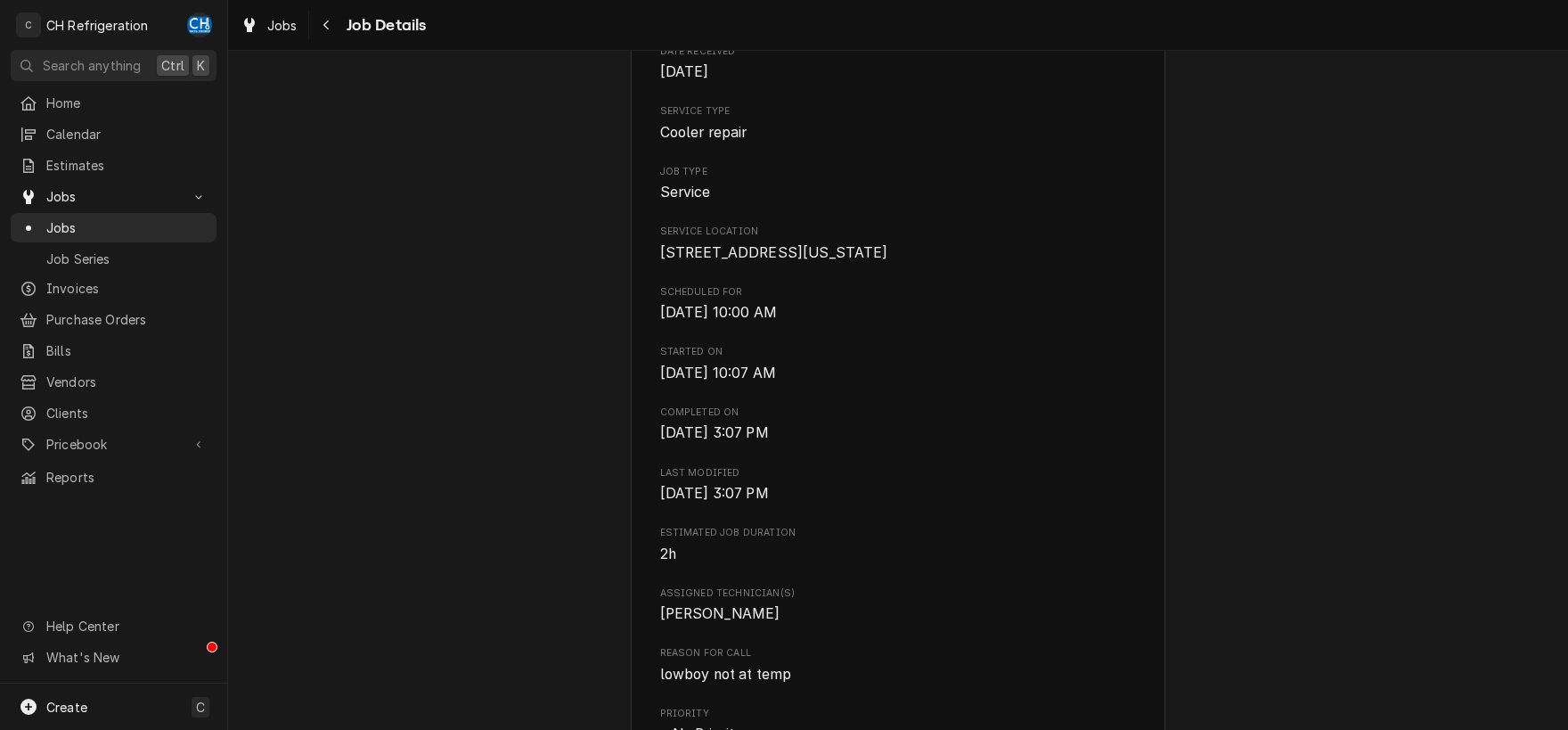
scroll to position [249, 0]
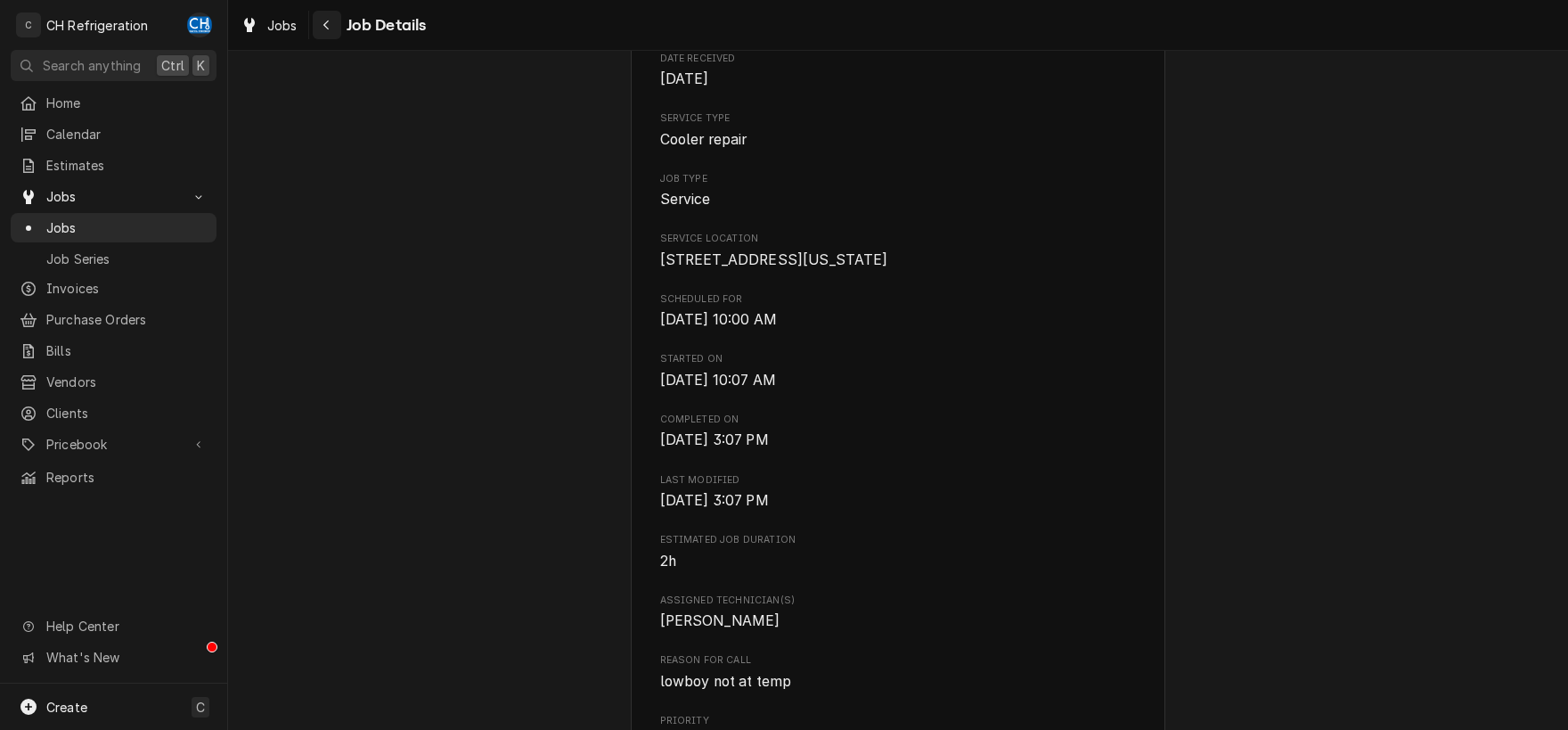
click at [328, 20] on icon "Navigate back" at bounding box center [327, 24] width 8 height 13
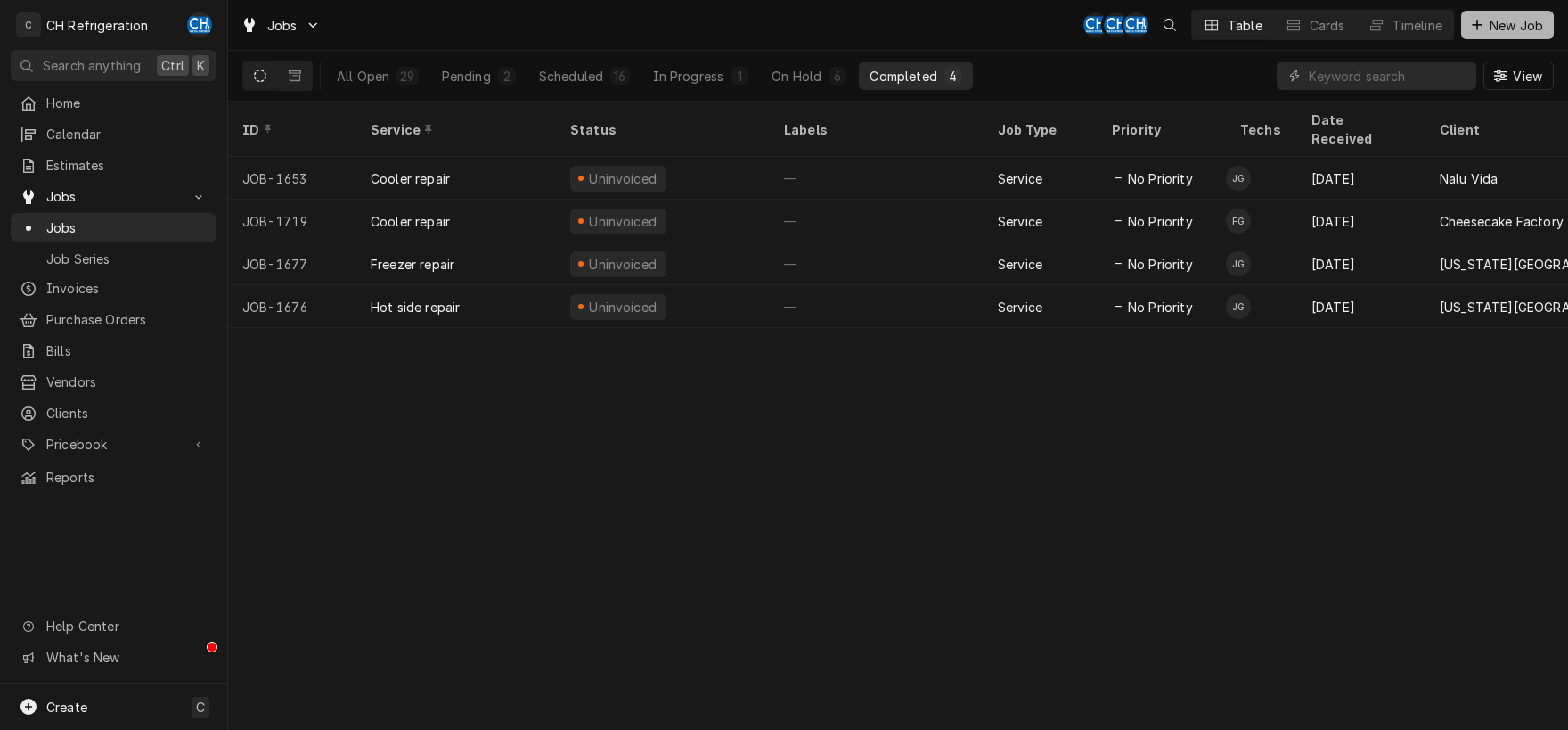
click at [1487, 24] on span "New Job" at bounding box center [1516, 24] width 61 height 19
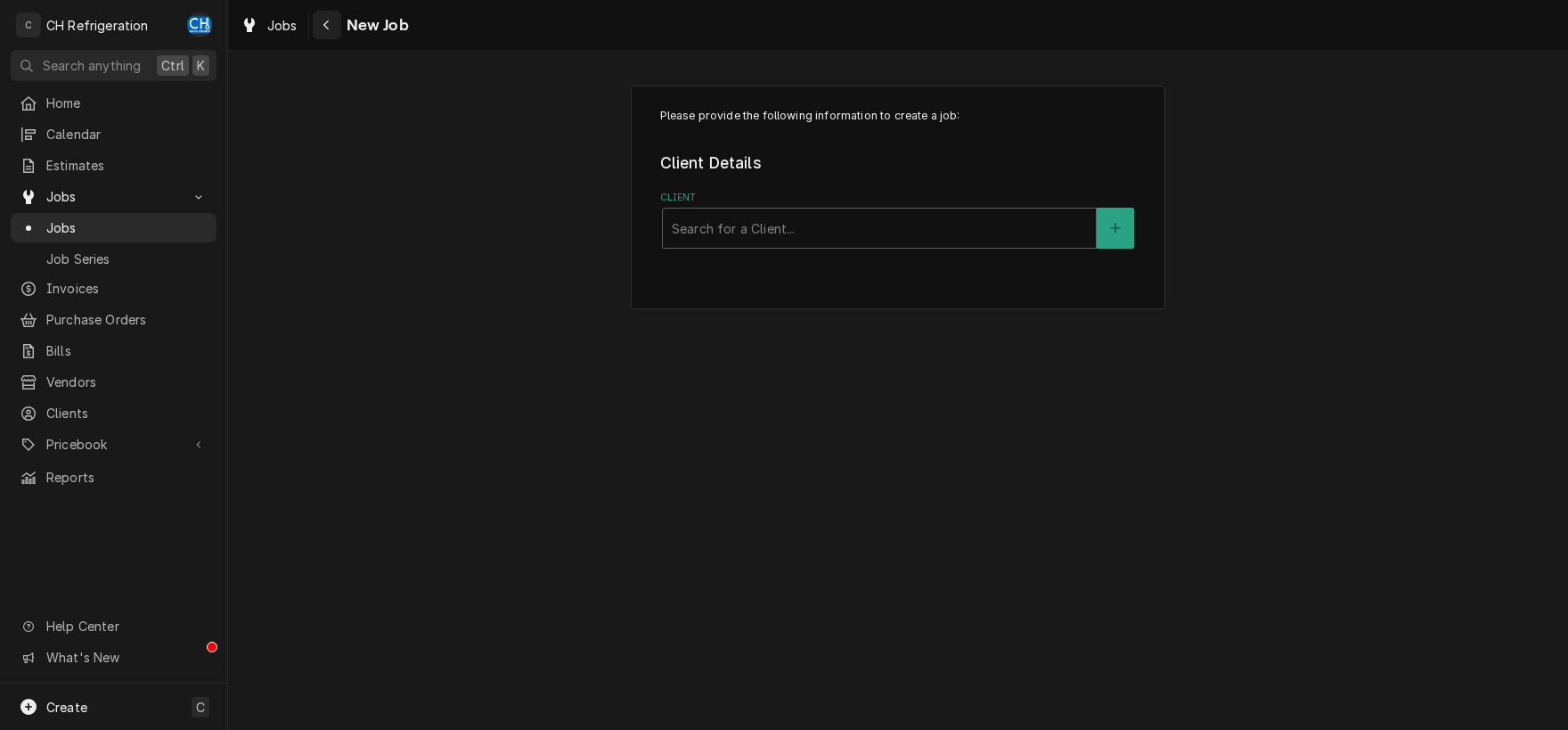
click at [334, 23] on div "Navigate back" at bounding box center [327, 24] width 18 height 18
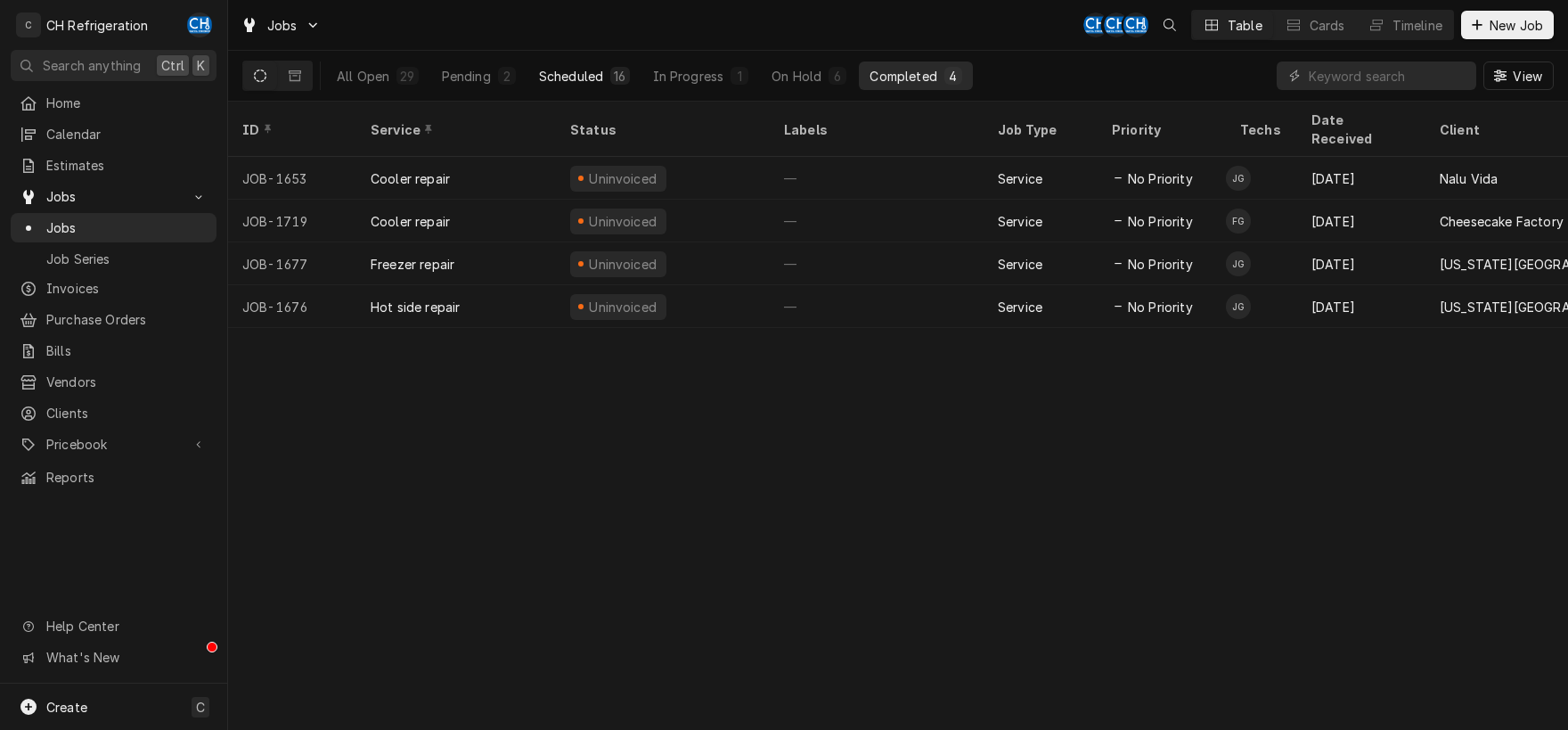
click at [583, 81] on div "Scheduled" at bounding box center [571, 75] width 65 height 19
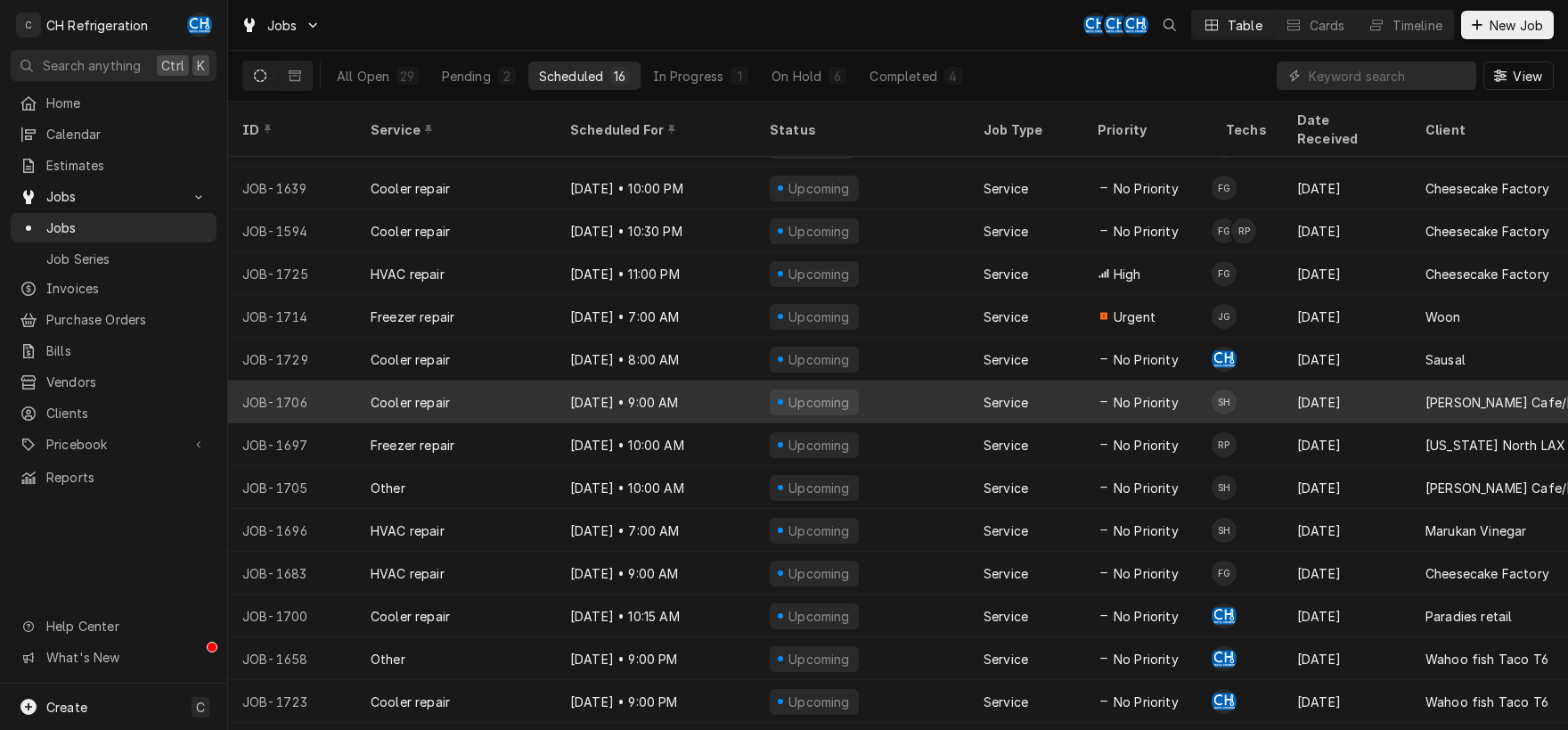
scroll to position [88, 0]
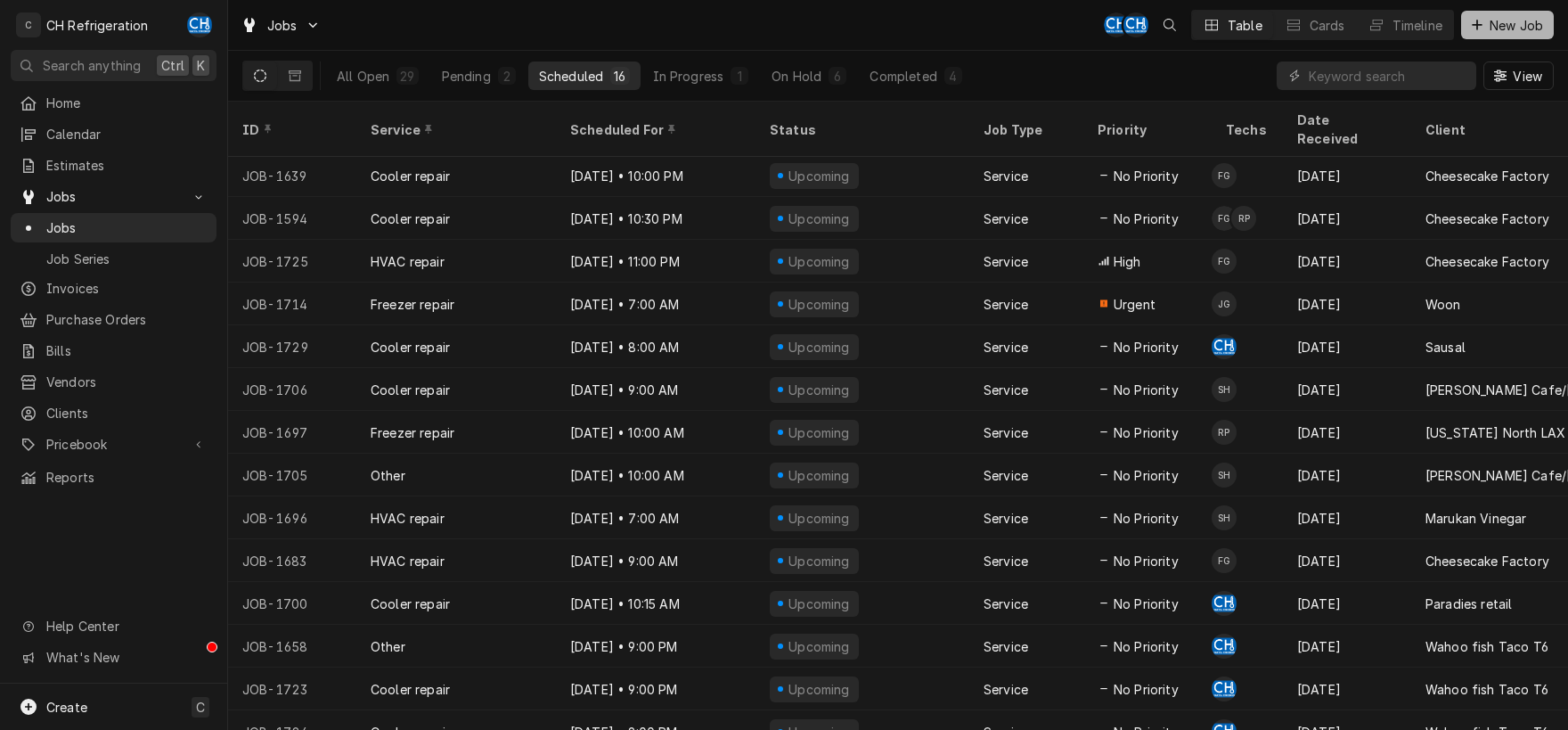
click at [1472, 25] on icon "Dynamic Content Wrapper" at bounding box center [1476, 24] width 11 height 13
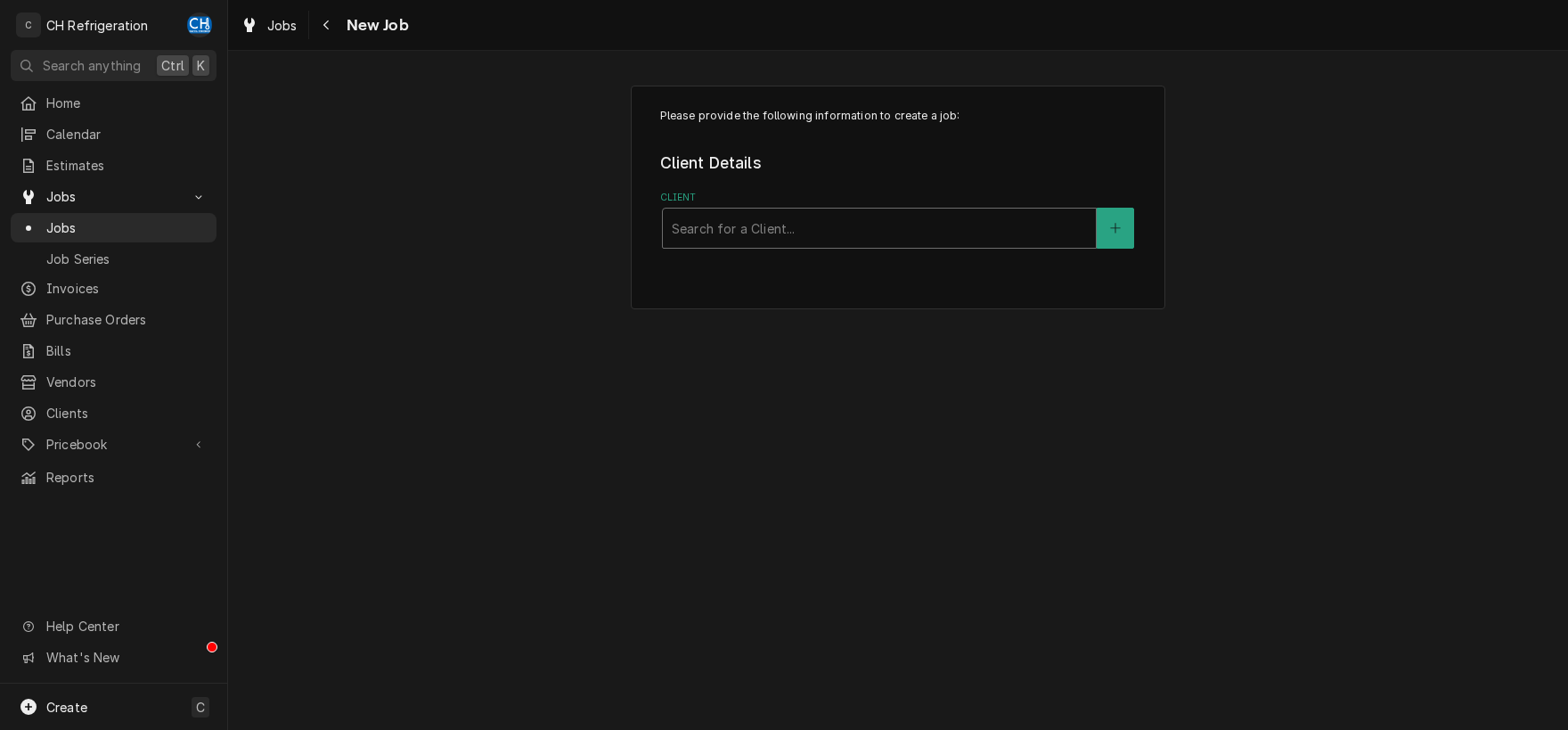
click at [894, 224] on div "Client" at bounding box center [879, 228] width 415 height 32
type input "nalu"
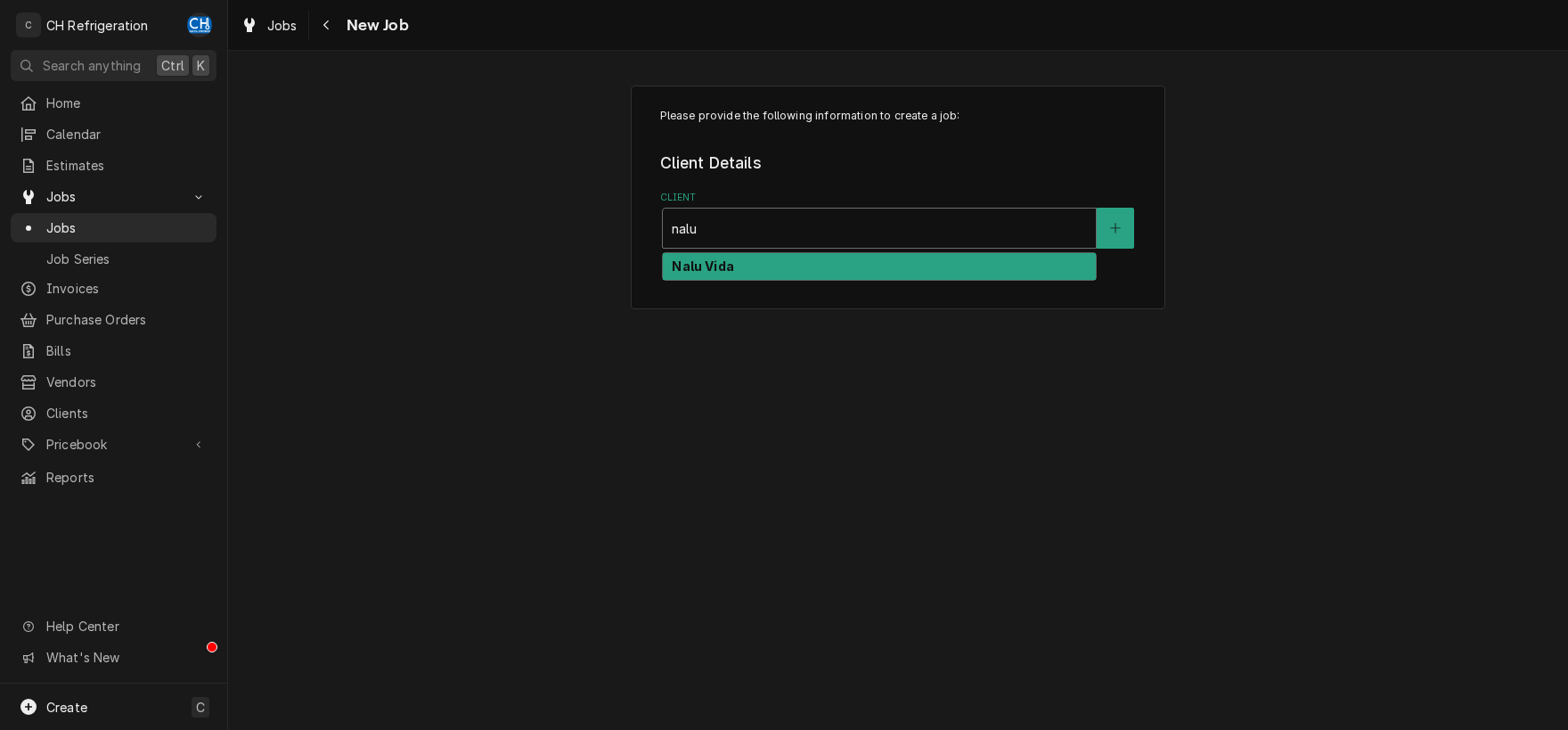
click at [922, 269] on div "Nalu Vida" at bounding box center [878, 267] width 433 height 27
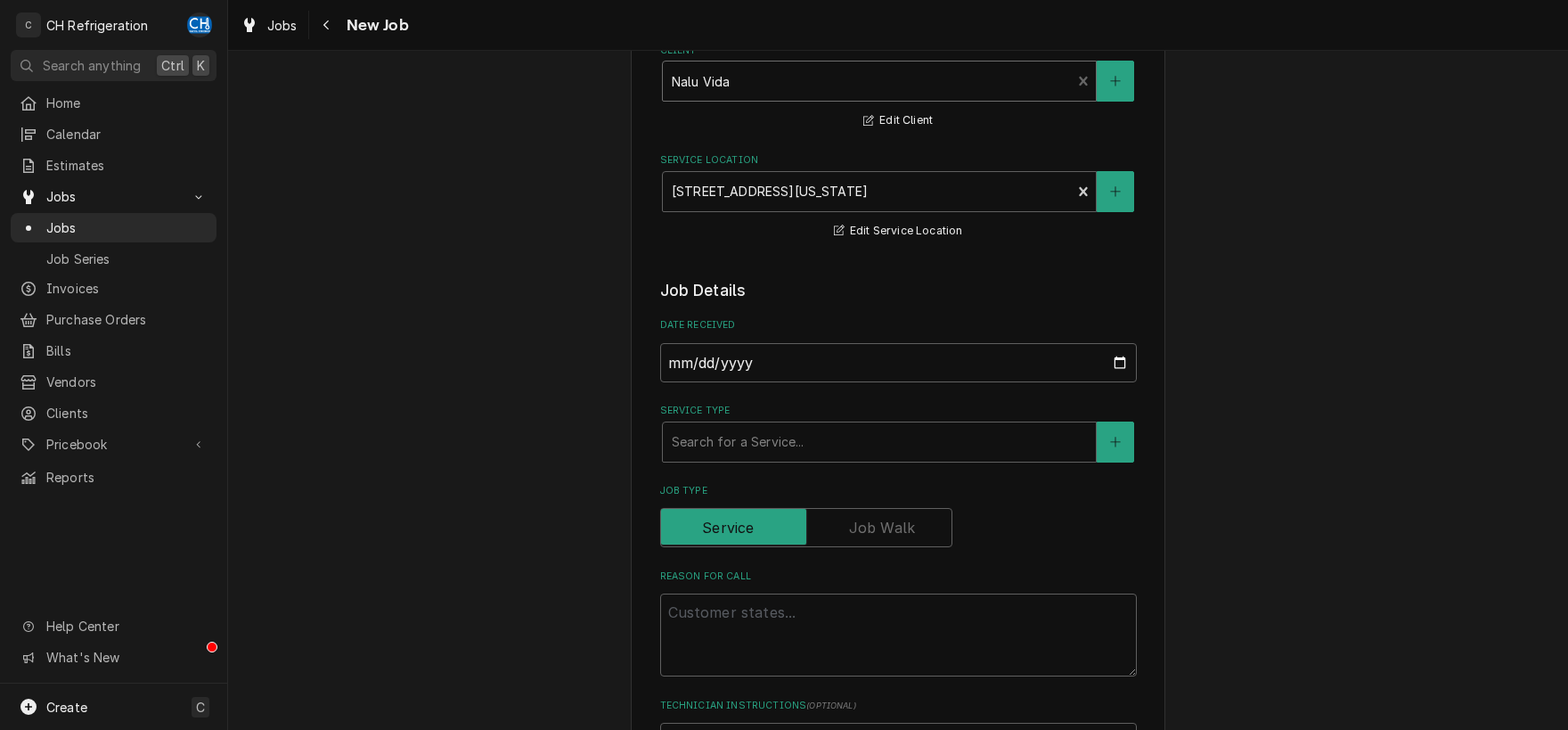
scroll to position [186, 0]
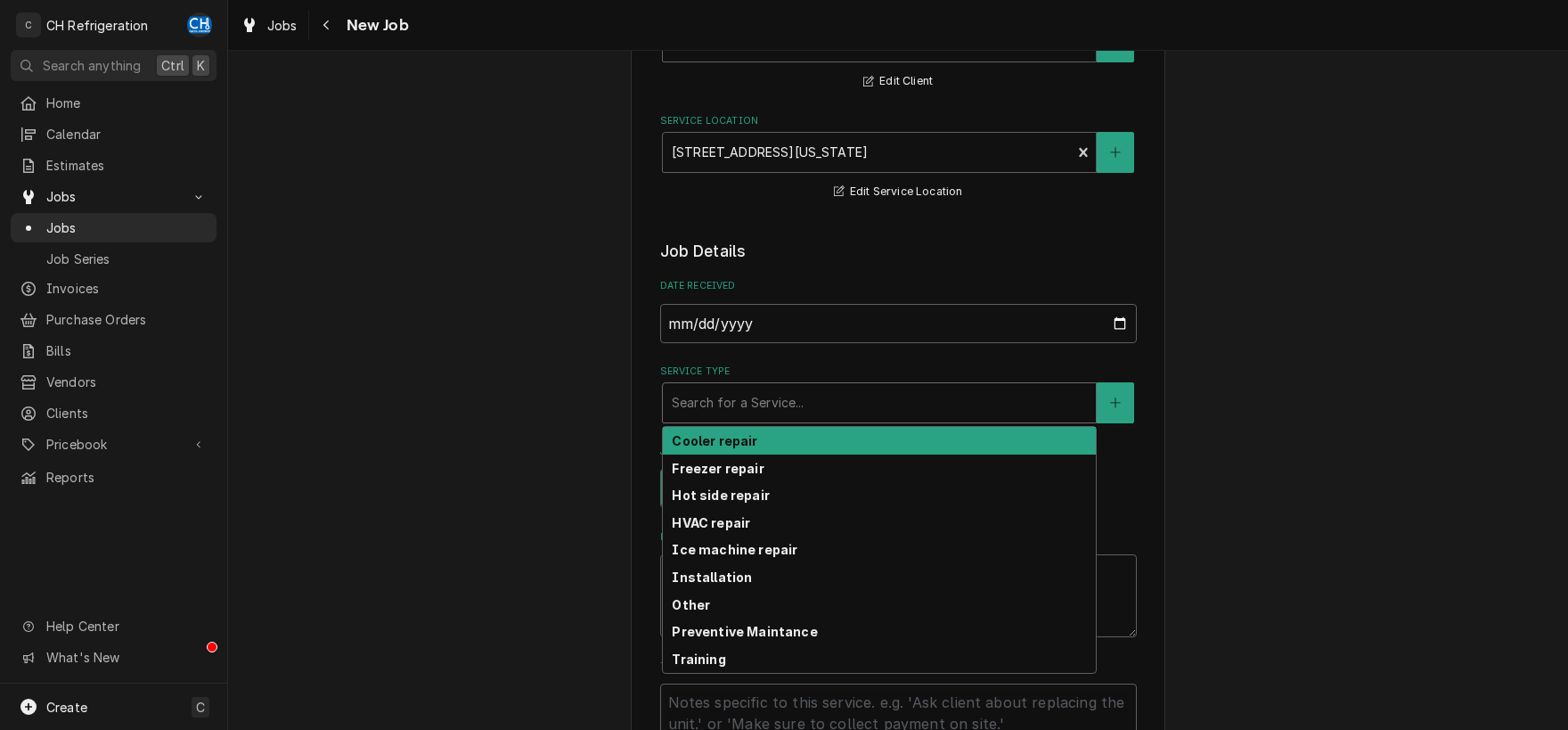
click at [809, 403] on div "Service Type" at bounding box center [879, 402] width 415 height 32
click at [797, 444] on div "Cooler repair" at bounding box center [878, 440] width 433 height 27
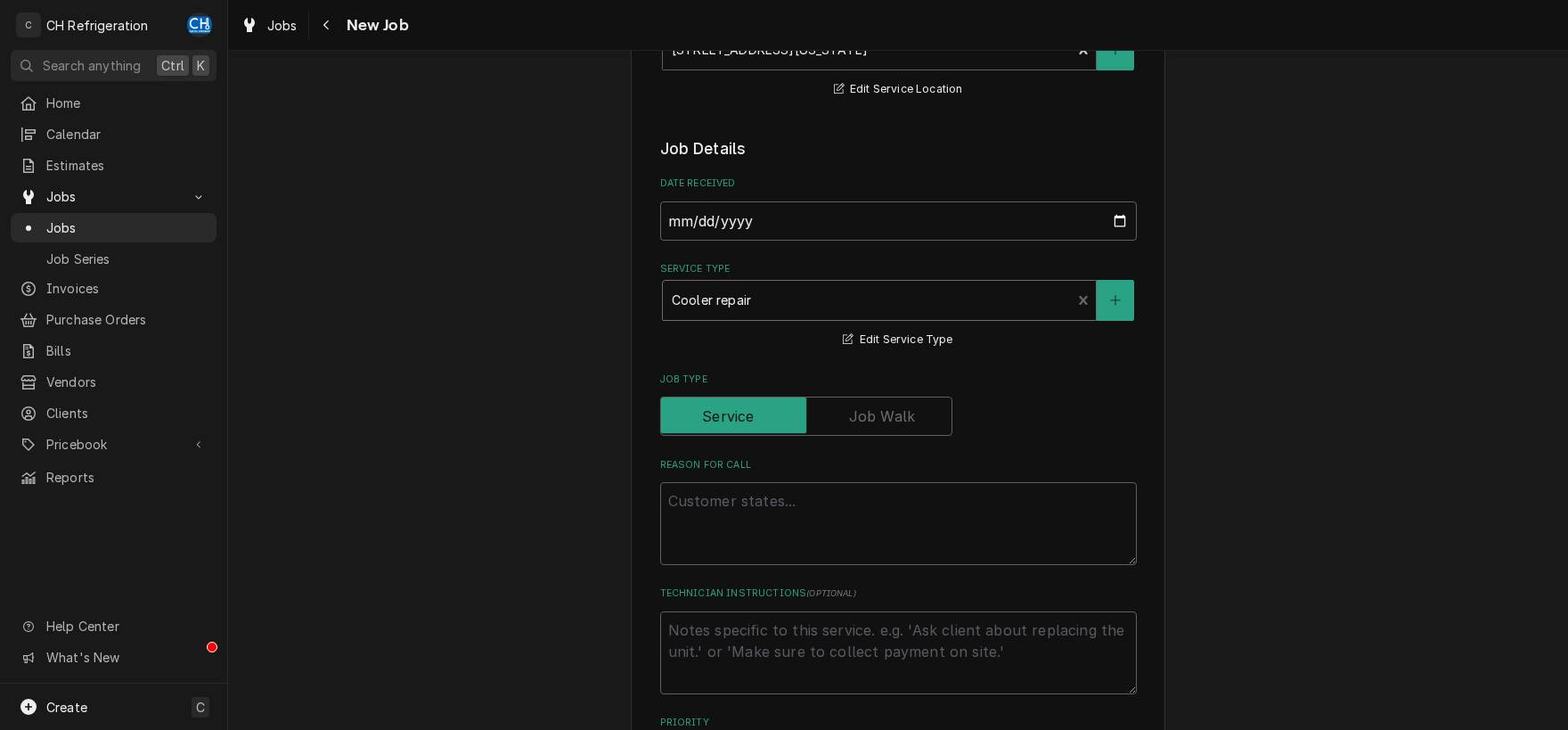
scroll to position [373, 0]
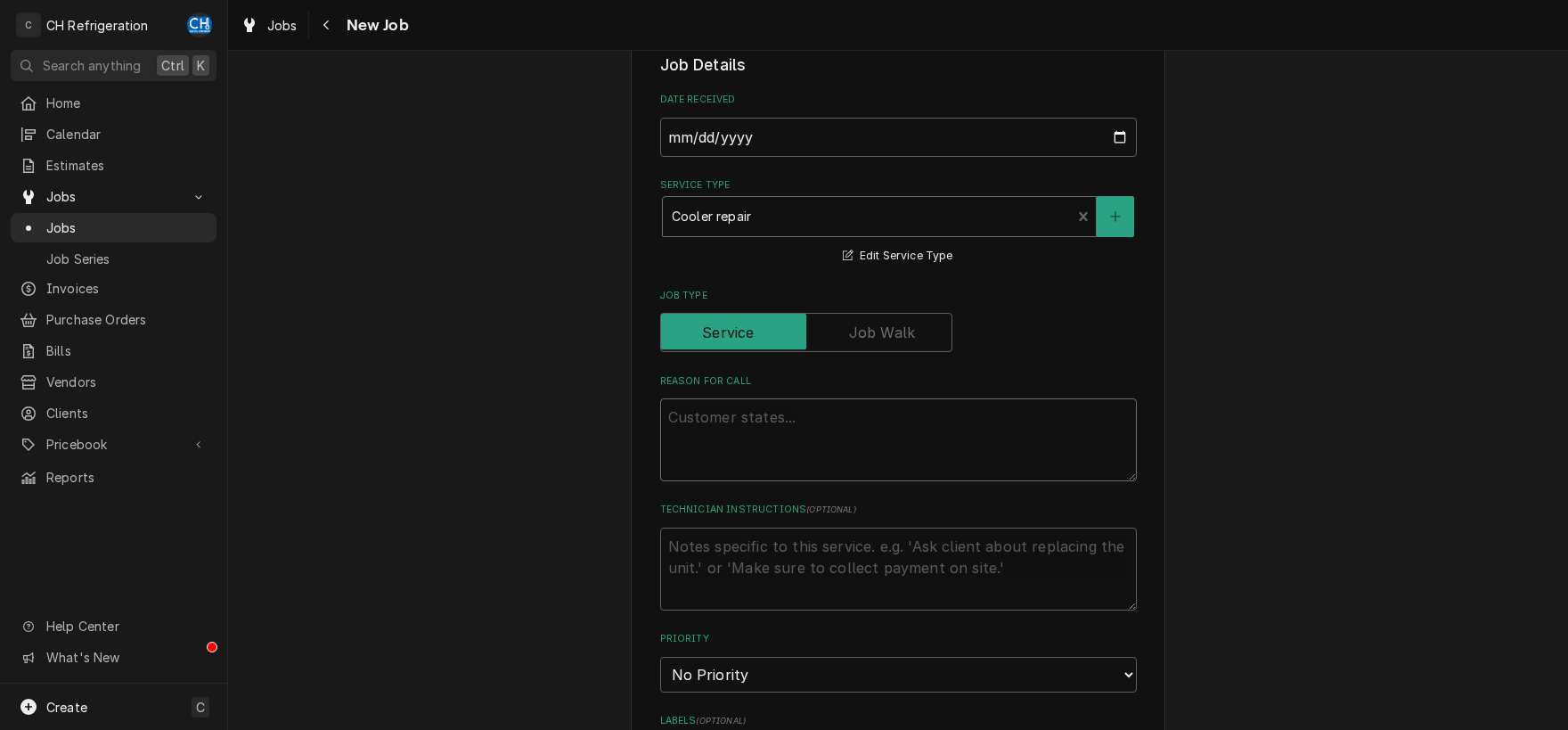
click at [887, 458] on textarea "Reason For Call" at bounding box center [898, 439] width 476 height 83
type textarea "x"
type textarea "C"
type textarea "x"
type textarea "Cl"
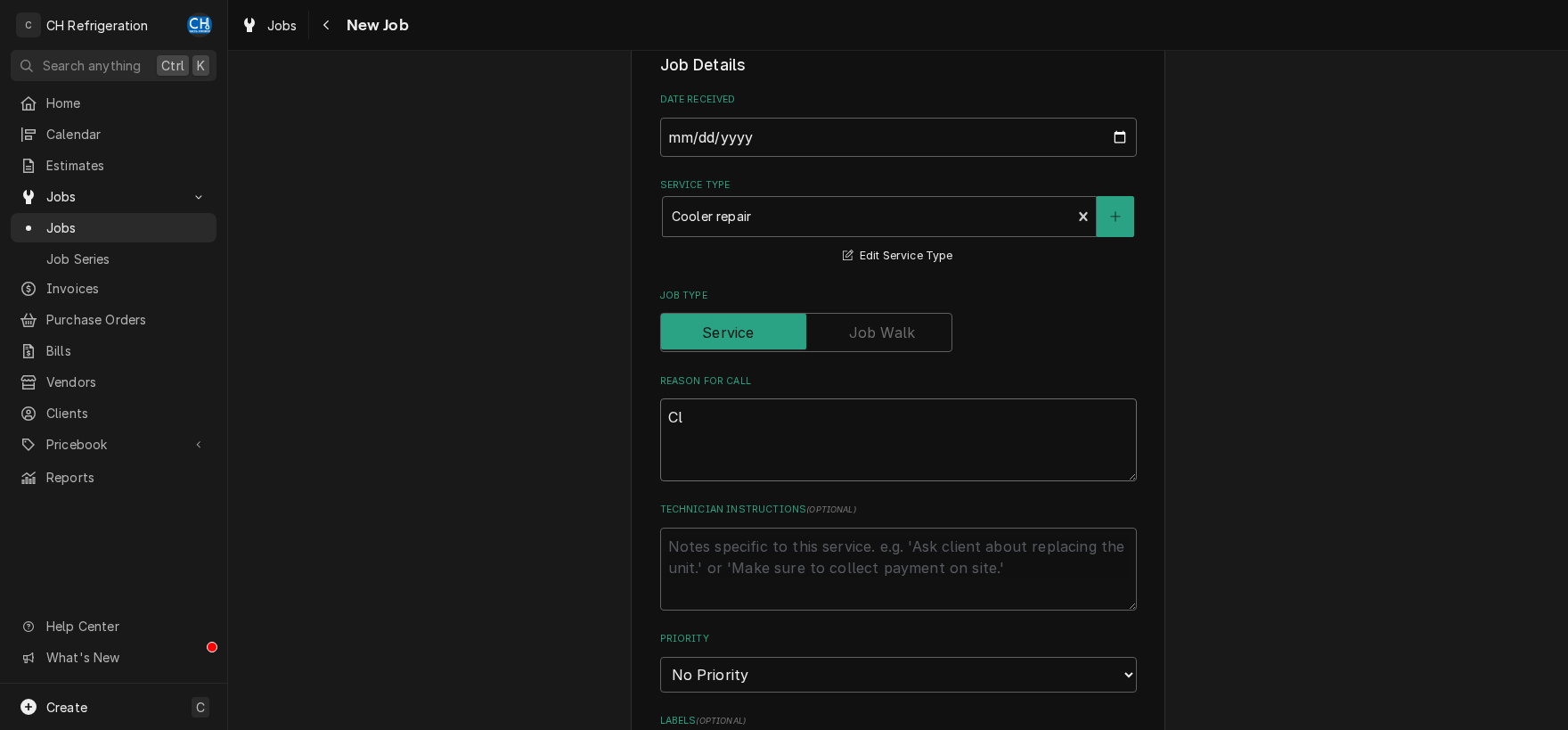
type textarea "x"
type textarea "Cle"
type textarea "x"
type textarea "Clea"
type textarea "x"
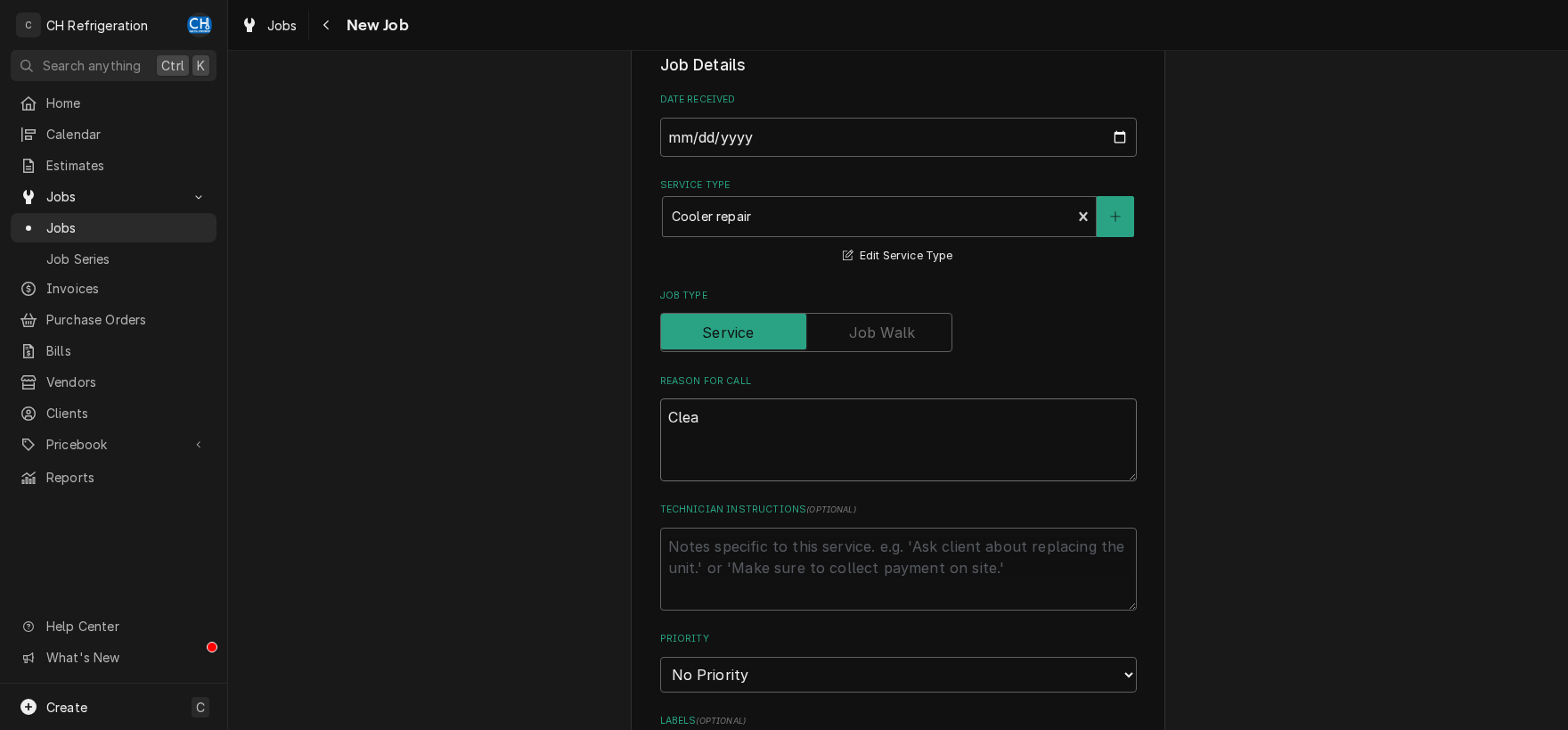
type textarea "Clear"
type textarea "x"
type textarea "Clear"
type textarea "x"
type textarea "Clear r"
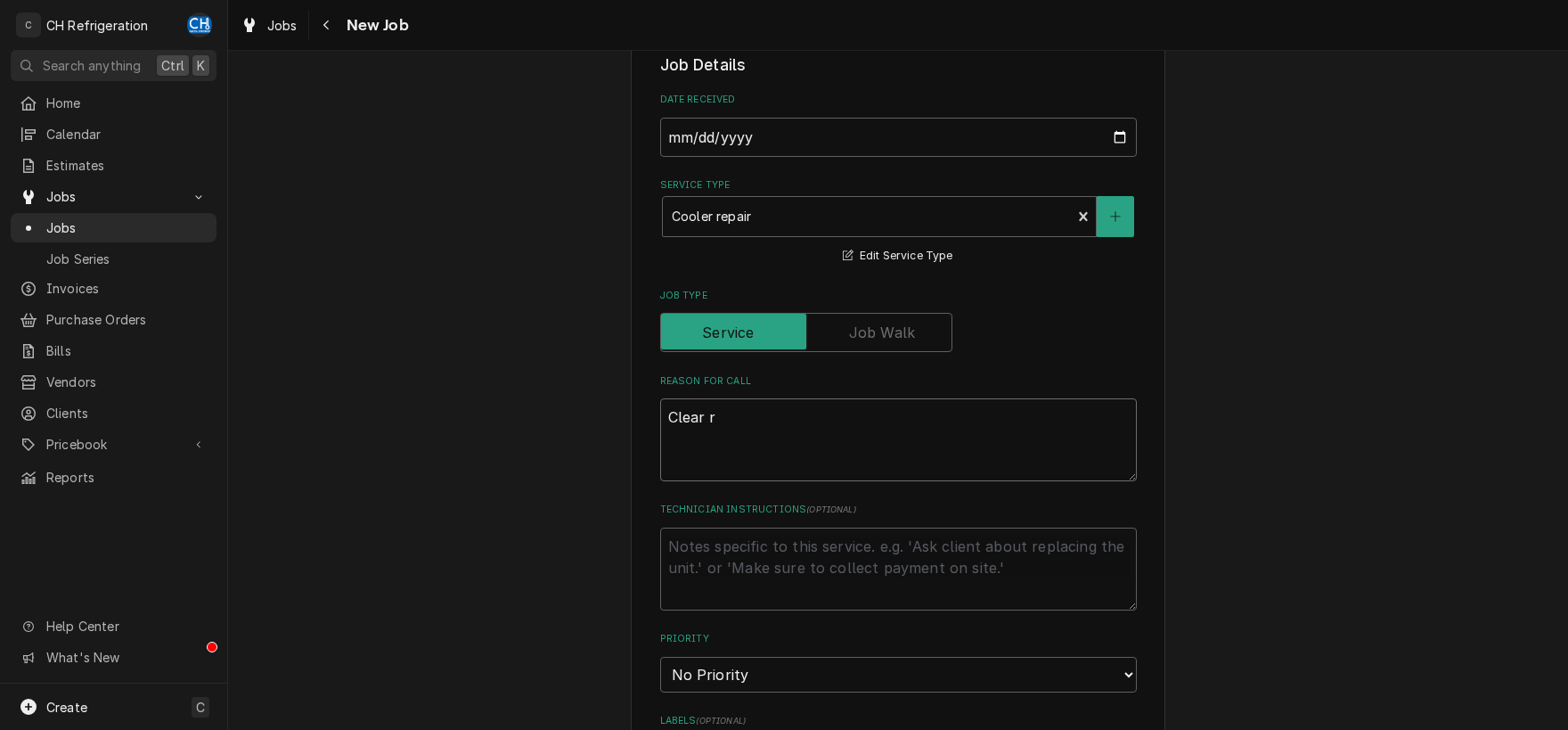
type textarea "x"
type textarea "Clear re"
type textarea "x"
type textarea "Clear res"
type textarea "x"
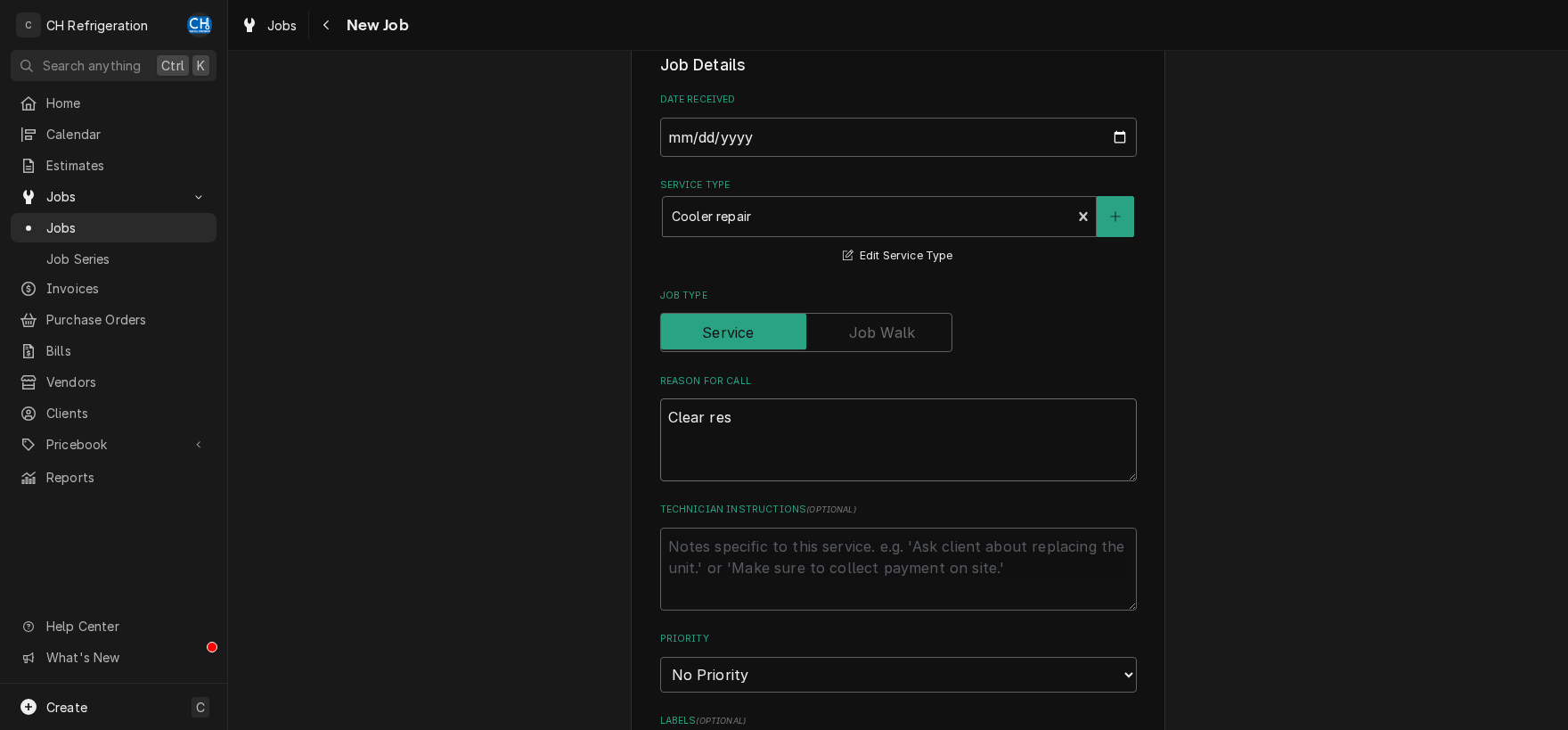
type textarea "Clear rest"
type textarea "x"
type textarea "Clear restr"
type textarea "x"
type textarea "Clear restri"
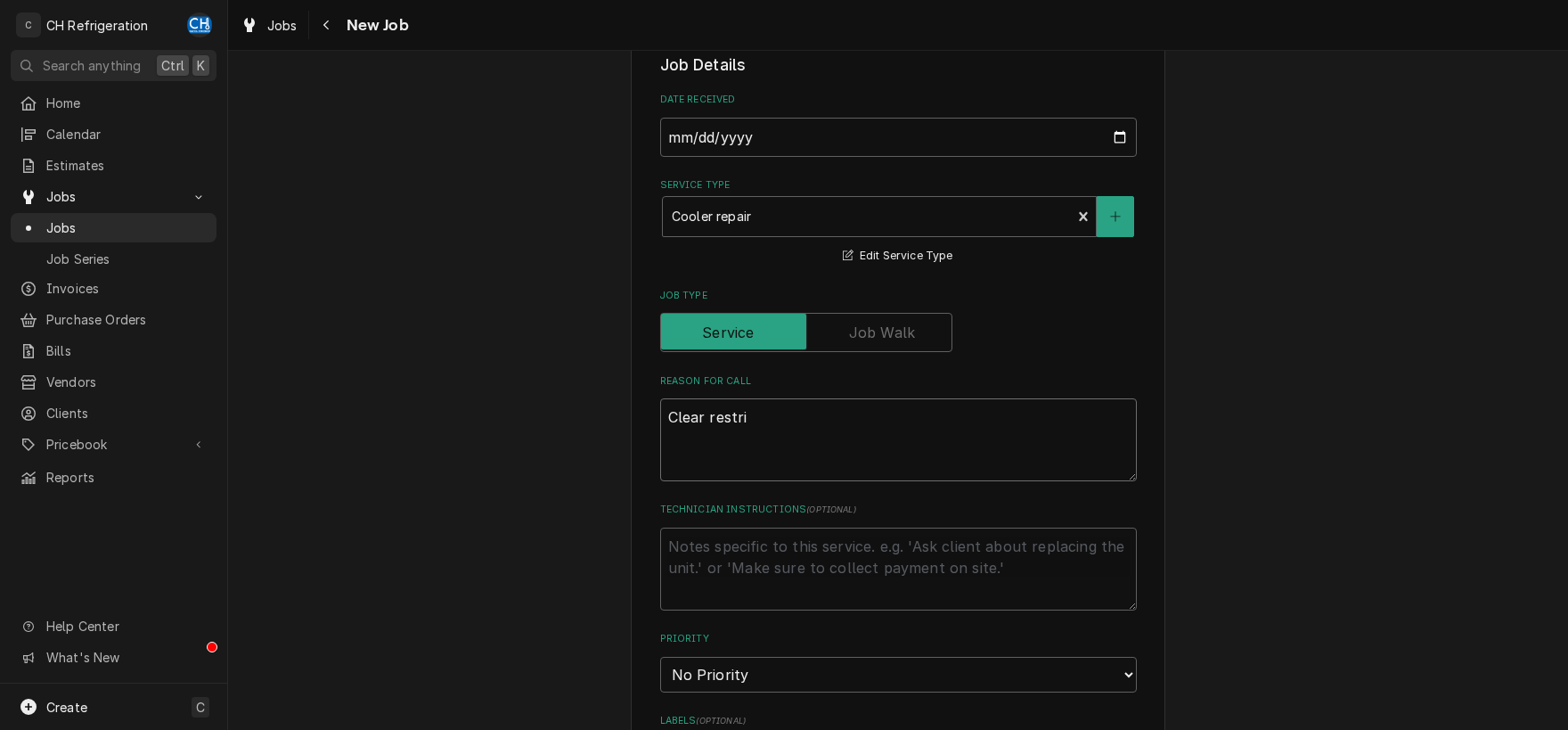
type textarea "x"
type textarea "Clear restrict"
type textarea "x"
type textarea "Clear restricty"
type textarea "x"
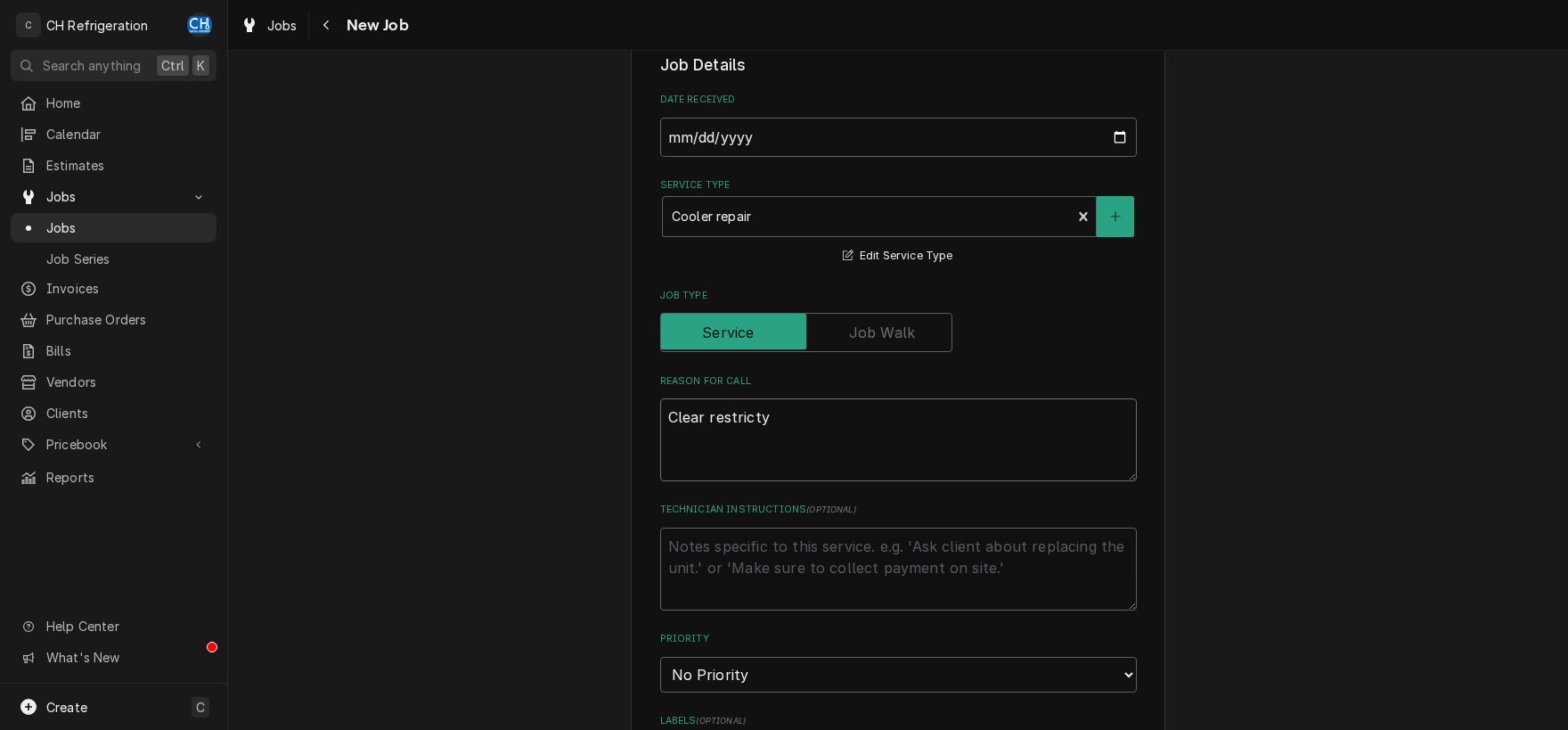
type textarea "Clear restrictyi"
type textarea "x"
type textarea "Clear restrictyio"
type textarea "x"
type textarea "Clear restrictyion"
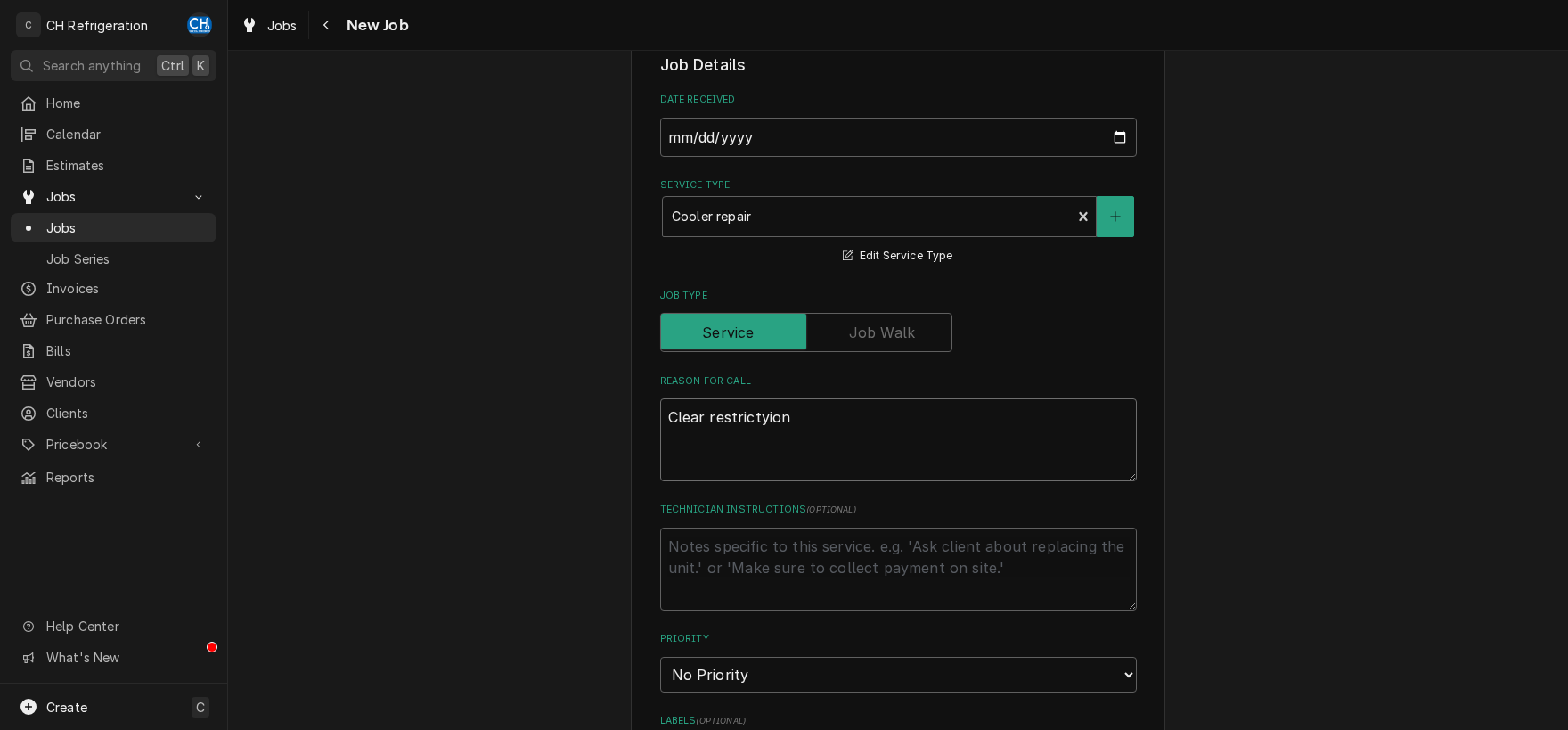
type textarea "x"
type textarea "Clear restrictyio"
type textarea "x"
type textarea "Clear restrictyi"
type textarea "x"
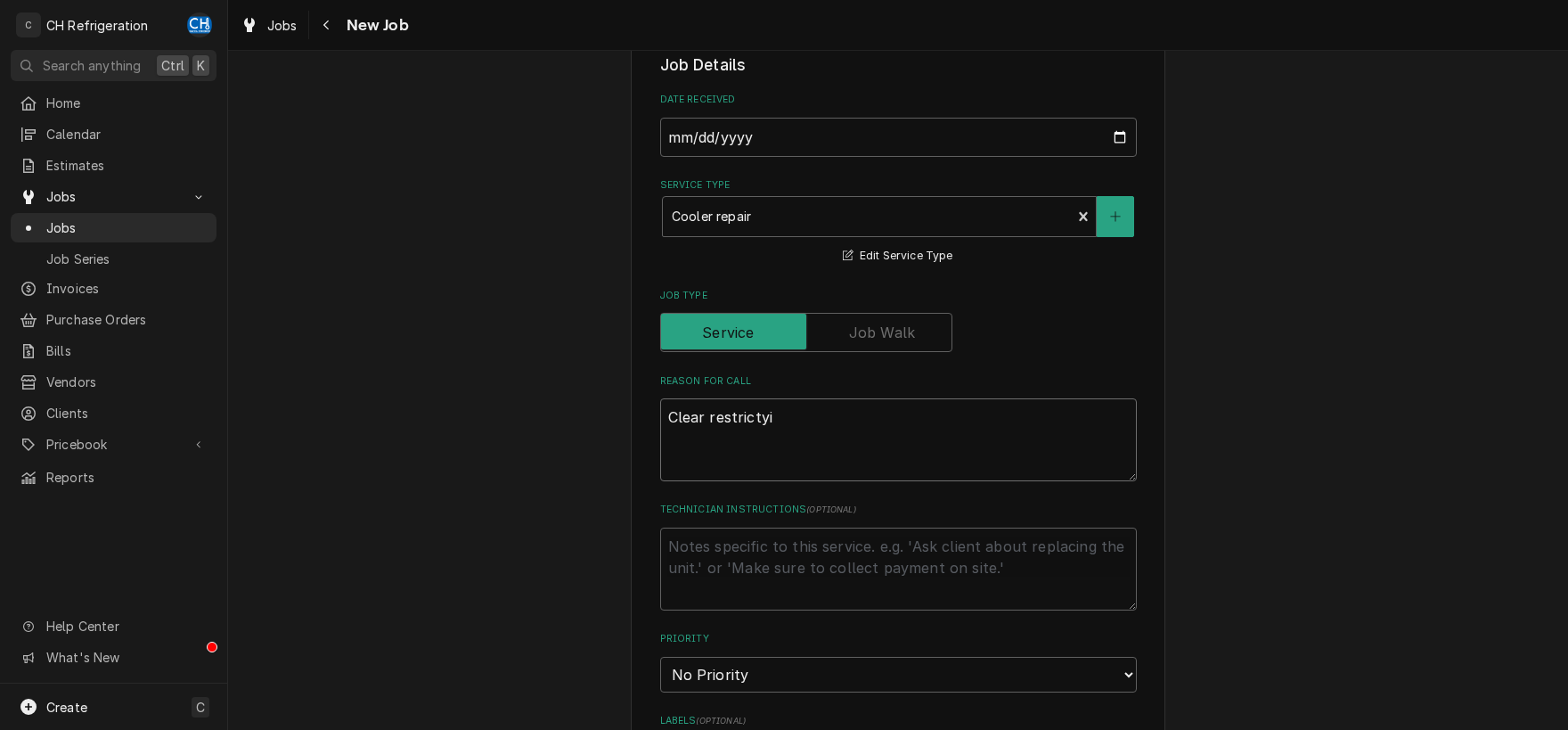
type textarea "Clear restricty"
type textarea "x"
type textarea "Clear restrict"
type textarea "x"
type textarea "Clear restricti"
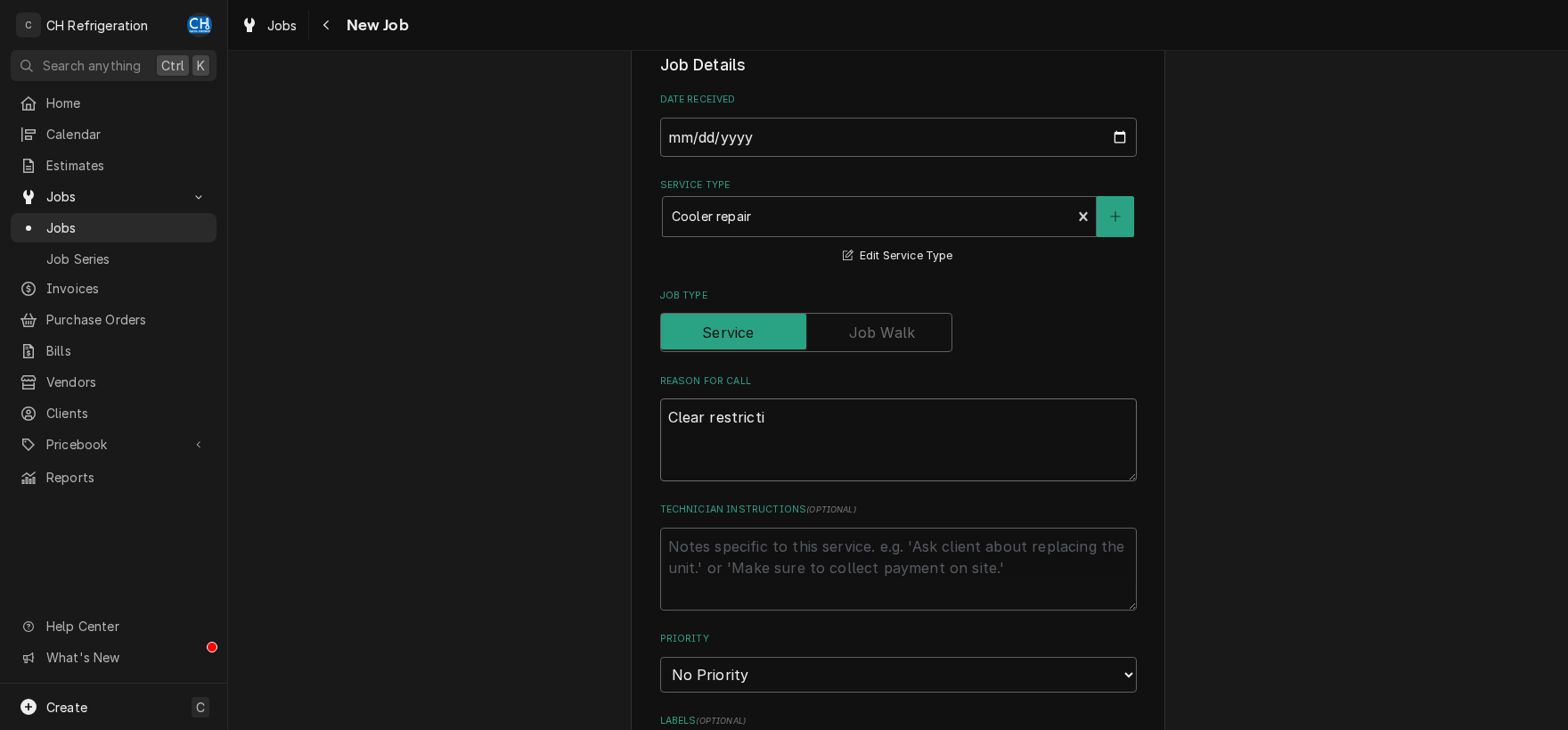
type textarea "x"
type textarea "Clear restrictio"
type textarea "x"
type textarea "Clear restriction"
type textarea "x"
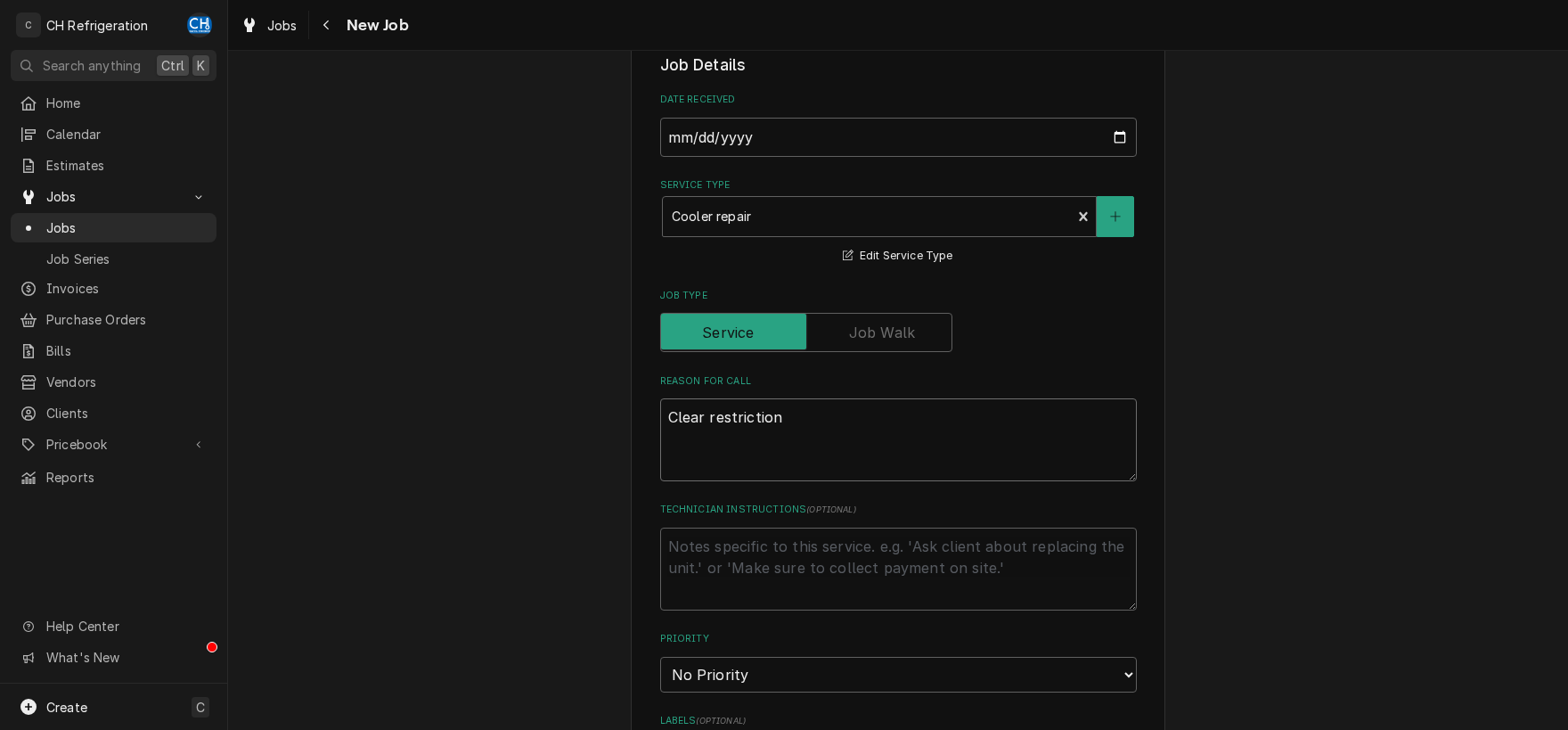
type textarea "Clear restriction"
type textarea "x"
type textarea "Clear restriction i"
type textarea "x"
type textarea "Clear restriction in"
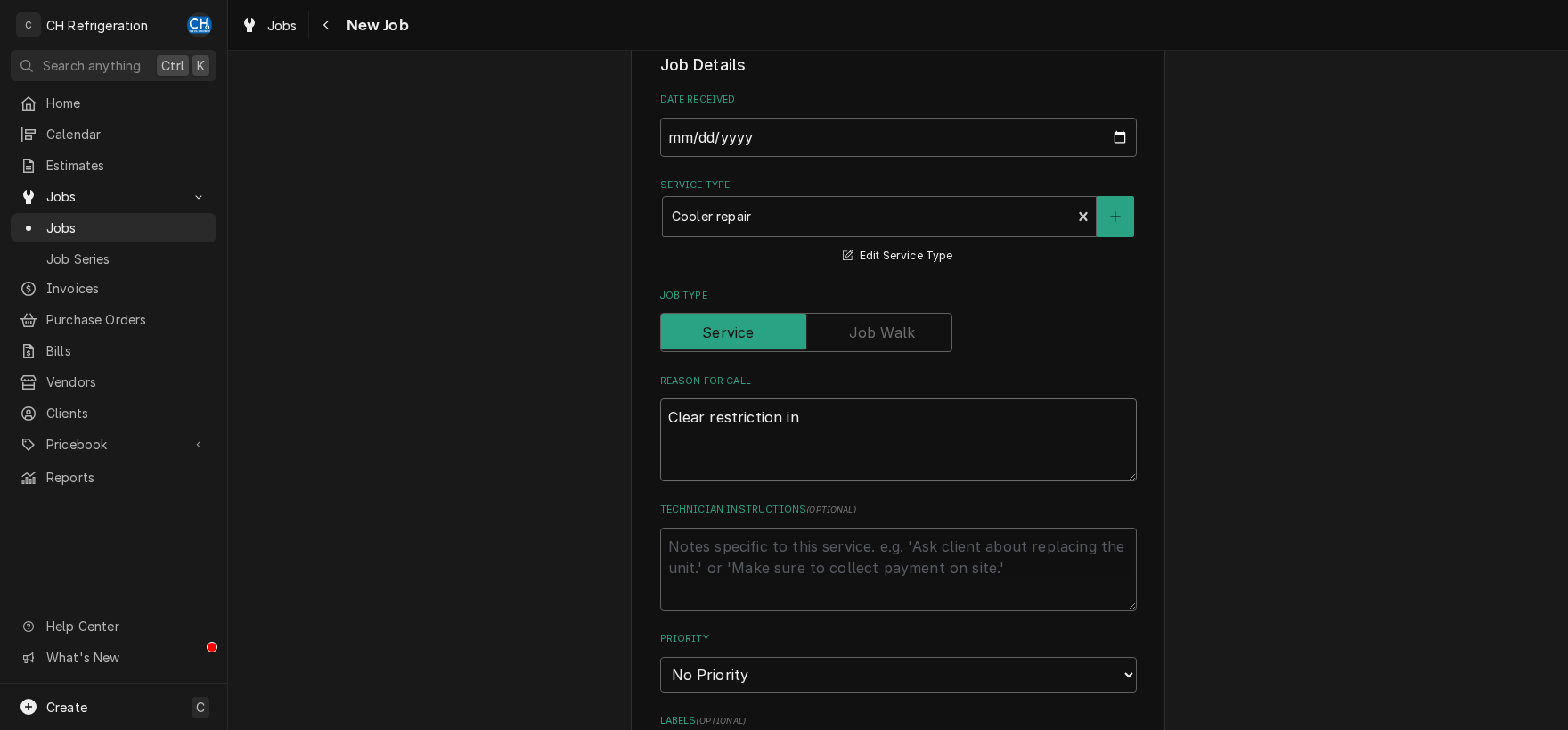
type textarea "x"
type textarea "Clear restriction in t"
type textarea "x"
type textarea "Clear restriction in th"
type textarea "x"
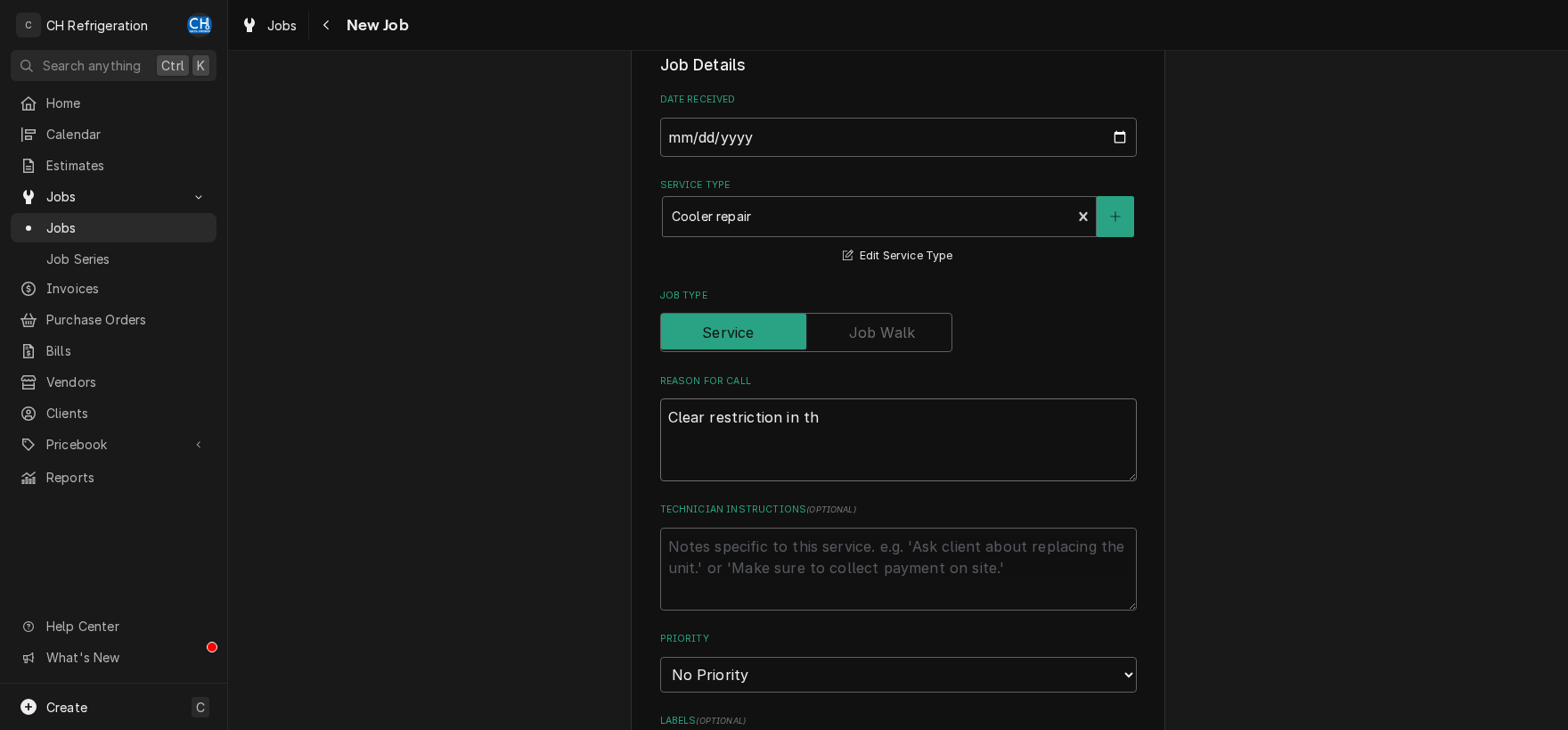
type textarea "Clear restriction in the"
type textarea "x"
type textarea "Clear restriction in the"
type textarea "x"
type textarea "Clear restriction in the c"
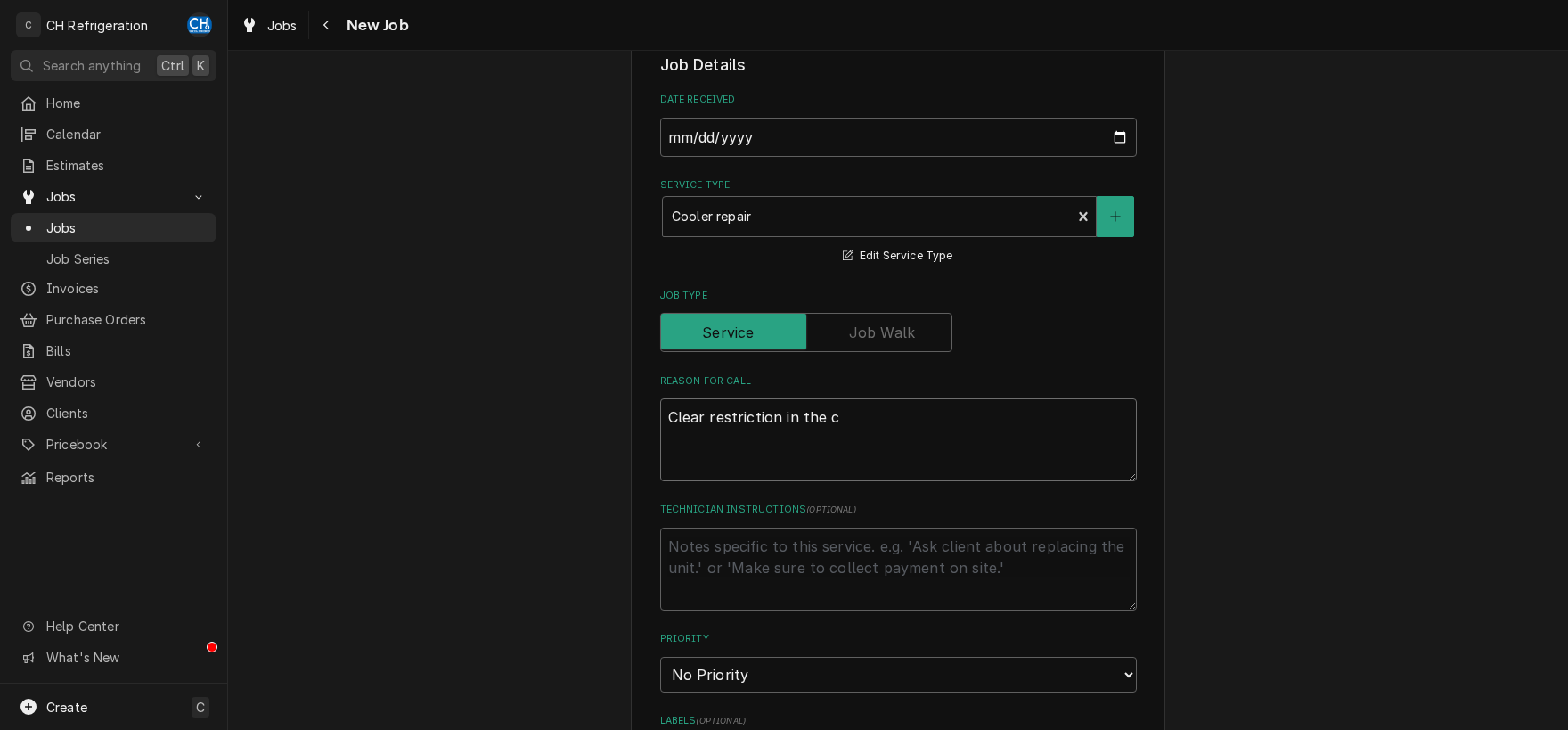
type textarea "x"
type textarea "Clear restriction in the c"
click at [319, 15] on button "Navigate back" at bounding box center [327, 24] width 28 height 28
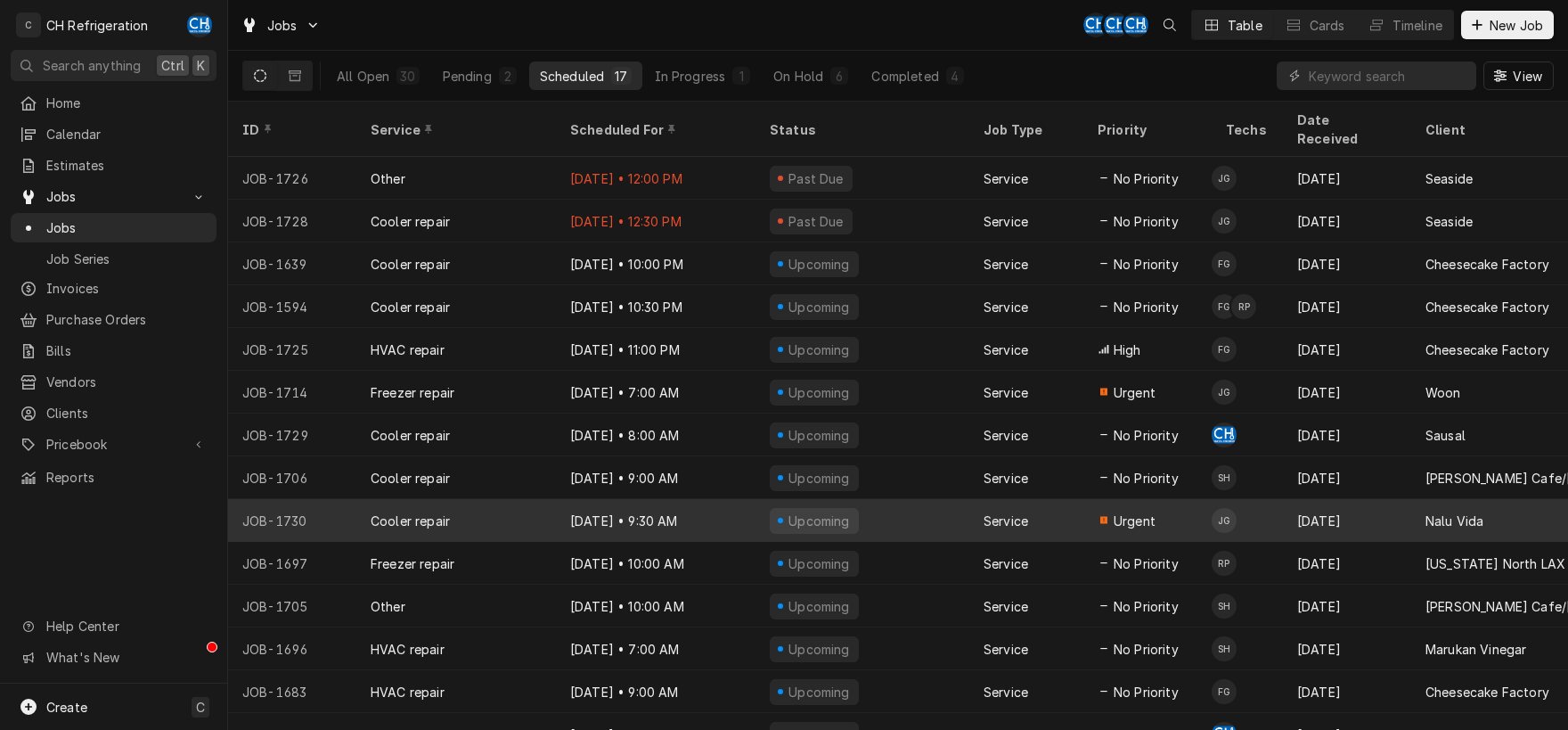
click at [798, 508] on div "Upcoming" at bounding box center [814, 521] width 89 height 25
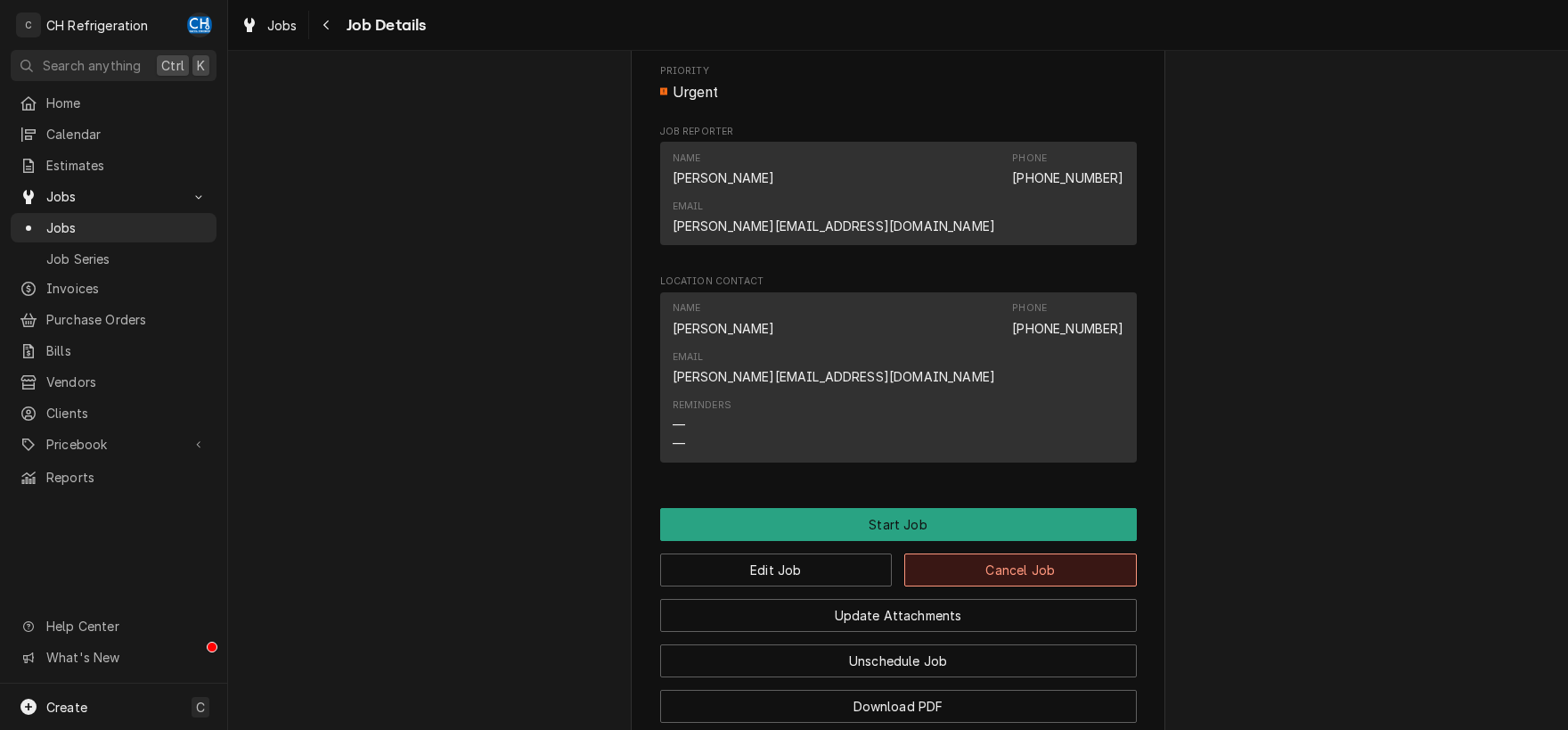
scroll to position [866, 0]
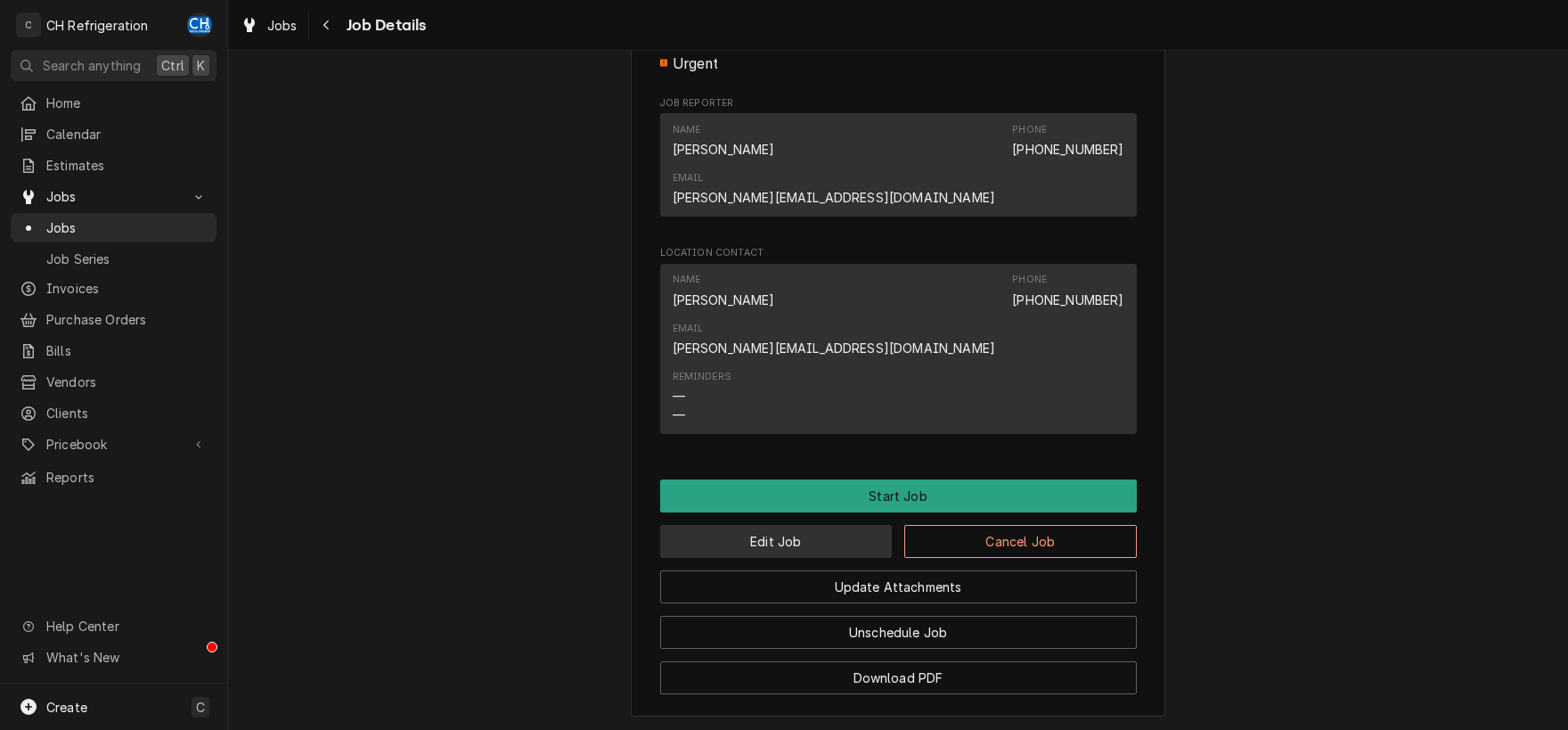
click at [840, 525] on button "Edit Job" at bounding box center [777, 541] width 233 height 33
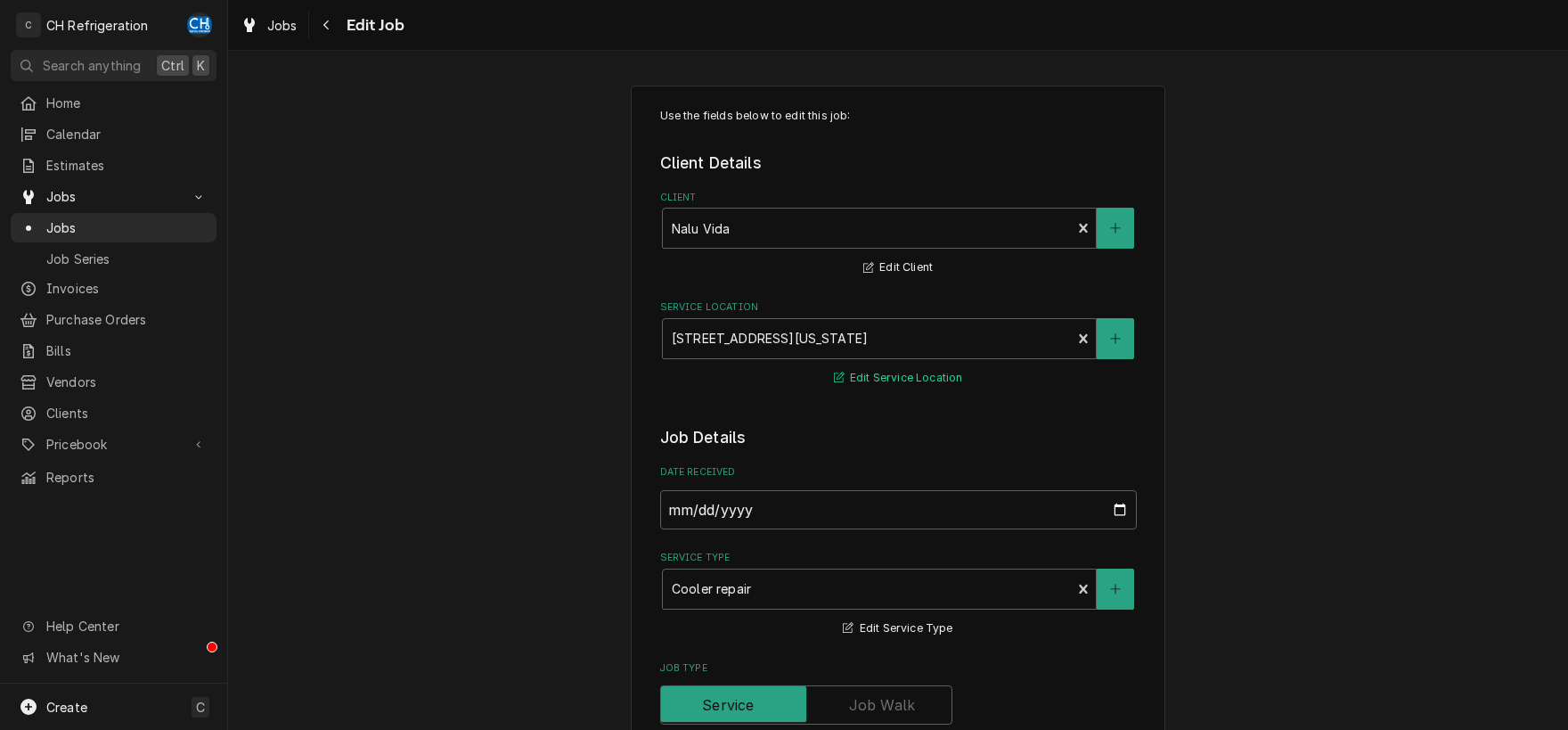
scroll to position [465, 0]
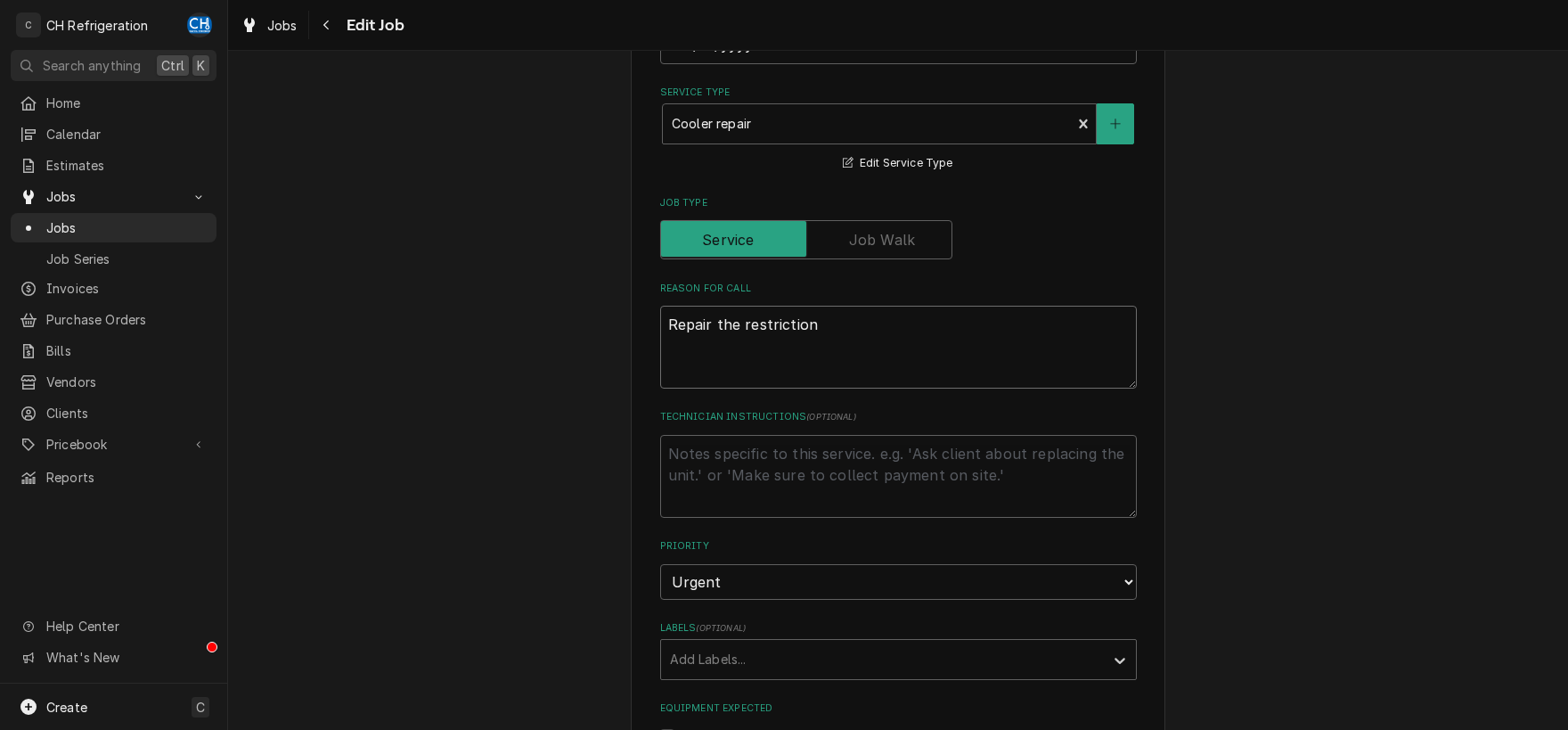
click at [851, 316] on textarea "Repair the restriction" at bounding box center [898, 346] width 476 height 83
type textarea "x"
type textarea "Repair the restriction"
type textarea "x"
type textarea "Repair the restriction a"
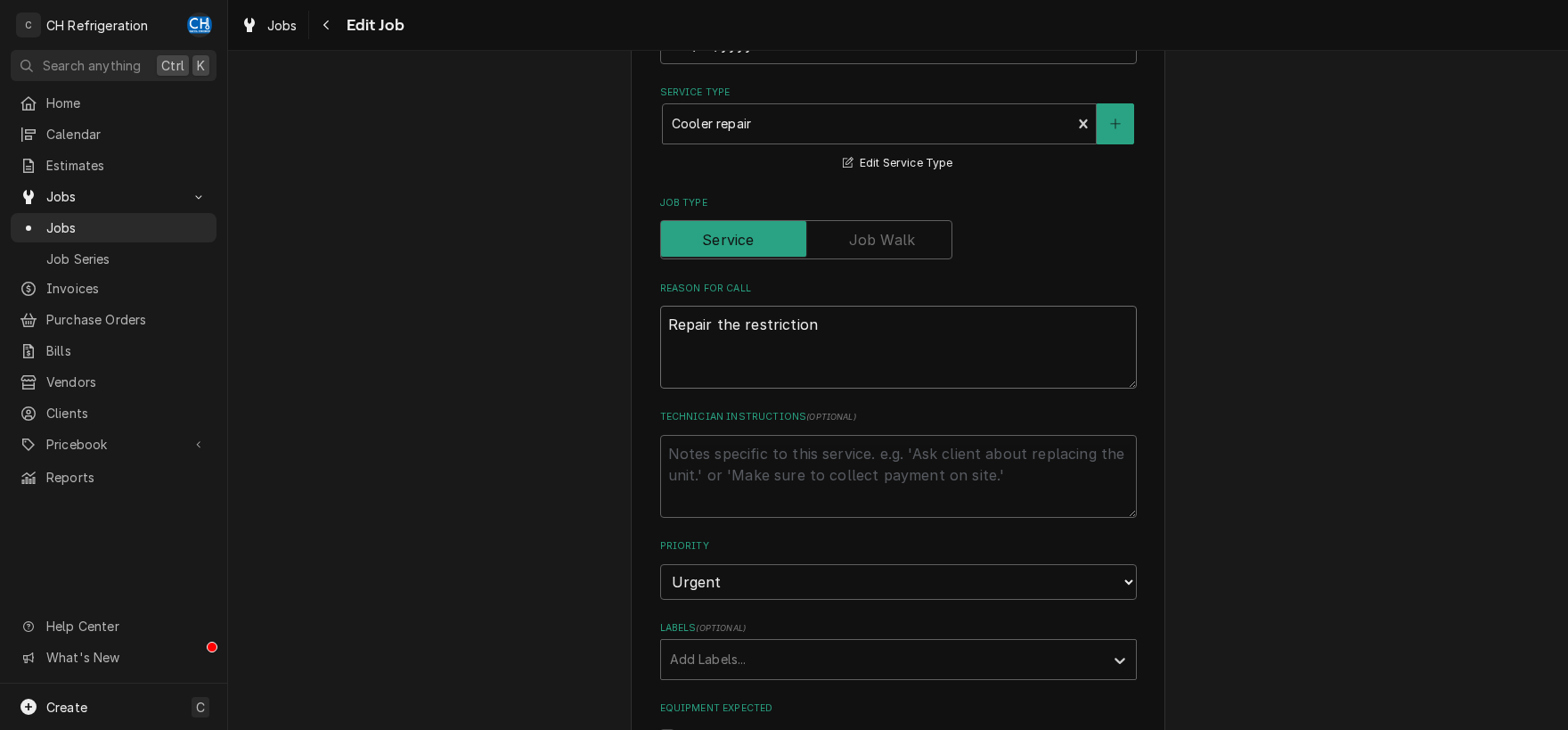
type textarea "x"
type textarea "Repair the restriction an"
type textarea "x"
type textarea "Repair the restriction and"
type textarea "x"
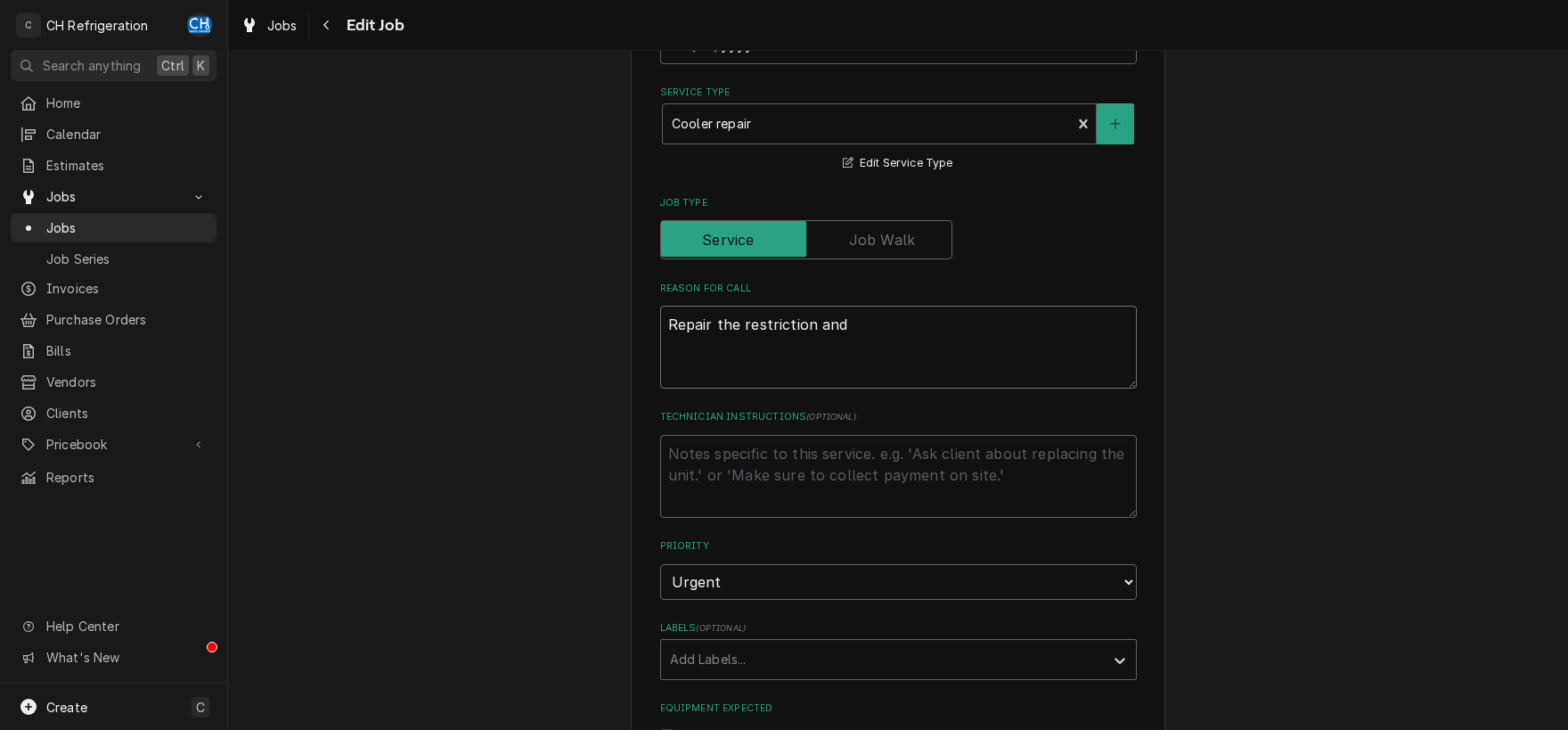
type textarea "Repair the restriction and"
type textarea "x"
type textarea "Repair the restriction and r"
type textarea "x"
type textarea "Repair the restriction and re"
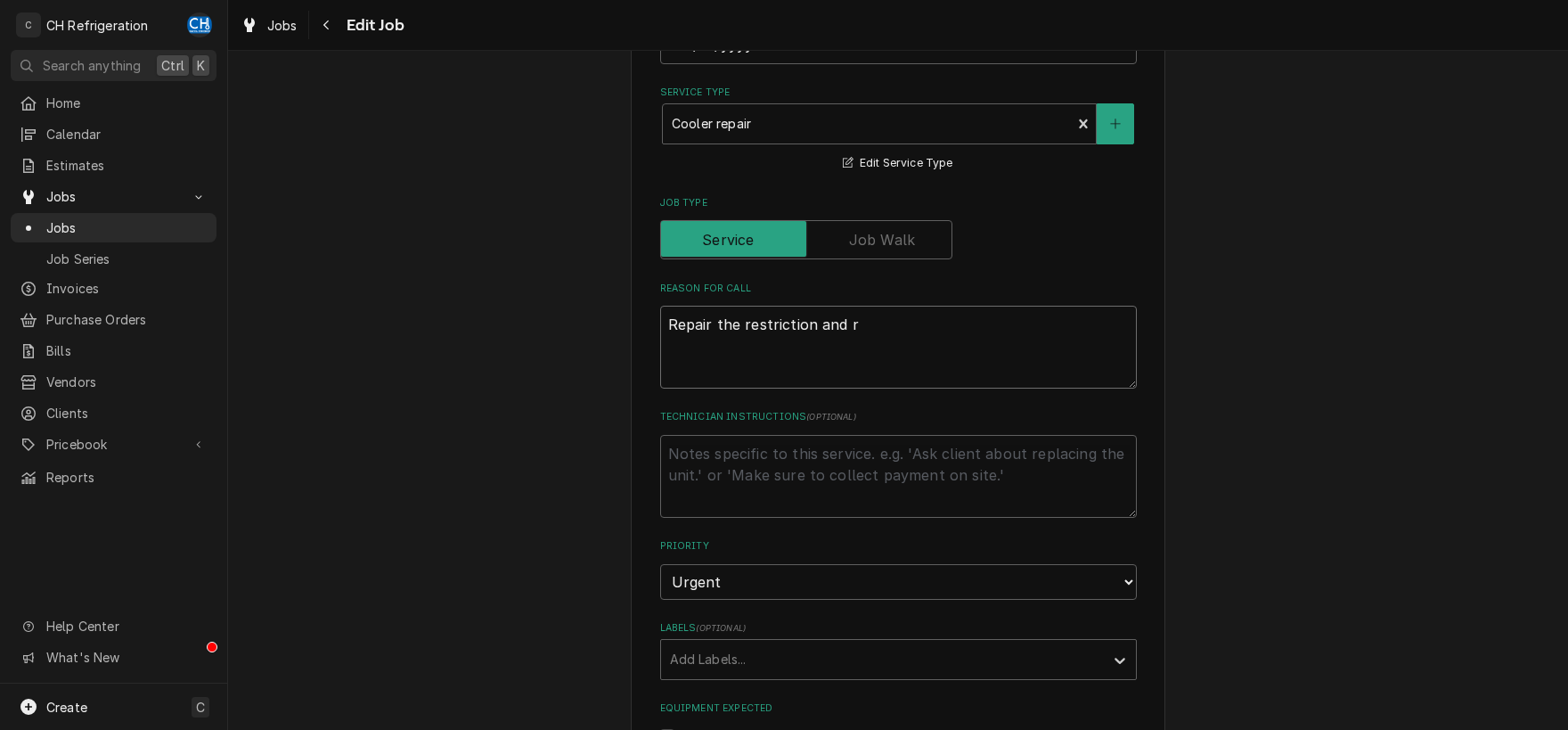
type textarea "x"
type textarea "Repair the restriction and rep"
type textarea "x"
type textarea "Repair the restriction and repl"
type textarea "x"
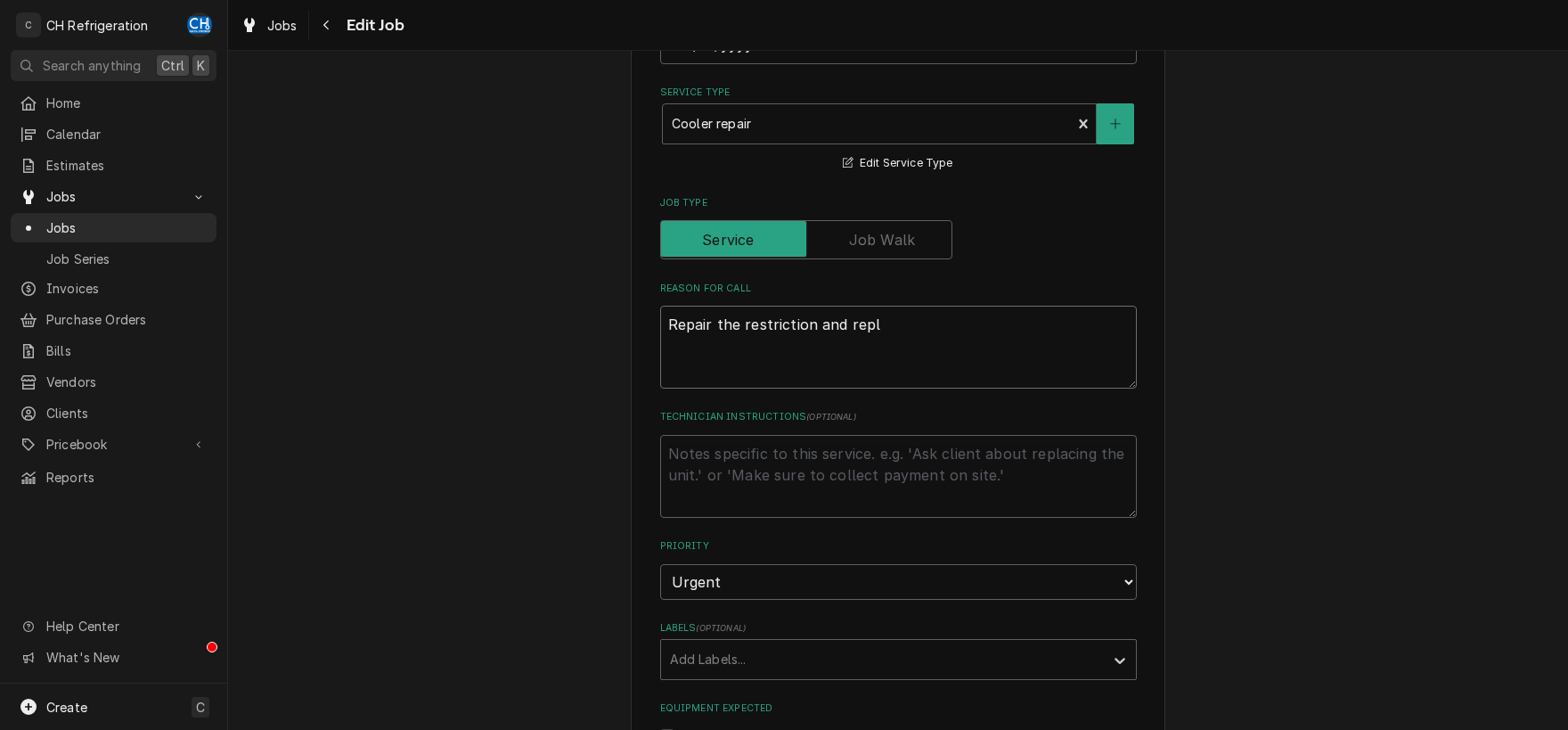
type textarea "Repair the restriction and repla"
type textarea "x"
type textarea "Repair the restriction and replac"
type textarea "x"
type textarea "Repair the restriction and replace"
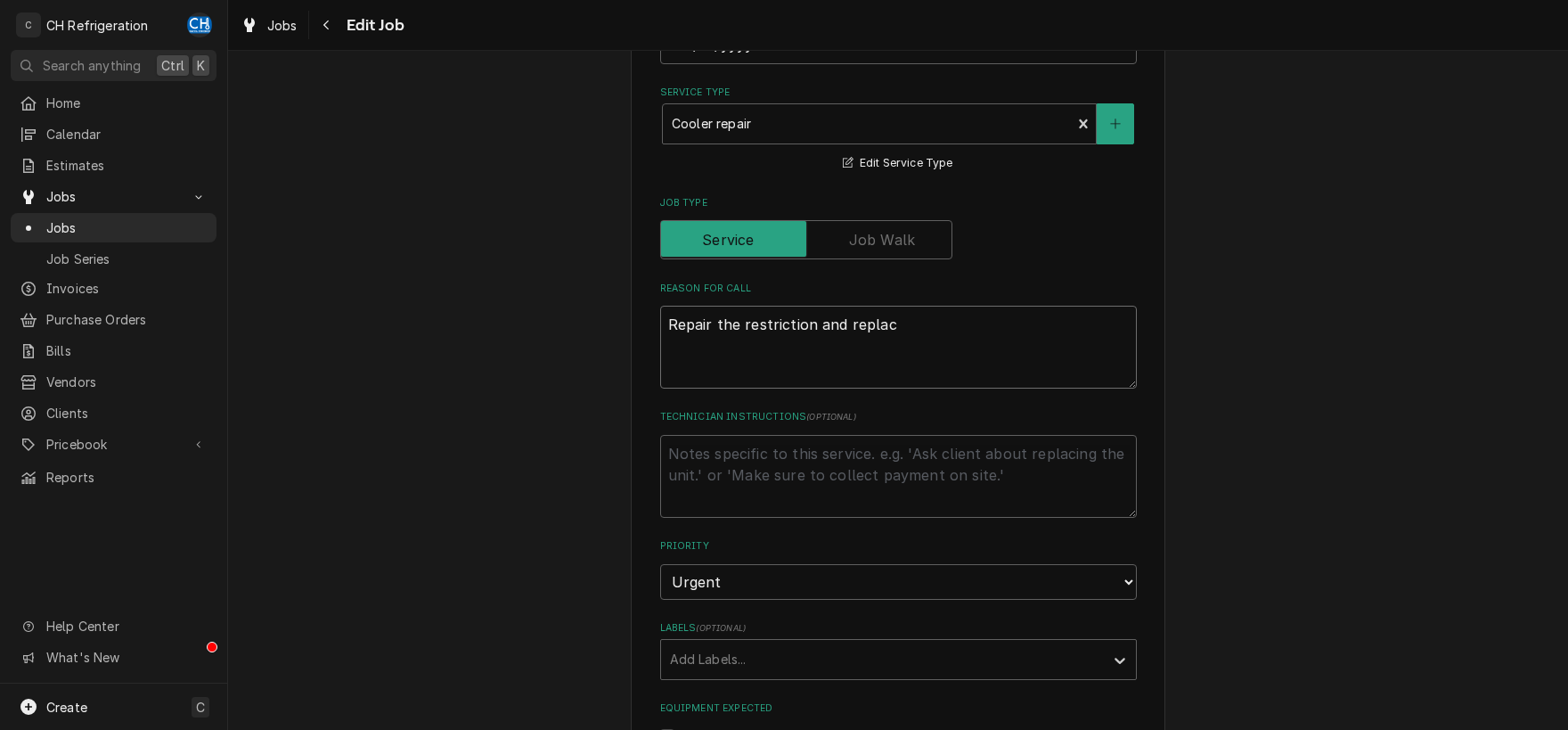
type textarea "x"
type textarea "Repair the restriction and replace"
type textarea "x"
type textarea "Repair the restriction and replace t"
type textarea "x"
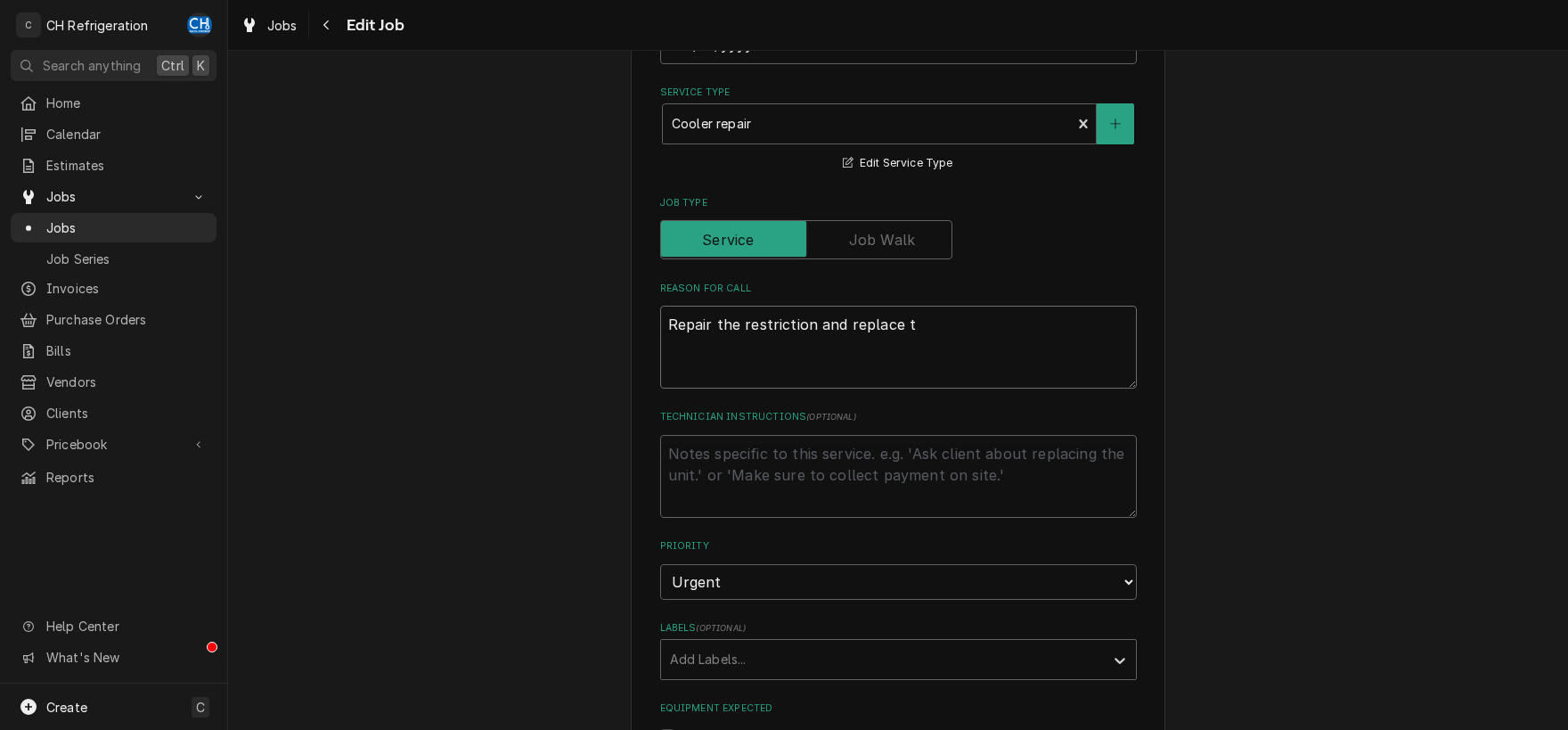
type textarea "Repair the restriction and replace th"
type textarea "x"
type textarea "Repair the restriction and replace the"
type textarea "x"
type textarea "Repair the restriction and replace the"
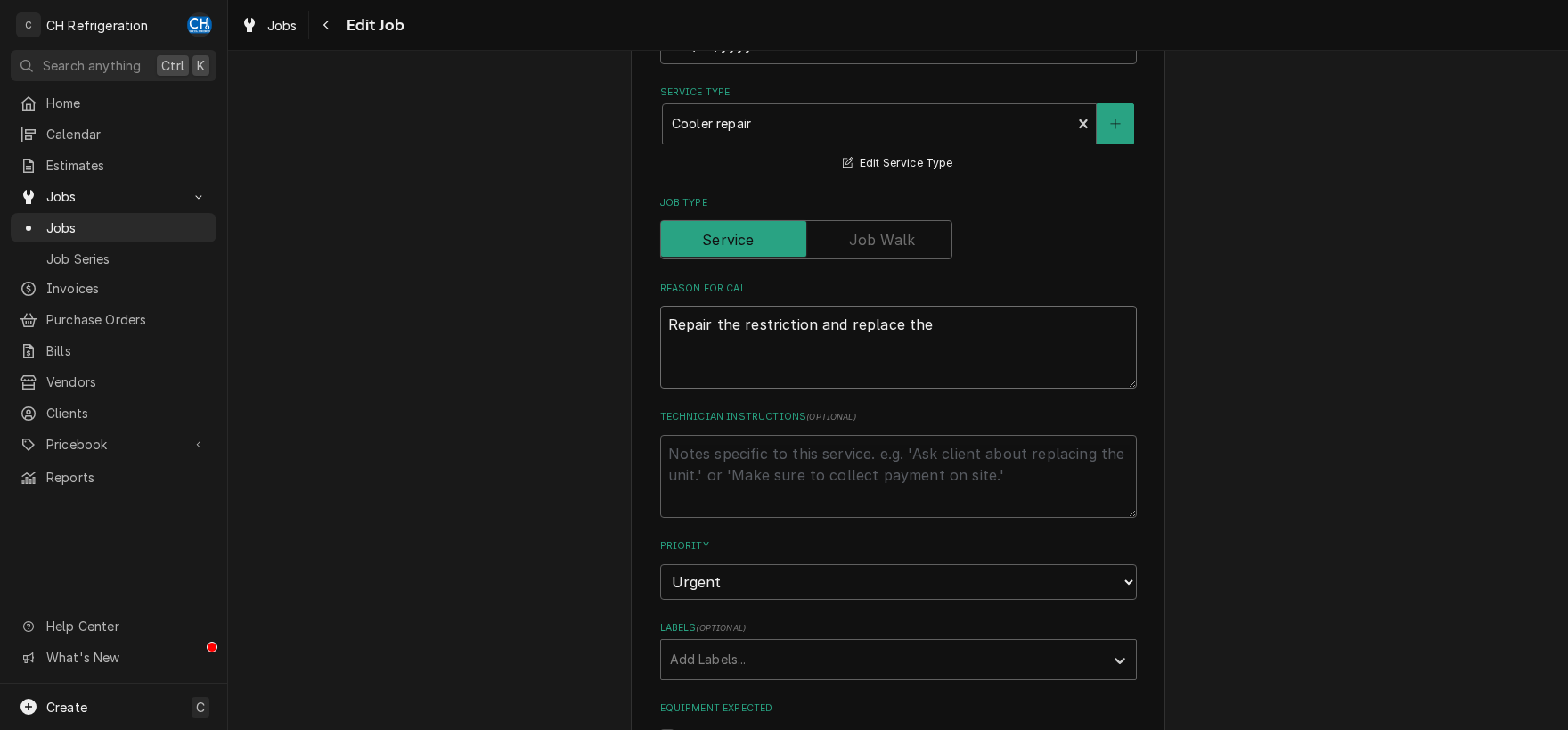
type textarea "x"
type textarea "Repair the restriction and replace the d"
type textarea "x"
type textarea "Repair the restriction and replace the dr"
type textarea "x"
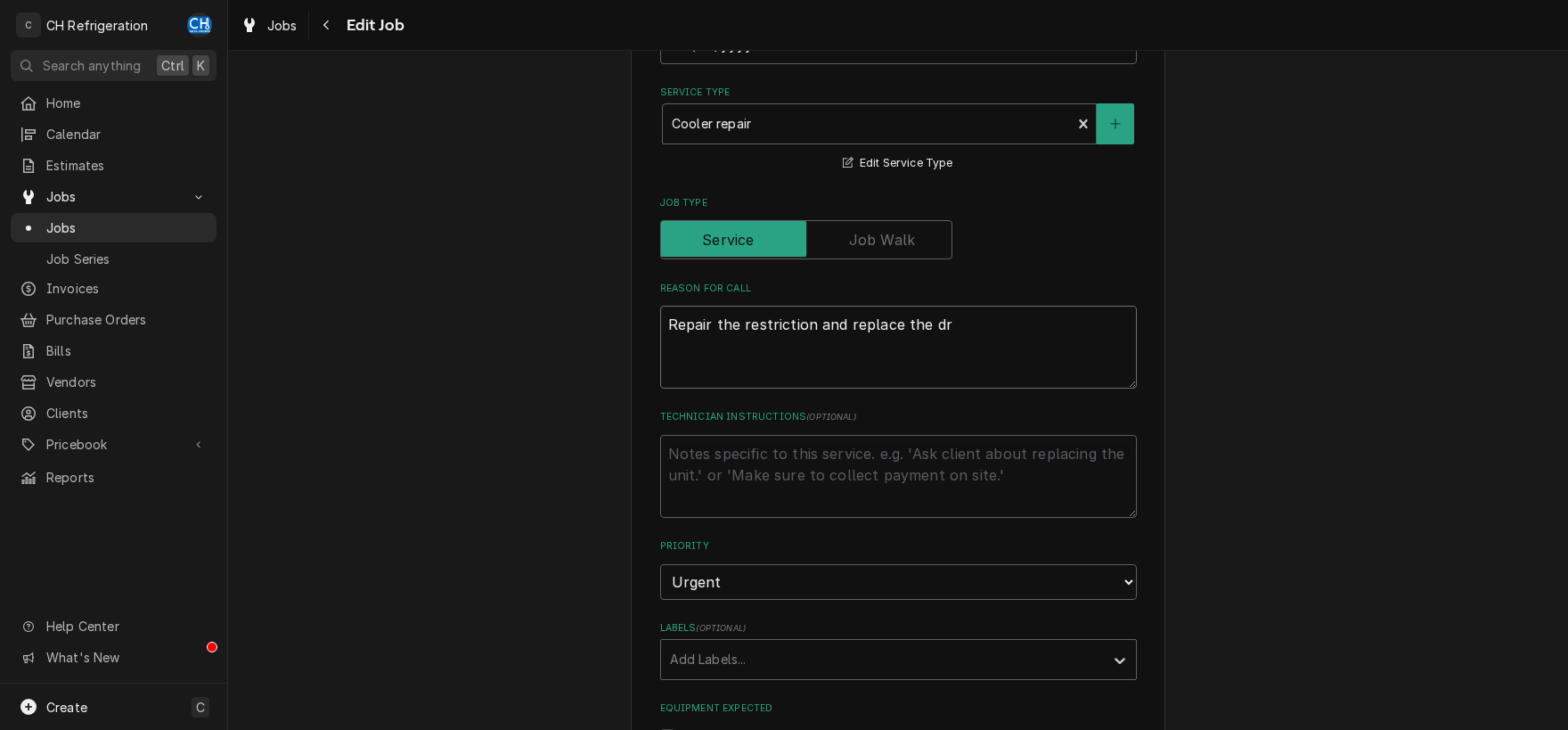
type textarea "Repair the restriction and replace the dri"
type textarea "x"
type textarea "Repair the restriction and replace the drie"
type textarea "x"
type textarea "Repair the restriction and replace the drier"
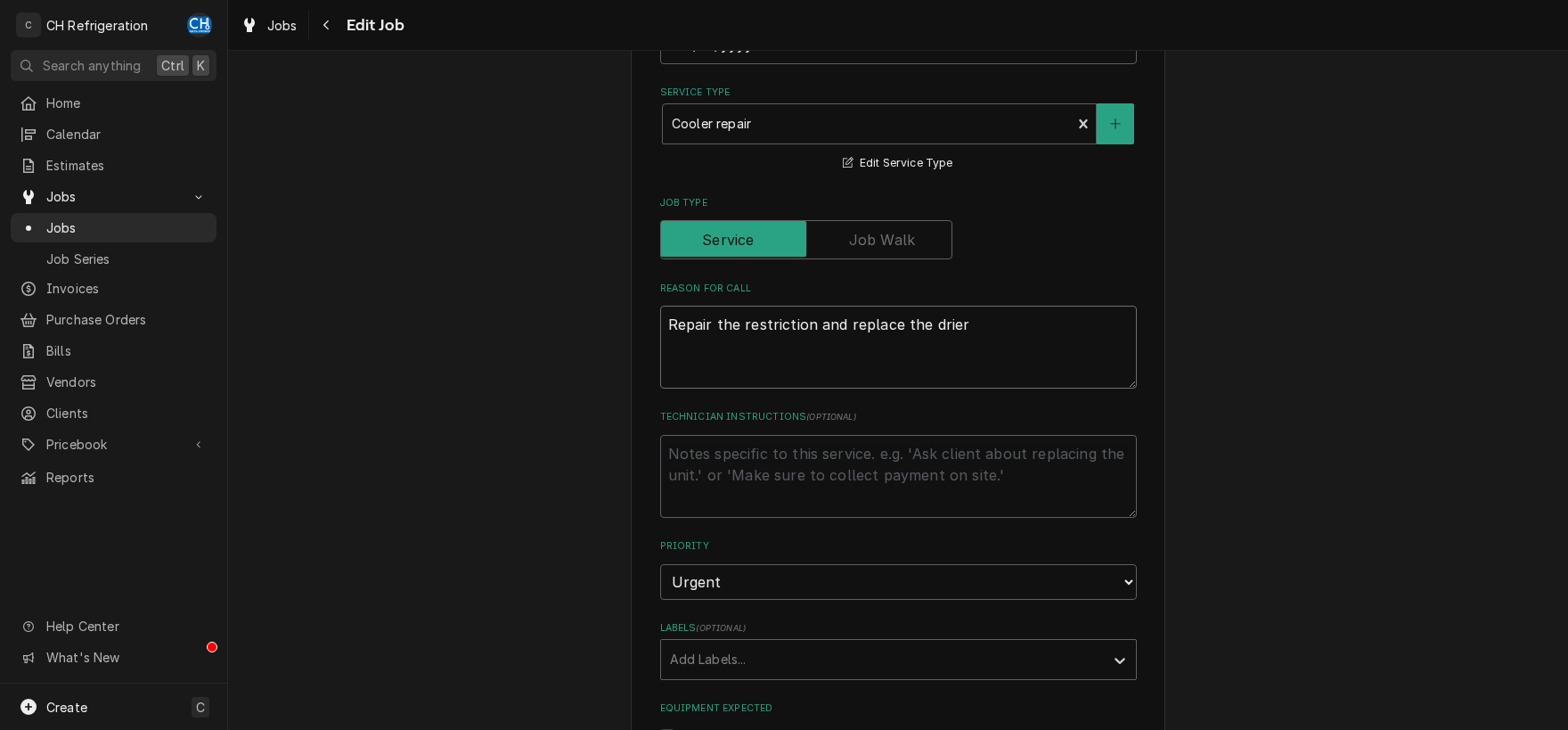
type textarea "x"
type textarea "Repair the restriction and replace the drier"
click at [972, 473] on textarea "Technician Instructions ( optional )" at bounding box center [898, 476] width 476 height 83
type textarea "e"
type textarea "x"
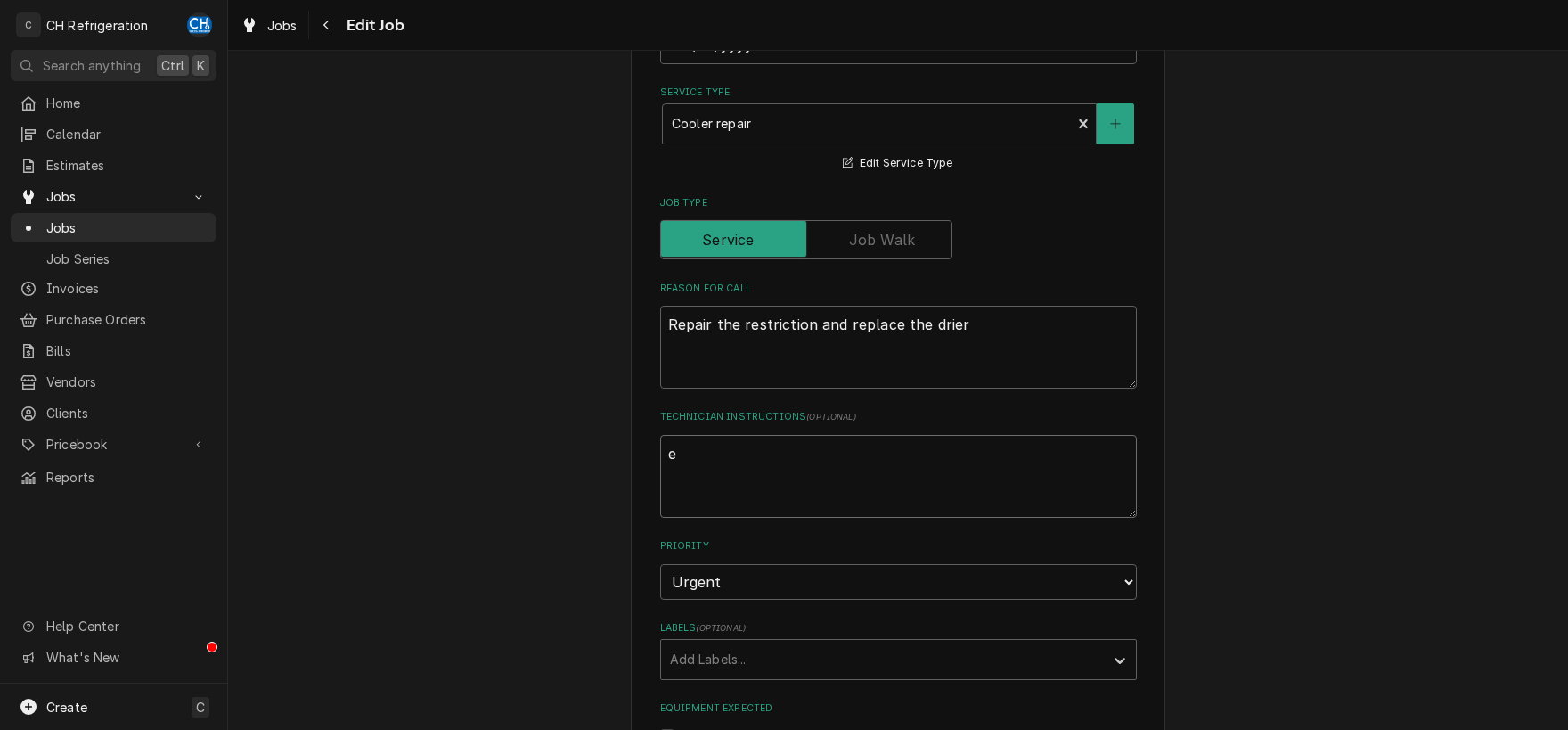
type textarea "es"
type textarea "x"
type textarea "est"
type textarea "x"
type textarea "esti"
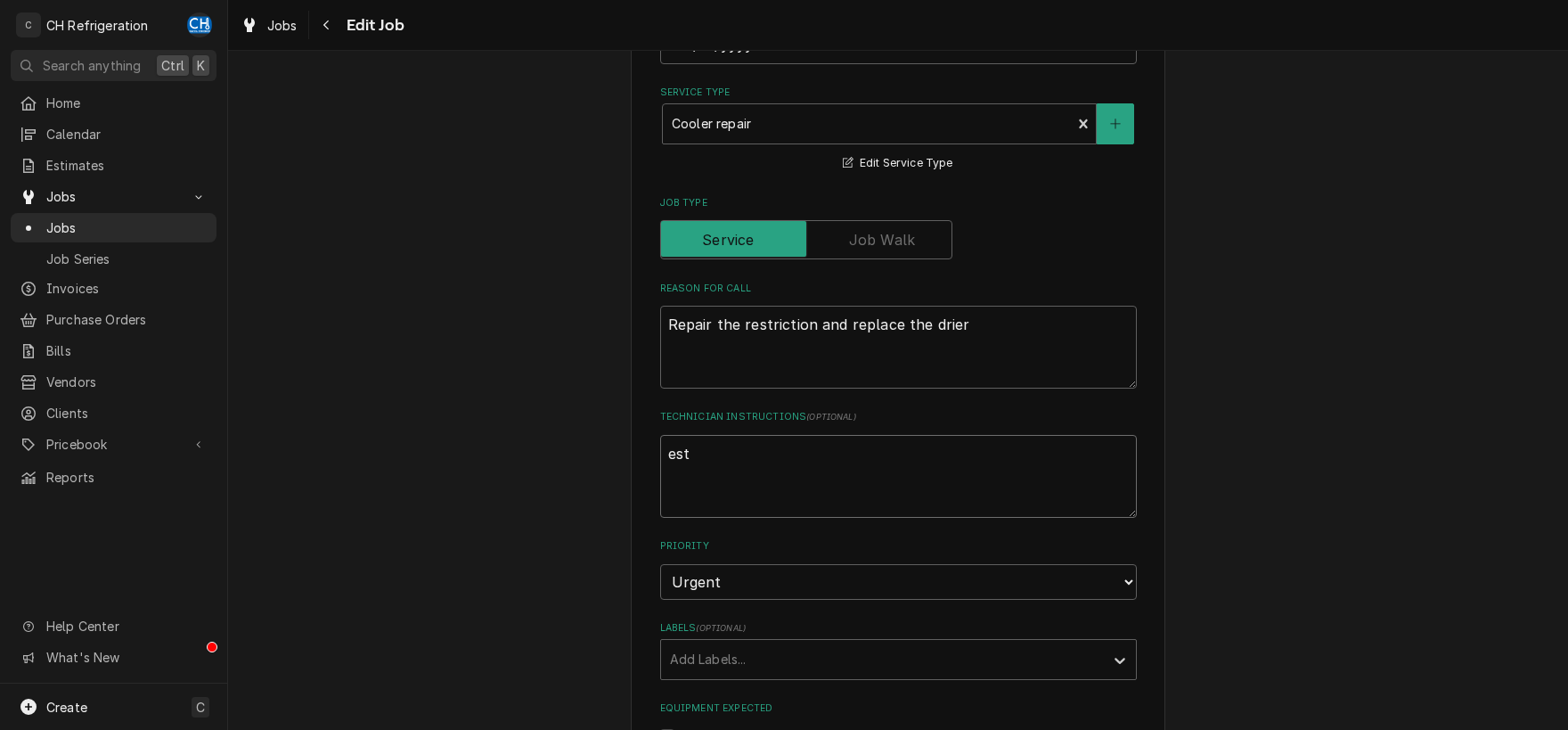
type textarea "x"
type textarea "estim"
type textarea "x"
type textarea "estima"
type textarea "x"
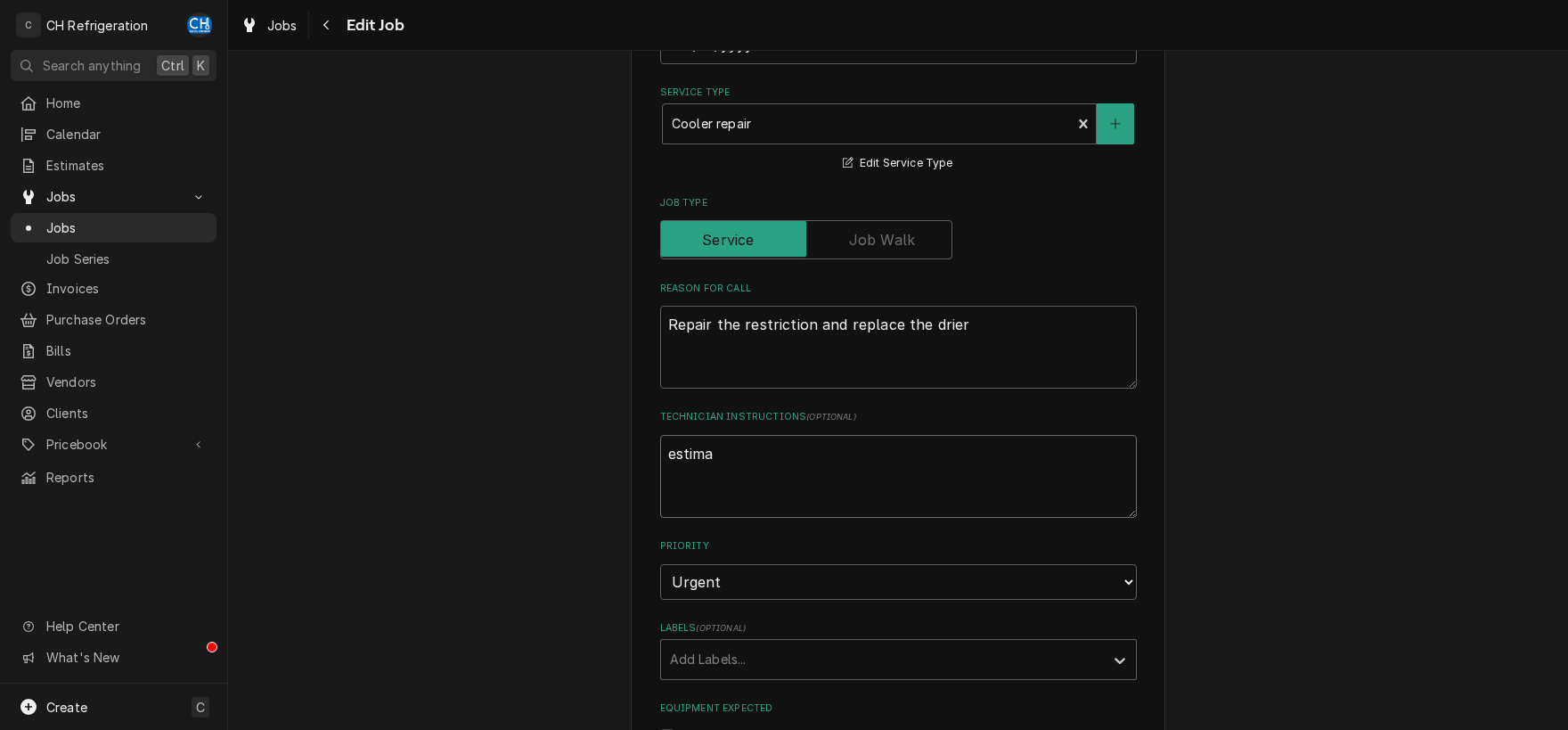
type textarea "estimat"
type textarea "x"
type textarea "estimate"
type textarea "x"
type textarea "estimate"
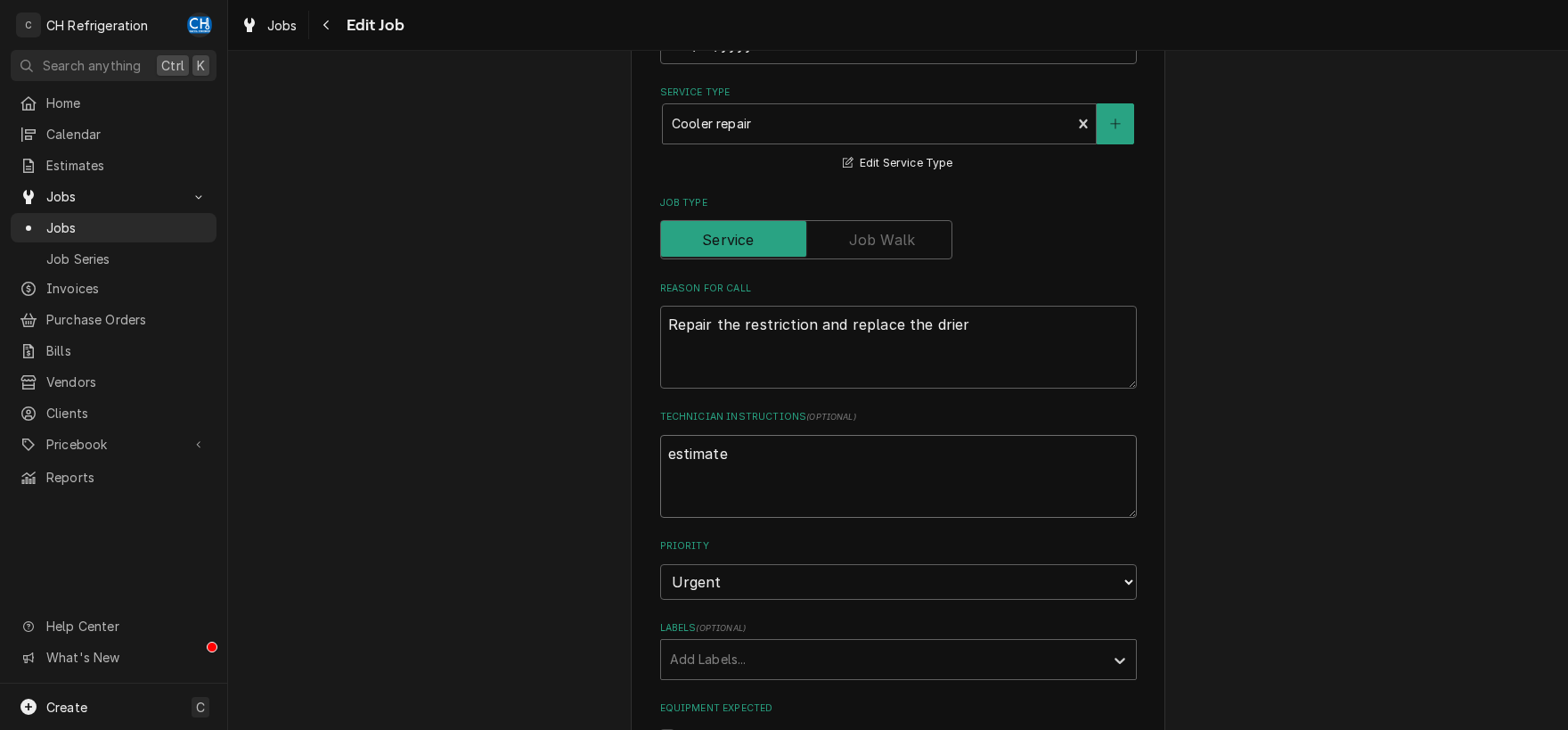
type textarea "x"
type textarea "estimate #"
type textarea "x"
type textarea "estimate #p"
type textarea "x"
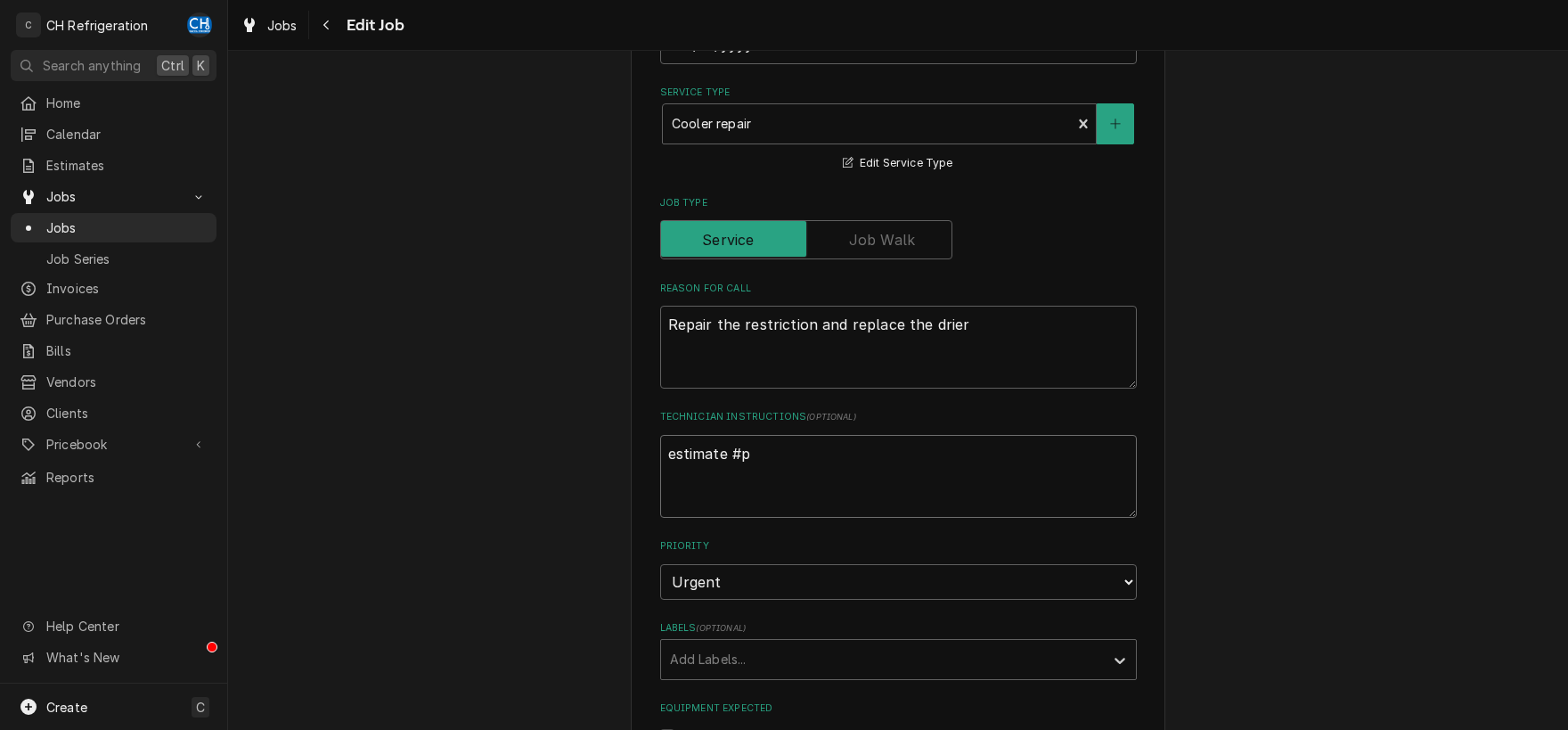
type textarea "estimate #p1"
type textarea "x"
type textarea "estimate #p14"
type textarea "x"
type textarea "estimate #p146"
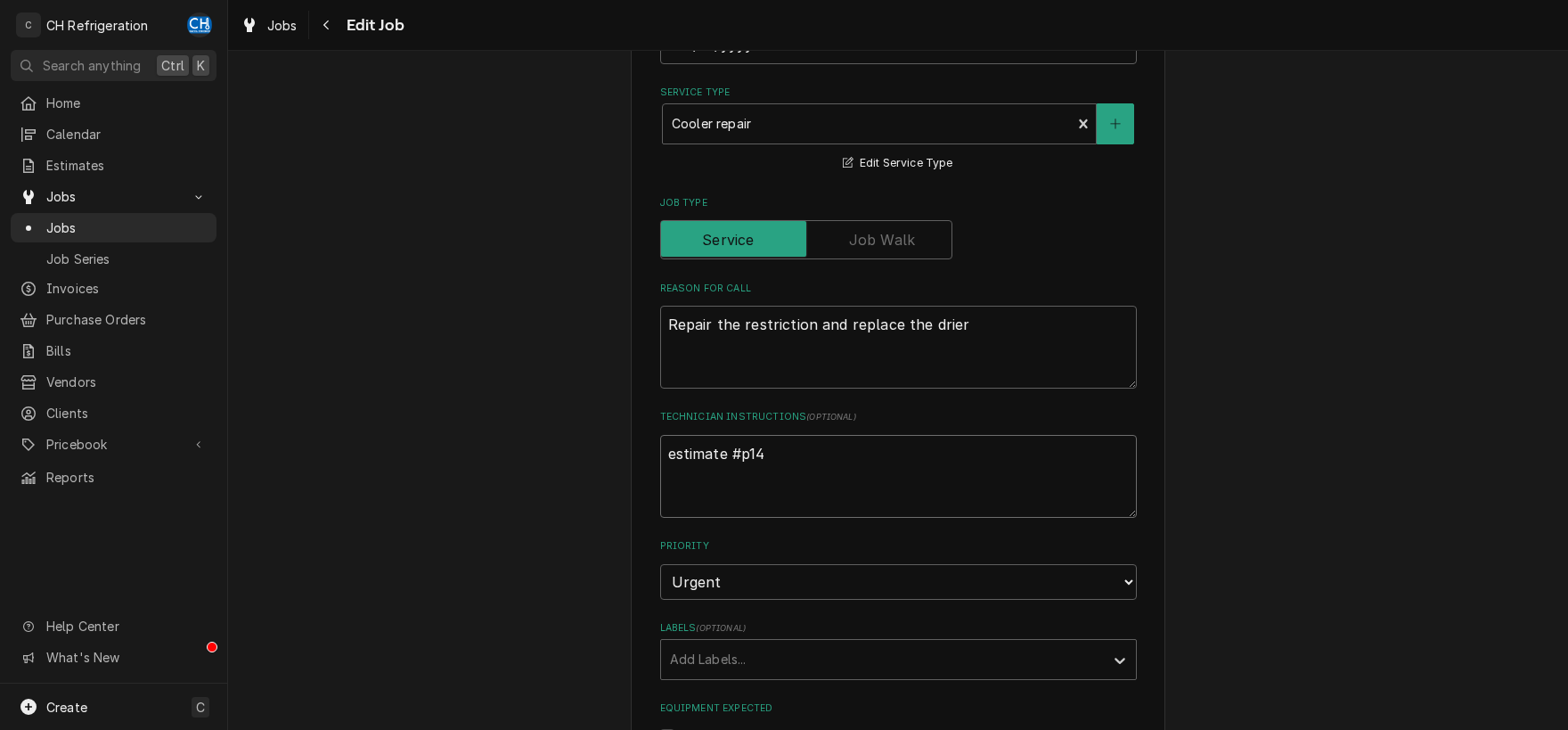
type textarea "x"
type textarea "estimate #p1468"
type textarea "x"
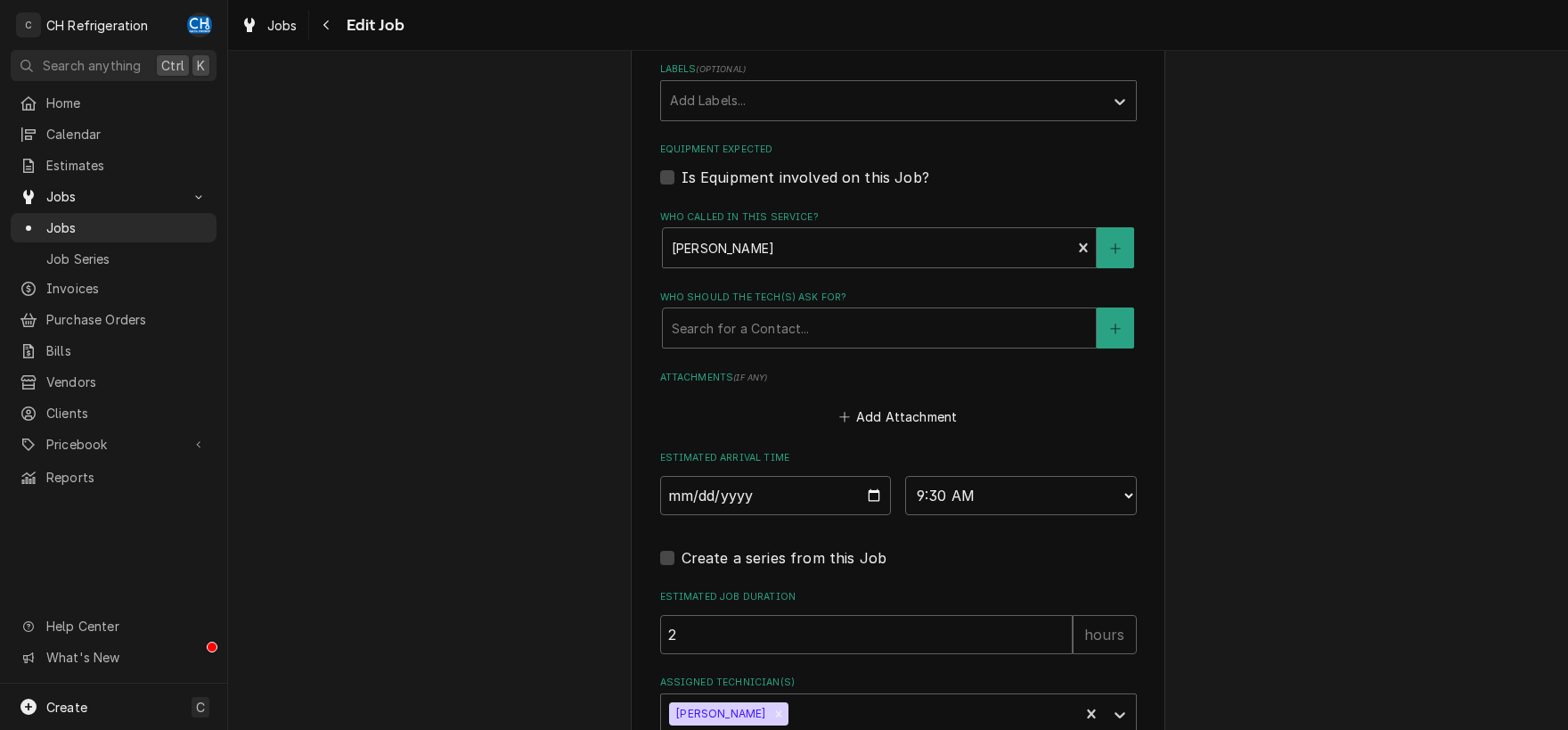
scroll to position [1130, 0]
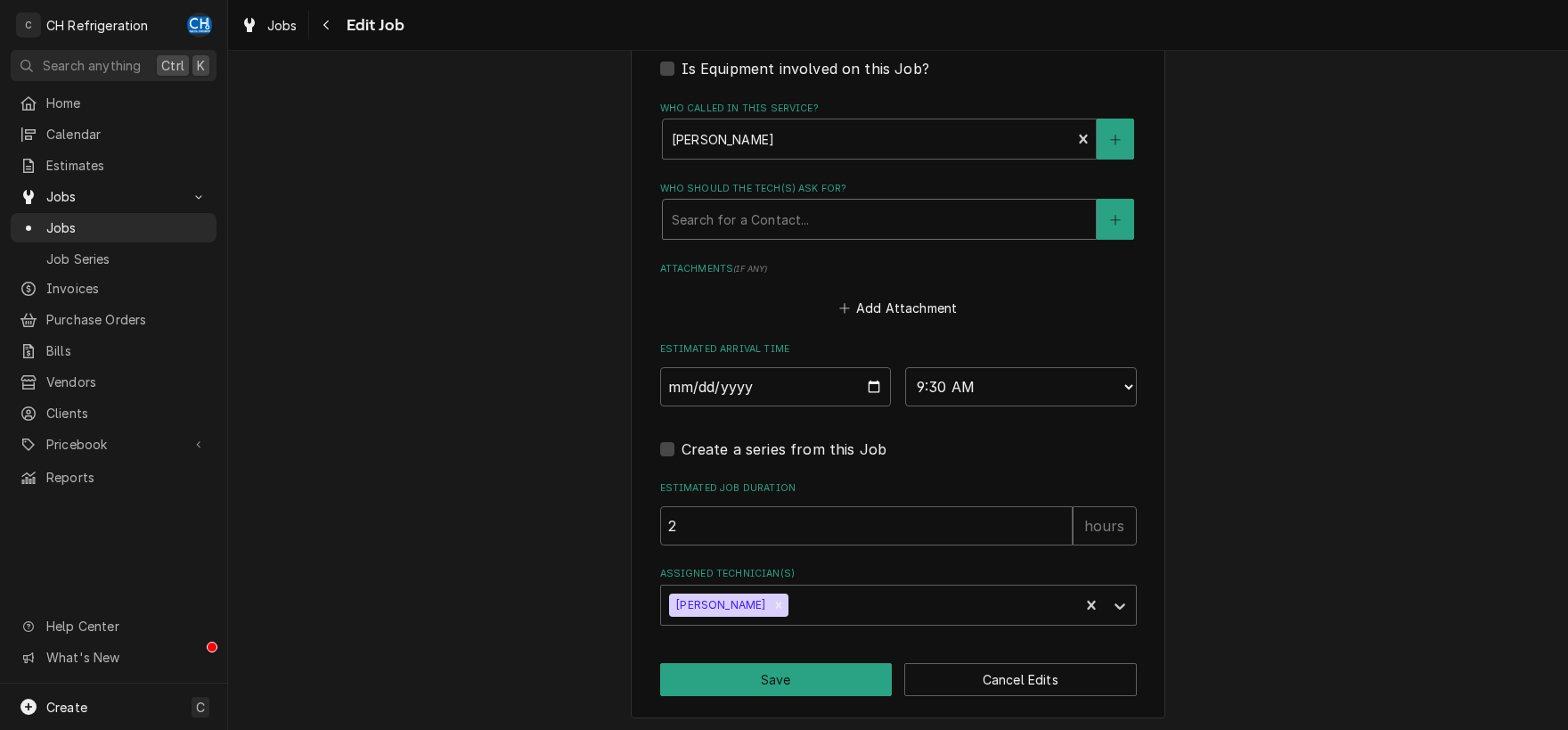
type textarea "estimate #p1468"
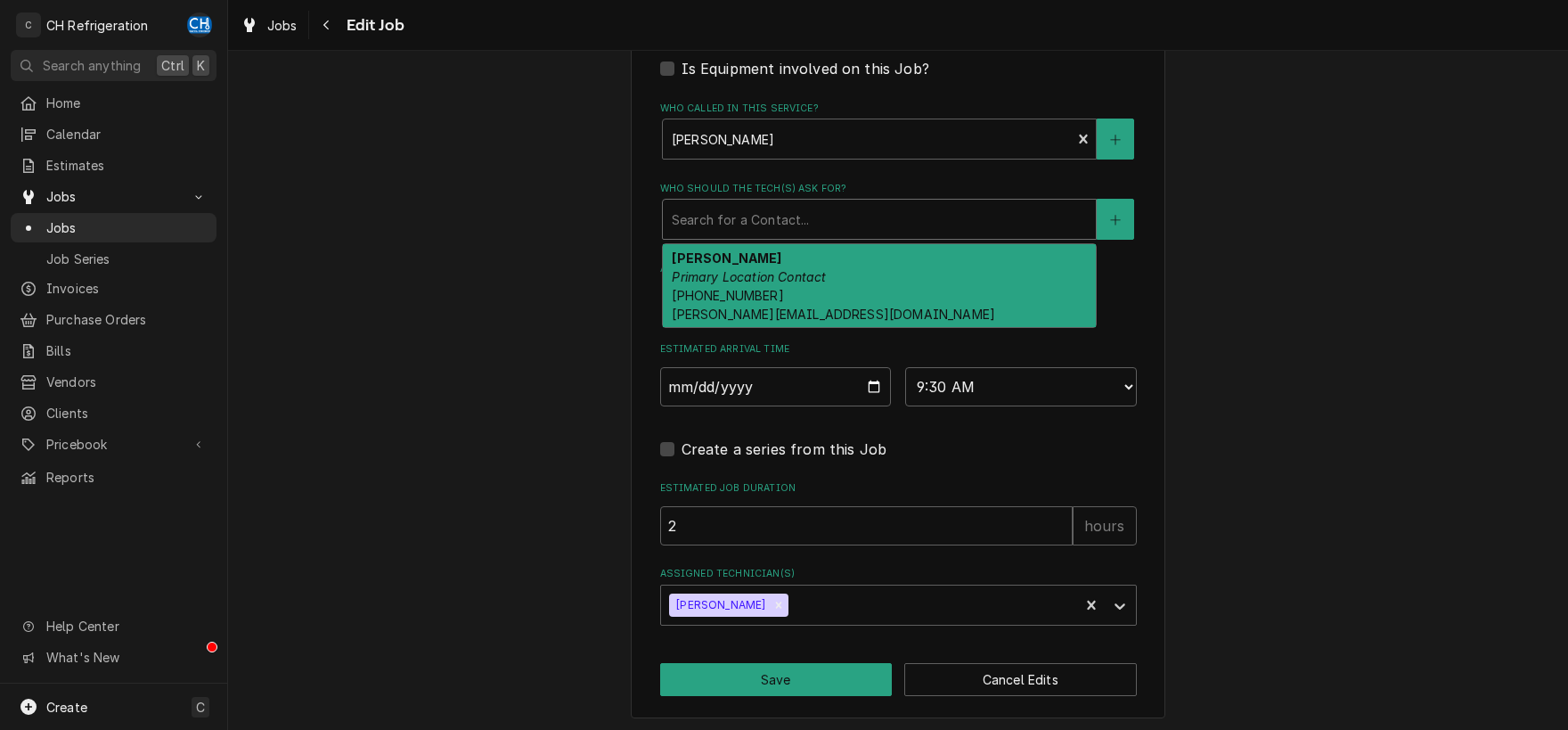
click at [789, 224] on div "Who should the tech(s) ask for?" at bounding box center [879, 219] width 415 height 32
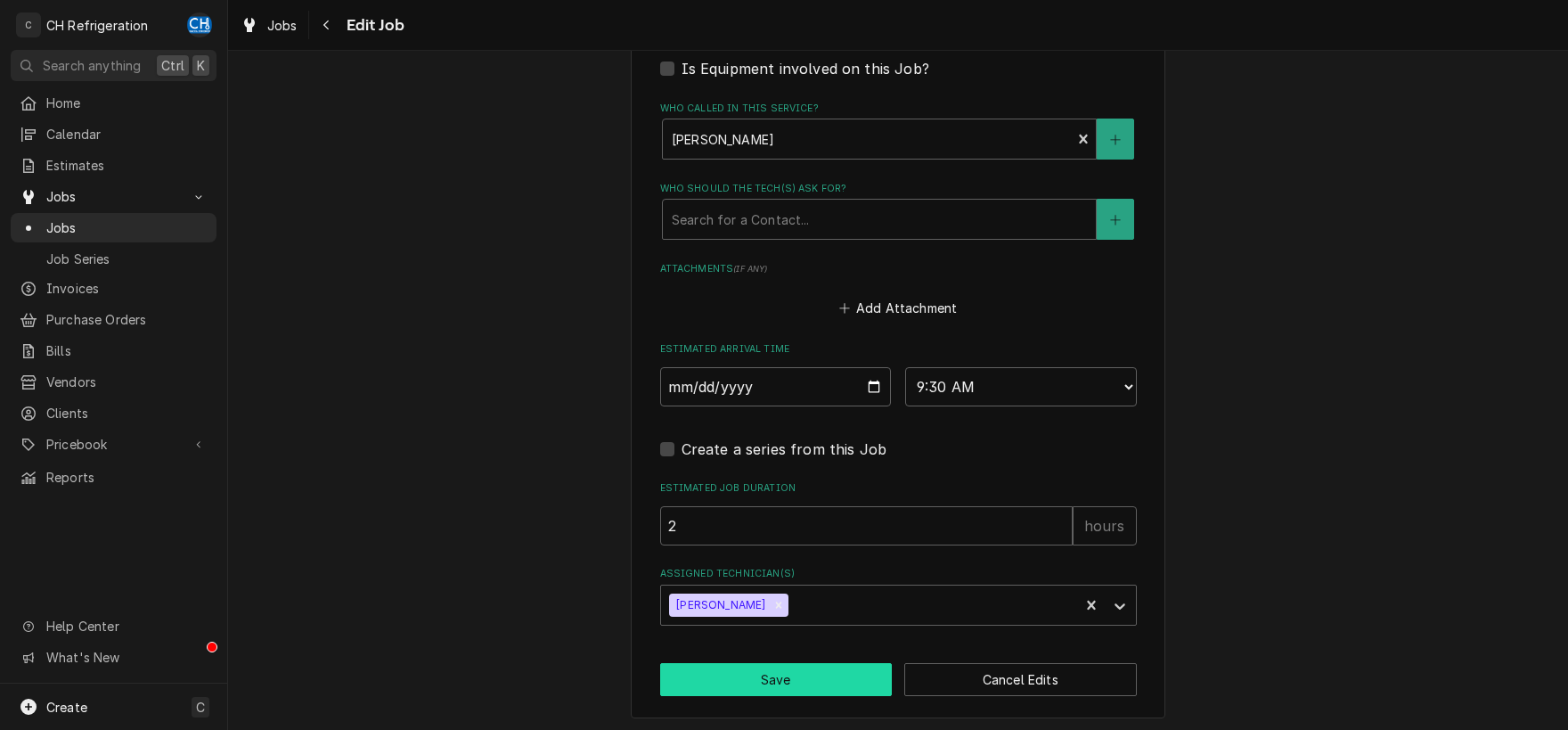
click at [791, 681] on button "Save" at bounding box center [777, 679] width 233 height 33
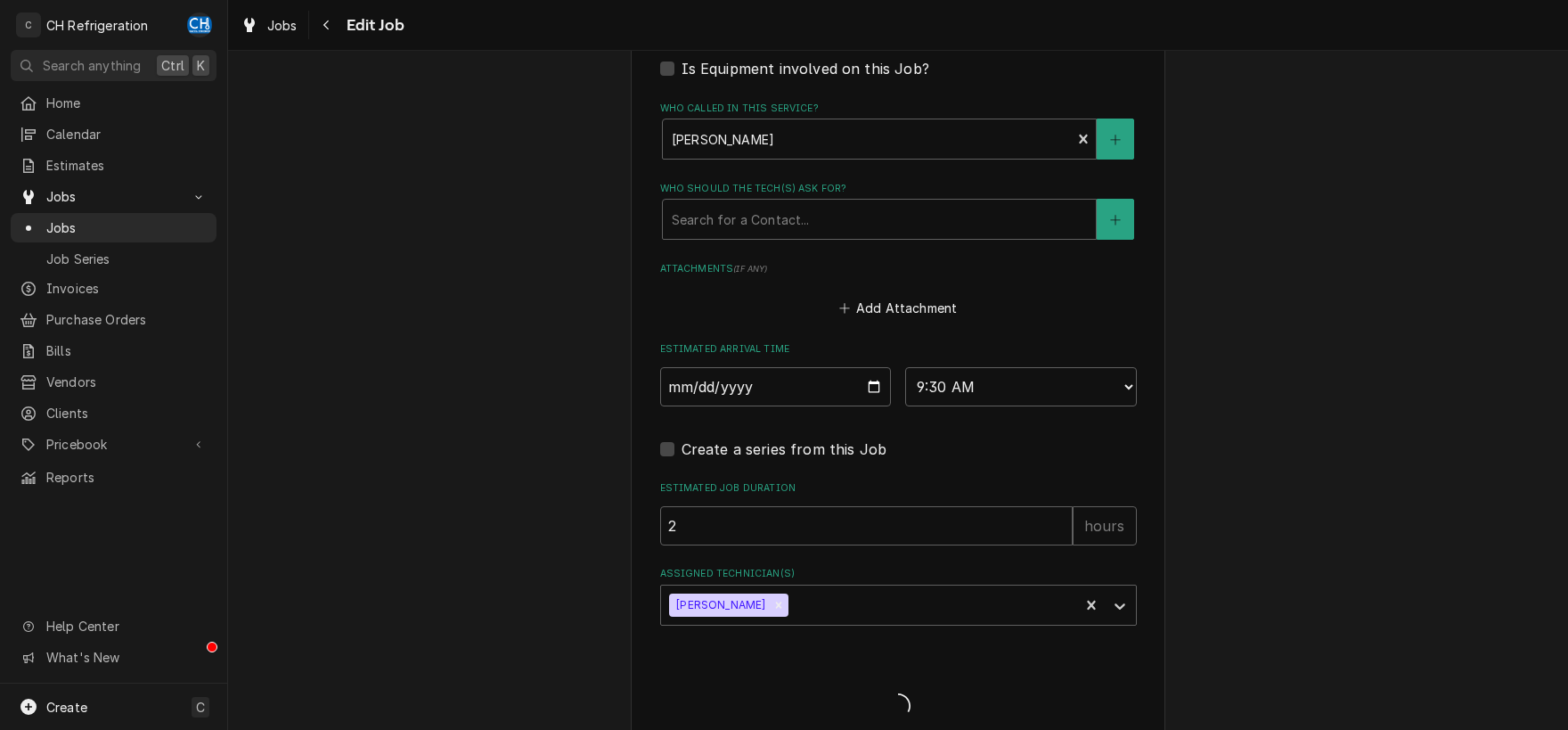
type textarea "x"
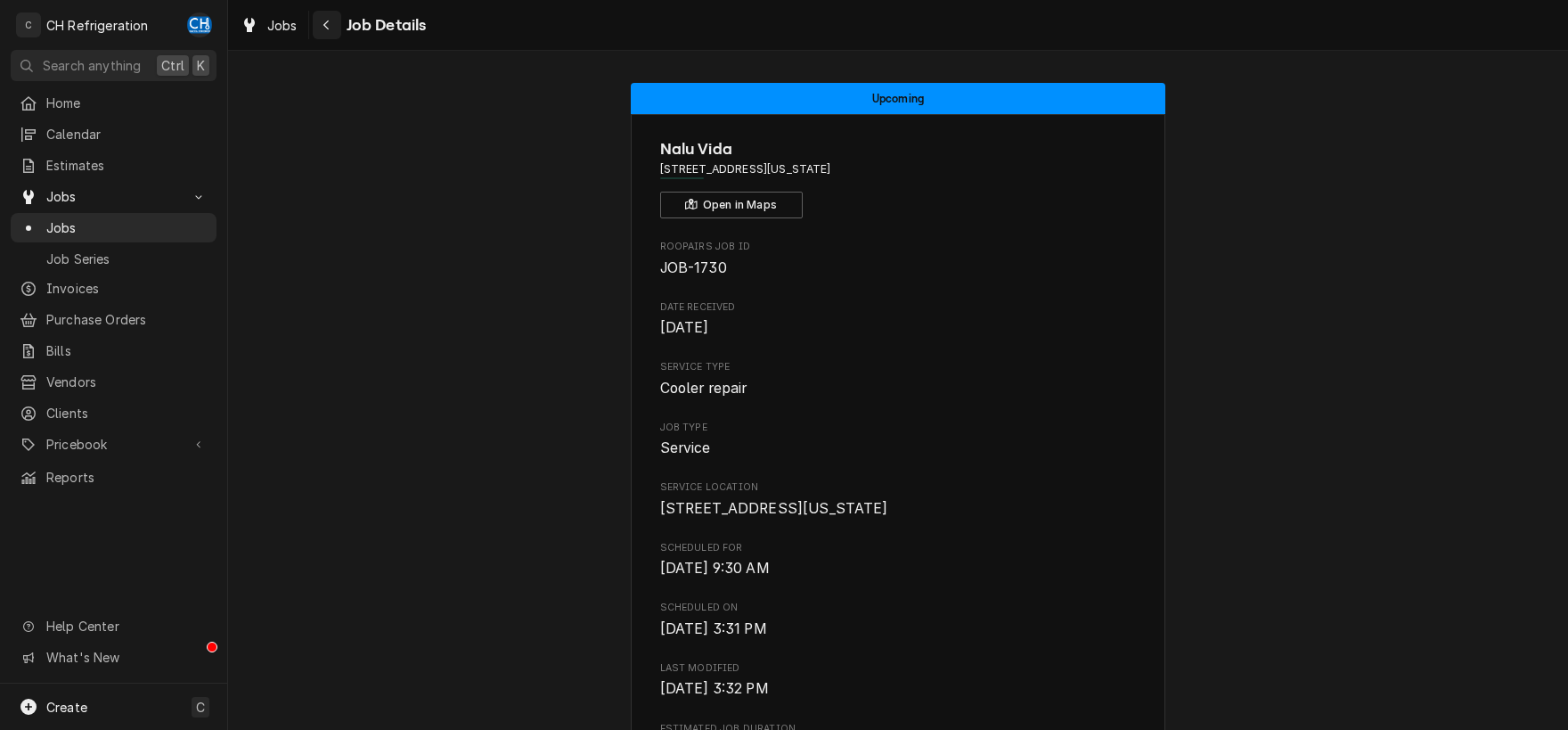
click at [327, 25] on icon "Navigate back" at bounding box center [327, 24] width 8 height 13
